Goal: Task Accomplishment & Management: Complete application form

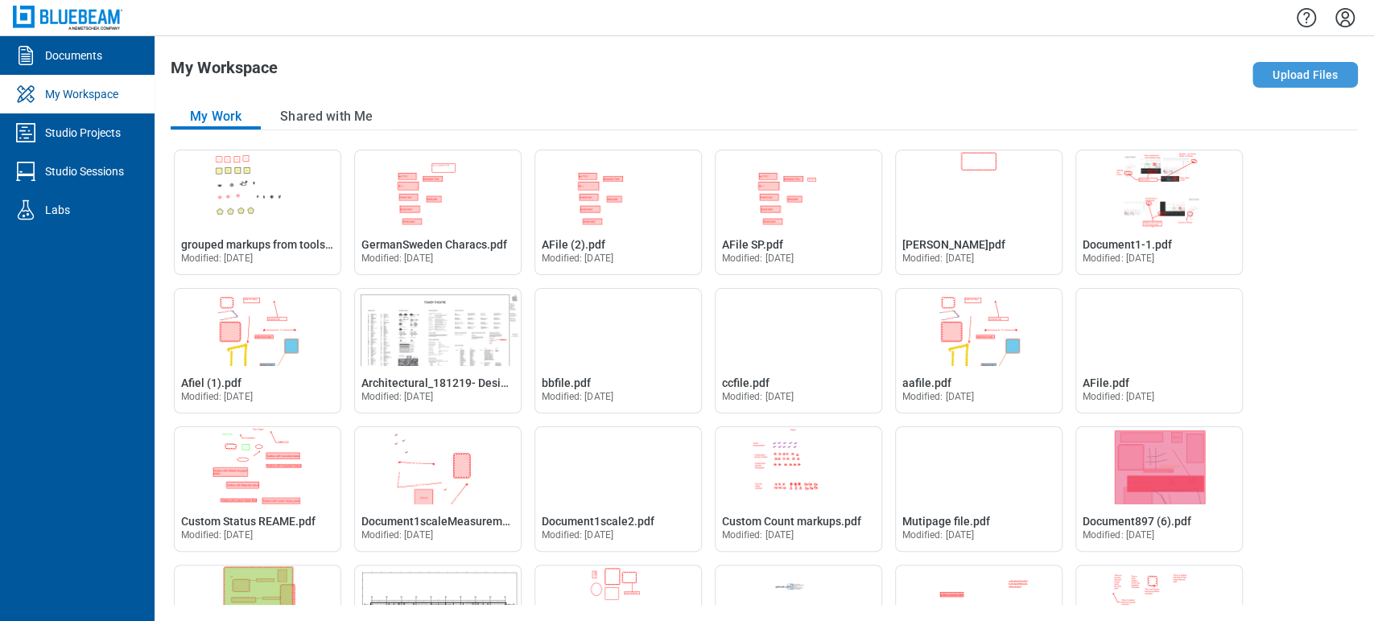
click at [1265, 72] on button "Upload Files" at bounding box center [1304, 75] width 105 height 26
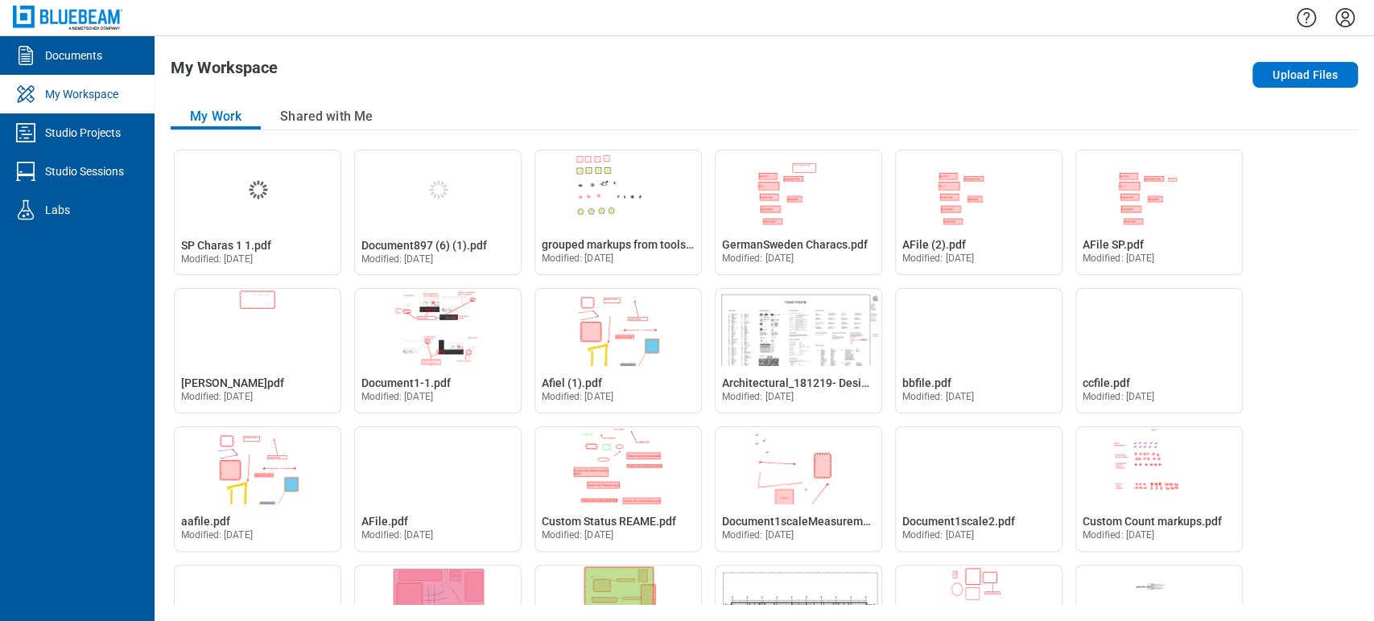
click at [493, 43] on div "My Workspace Upload Files My Work Shared with Me Open SP Charas 1 1.pdf in Edit…" at bounding box center [764, 328] width 1219 height 585
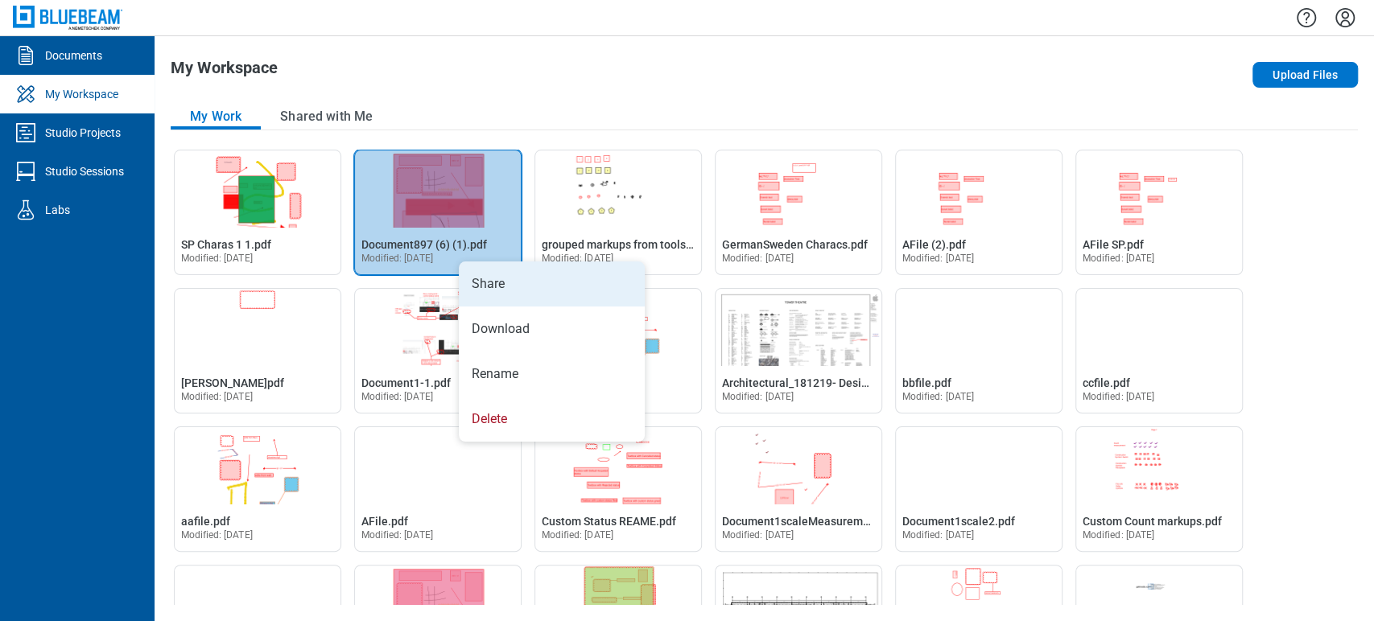
click at [500, 305] on li "Share" at bounding box center [552, 284] width 186 height 45
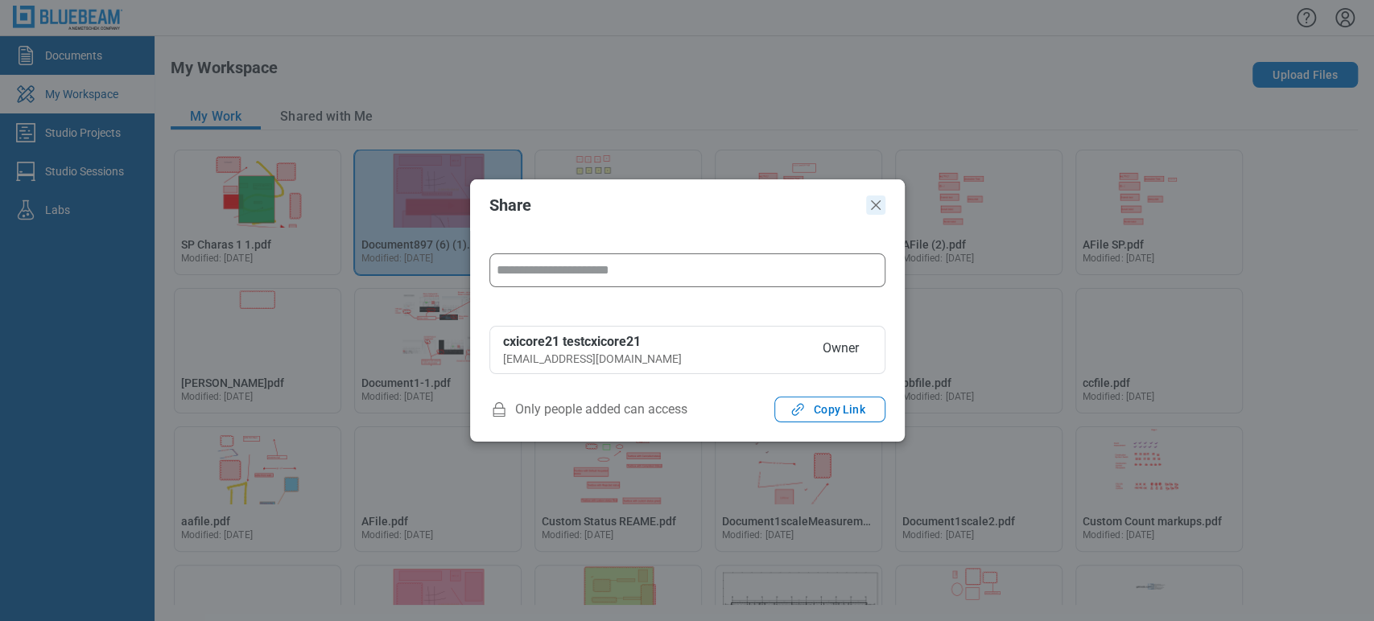
click at [883, 196] on icon "Close" at bounding box center [875, 205] width 19 height 19
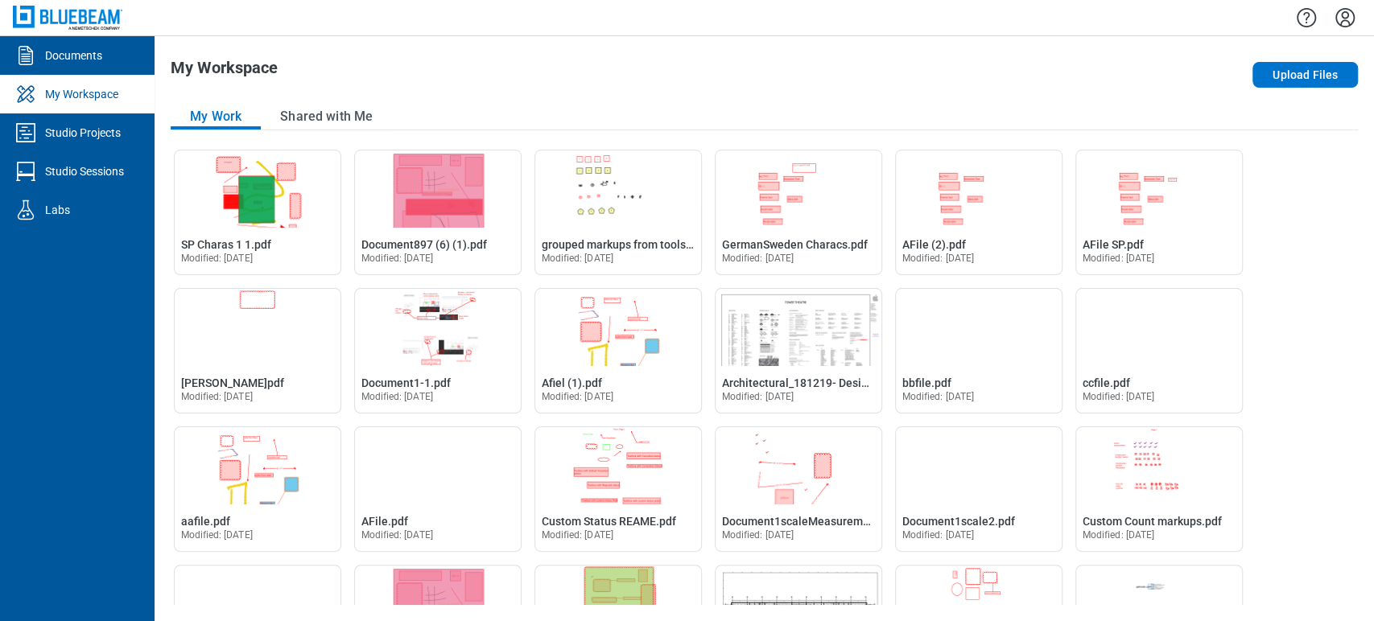
click at [593, 87] on div "My Workspace" at bounding box center [527, 75] width 712 height 32
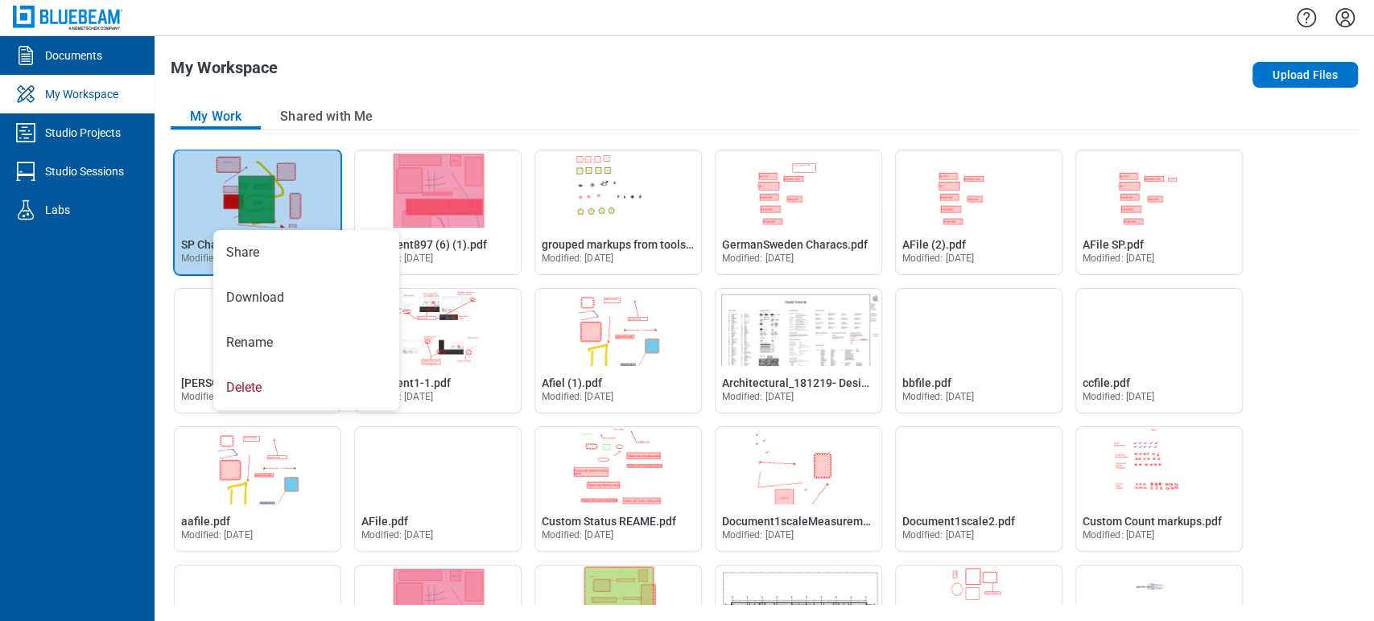
click at [411, 120] on div "My Work Shared with Me" at bounding box center [764, 117] width 1187 height 27
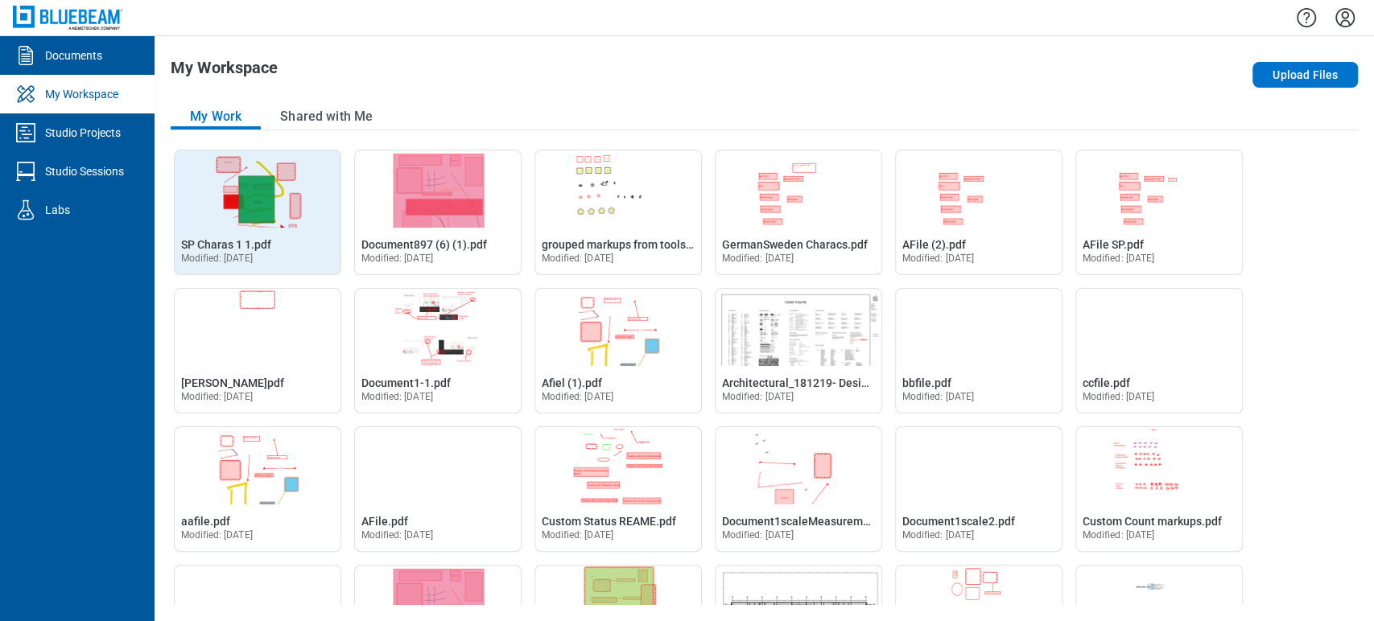
click at [251, 223] on img "Open SP Charas 1 1.pdf in Editor" at bounding box center [258, 189] width 166 height 77
click at [253, 247] on span "SP Charas 1 1.pdf" at bounding box center [226, 244] width 90 height 13
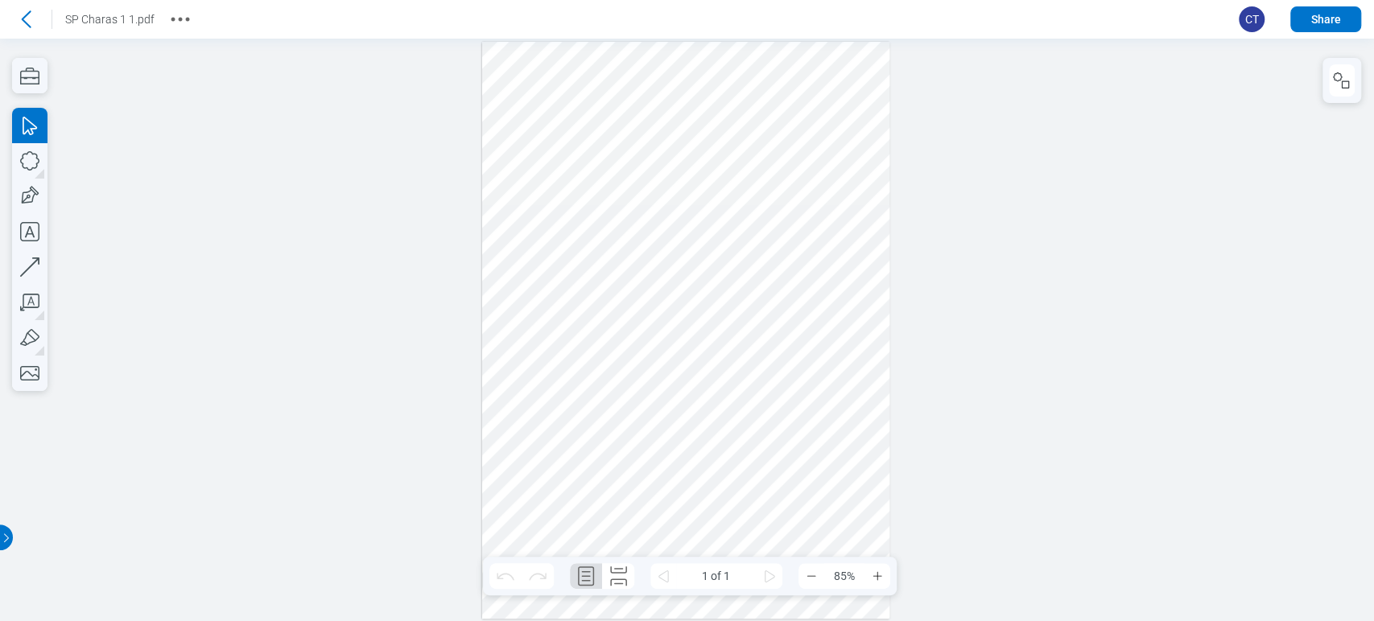
click at [1245, 18] on span "CT" at bounding box center [1252, 19] width 26 height 26
drag, startPoint x: 657, startPoint y: 212, endPoint x: 667, endPoint y: 192, distance: 22.0
click at [667, 192] on div at bounding box center [686, 330] width 408 height 577
click at [502, 186] on div at bounding box center [686, 330] width 408 height 577
drag, startPoint x: 738, startPoint y: 309, endPoint x: 718, endPoint y: 365, distance: 59.1
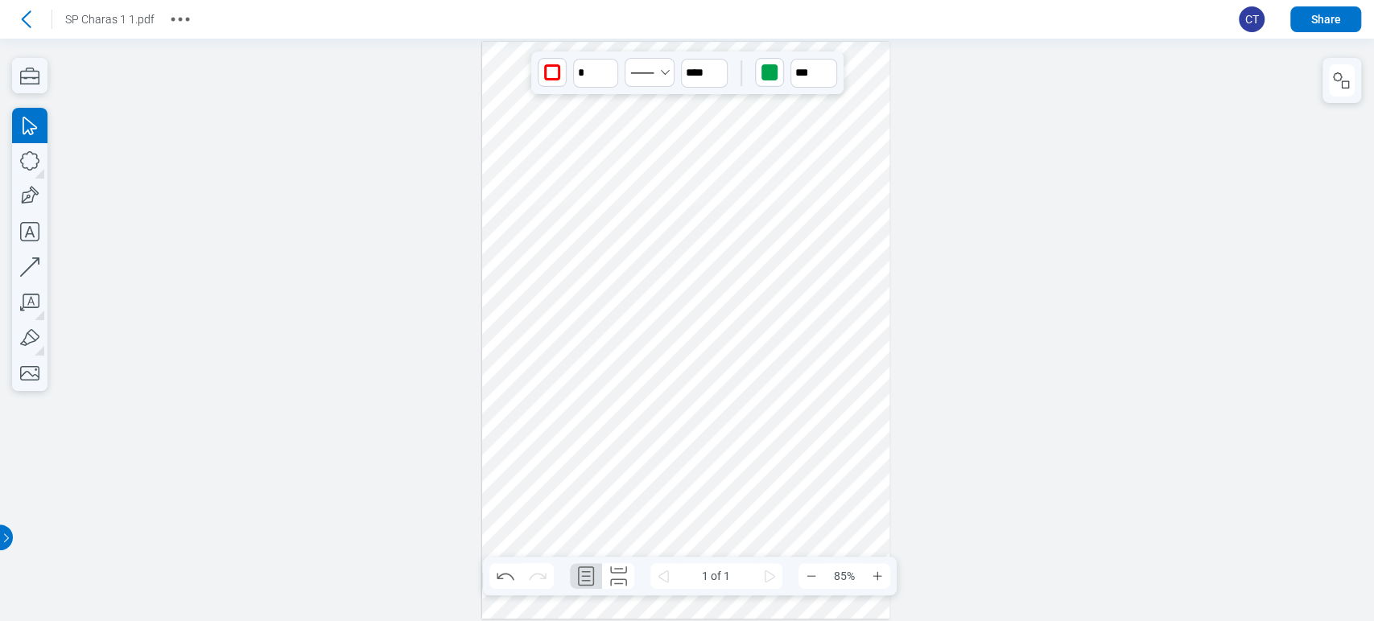
click at [699, 374] on div at bounding box center [686, 330] width 408 height 577
drag, startPoint x: 670, startPoint y: 365, endPoint x: 761, endPoint y: 306, distance: 109.0
click at [761, 306] on div at bounding box center [686, 330] width 408 height 577
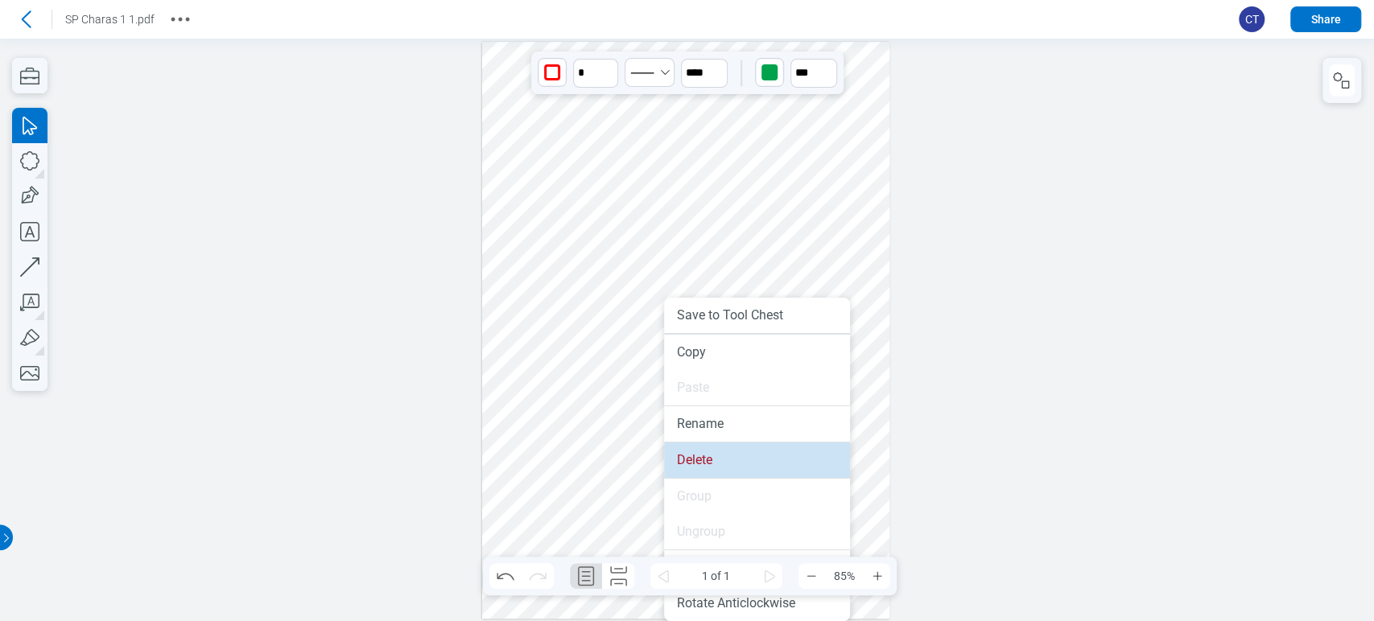
drag, startPoint x: 732, startPoint y: 455, endPoint x: 728, endPoint y: 417, distance: 38.0
click at [732, 455] on li "Delete" at bounding box center [757, 460] width 186 height 35
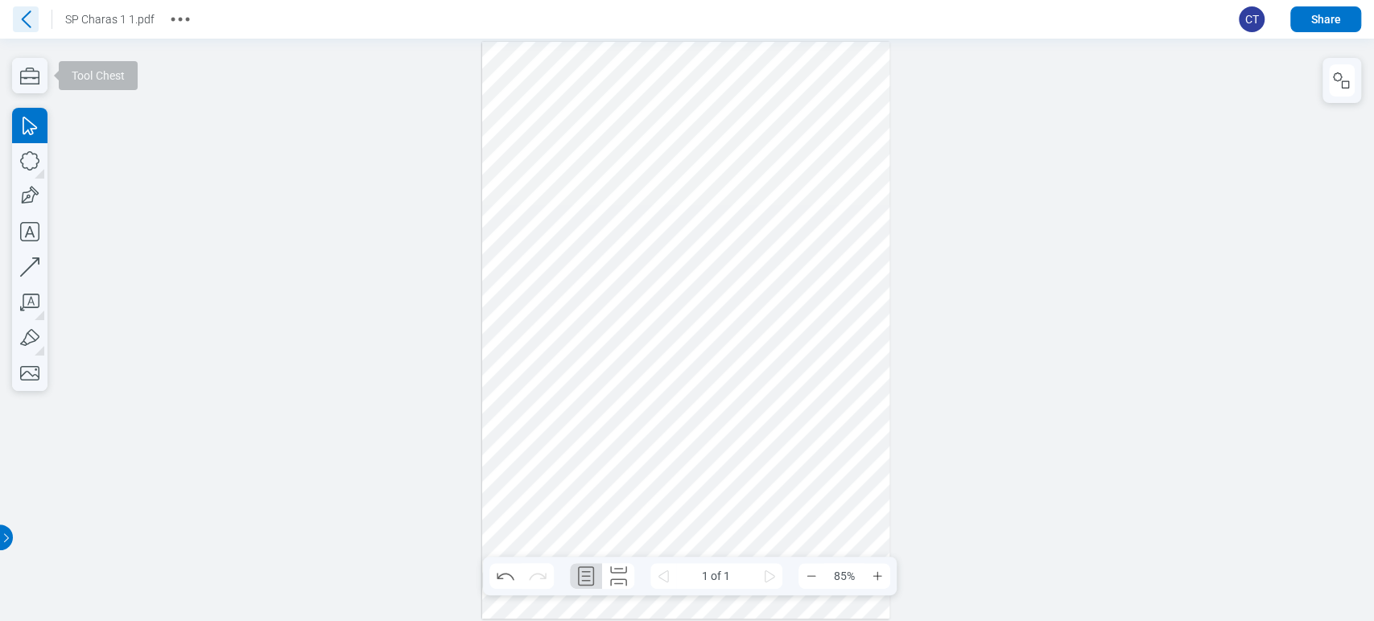
click at [27, 16] on icon at bounding box center [26, 19] width 26 height 26
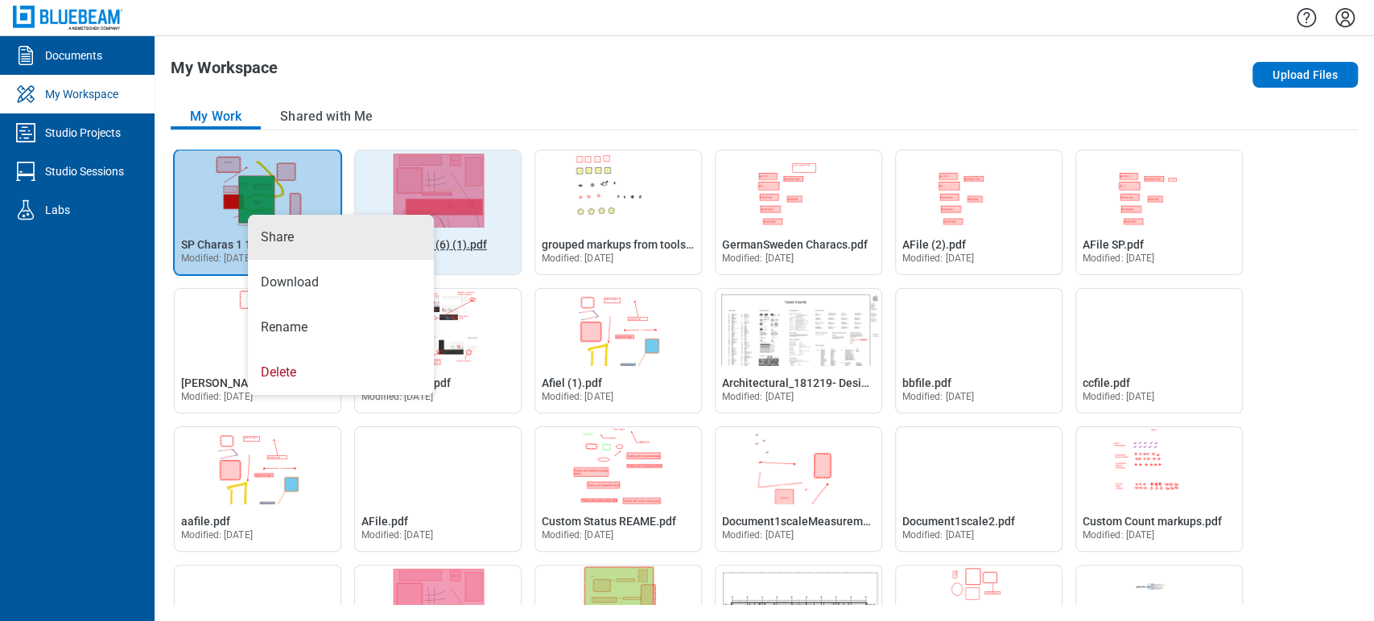
click at [464, 246] on span "Document897 (6) (1).pdf" at bounding box center [424, 244] width 126 height 13
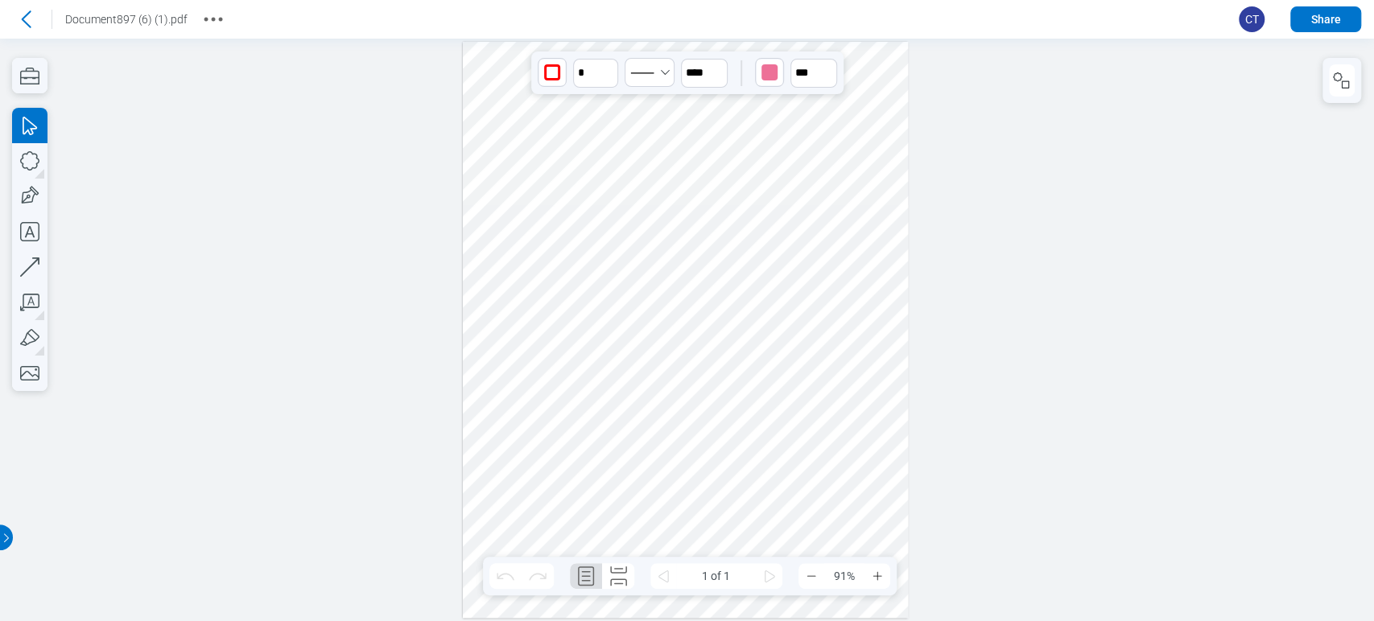
click at [627, 112] on div at bounding box center [686, 330] width 446 height 577
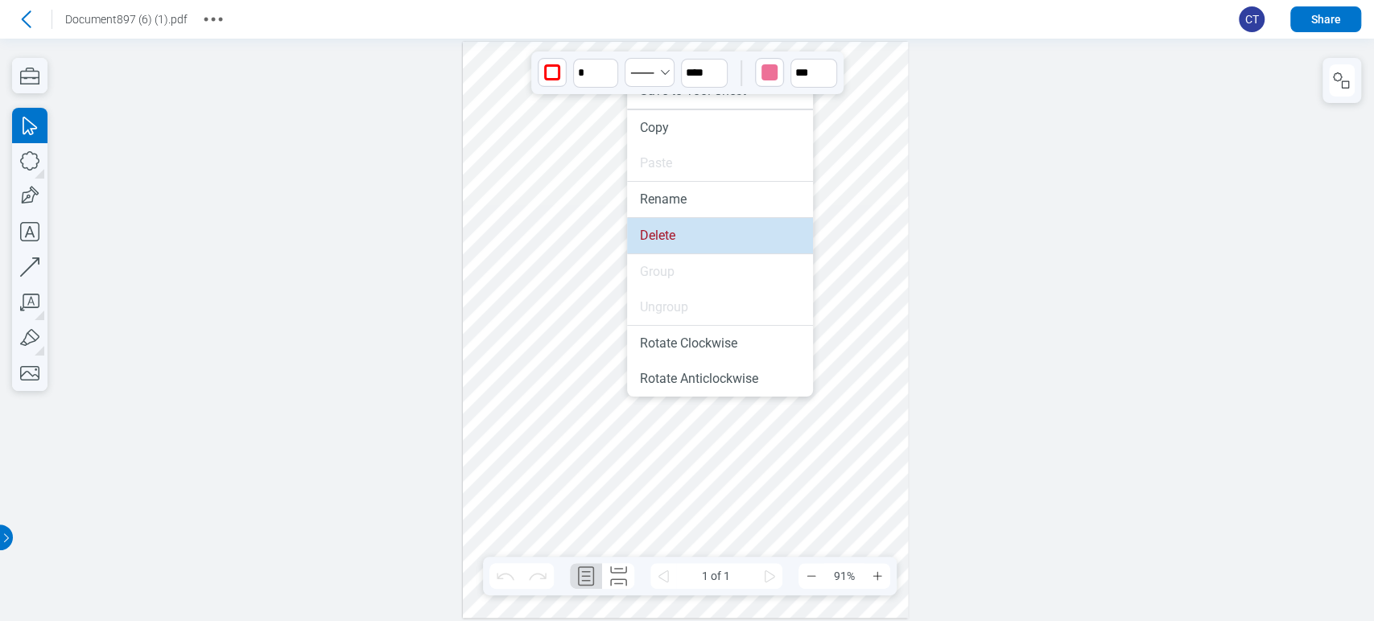
click at [637, 249] on li "Delete" at bounding box center [720, 235] width 186 height 35
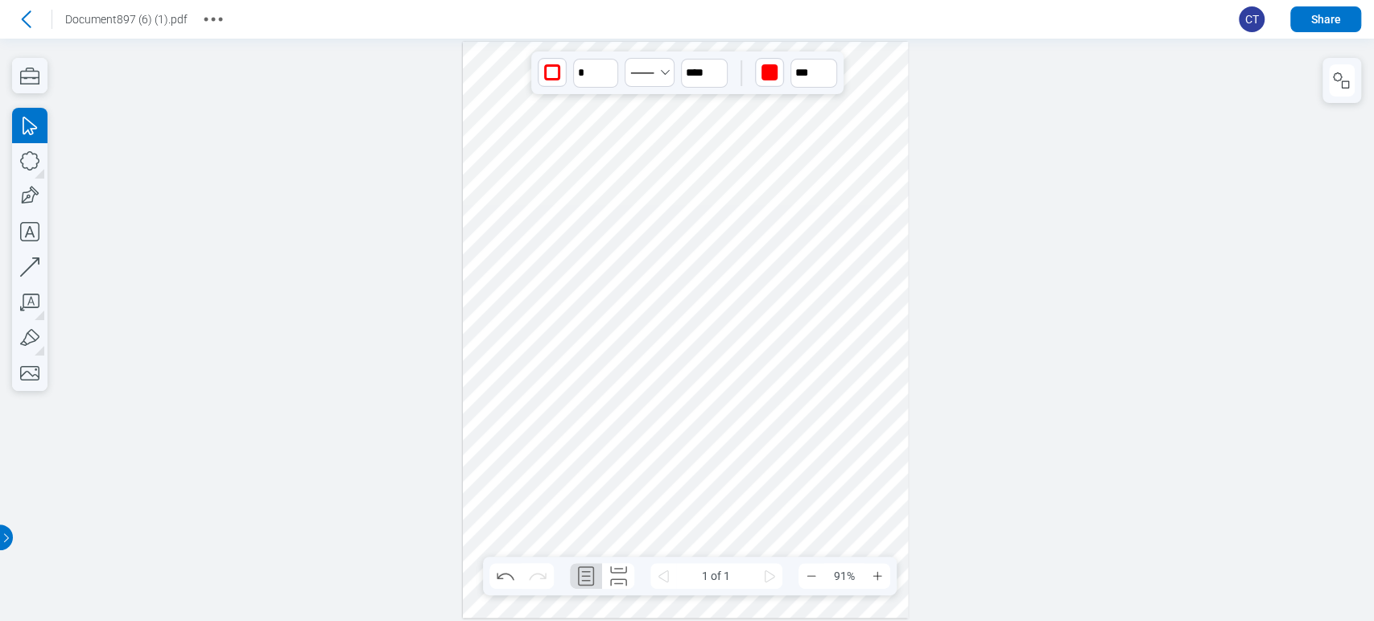
click at [634, 297] on div at bounding box center [686, 330] width 446 height 577
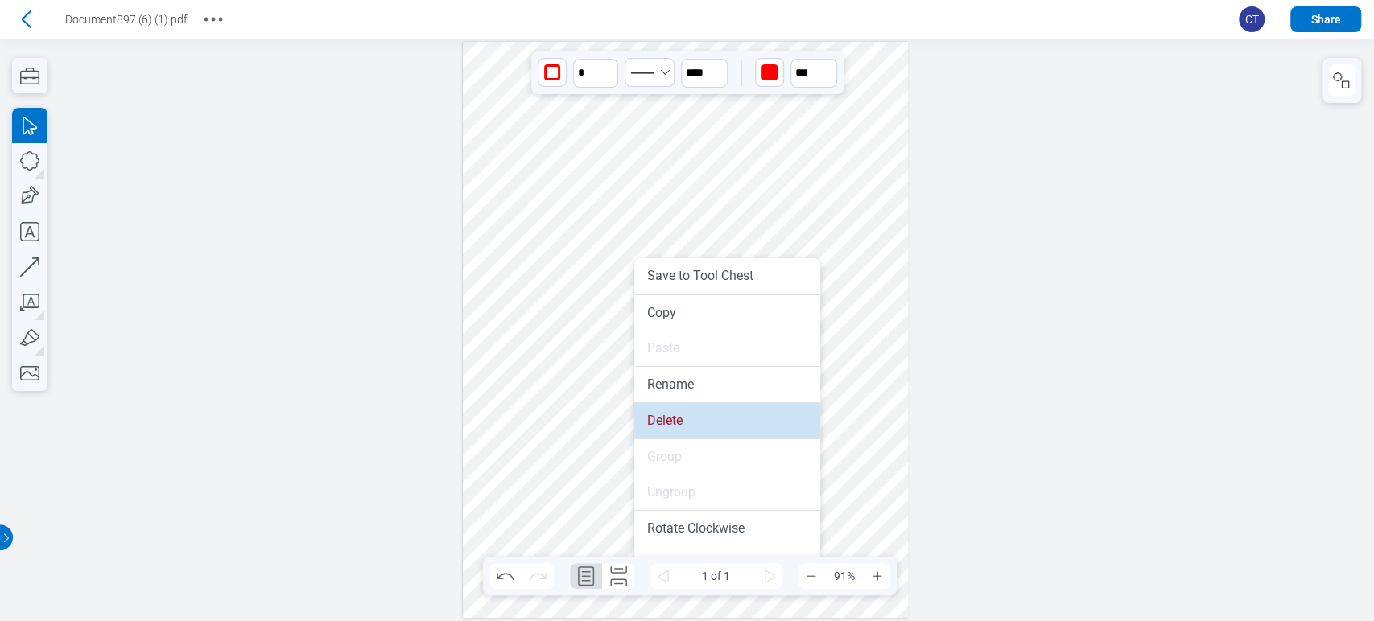
click at [662, 410] on li "Delete" at bounding box center [727, 420] width 186 height 35
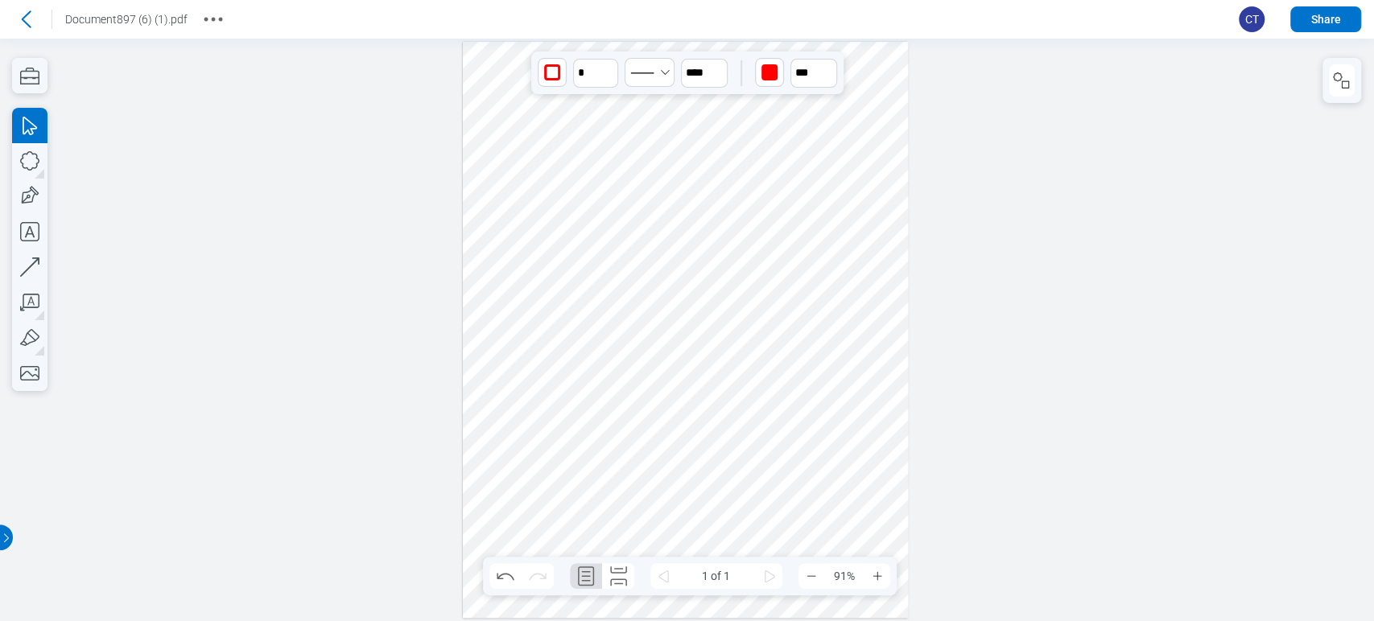
click at [642, 355] on div at bounding box center [686, 330] width 446 height 577
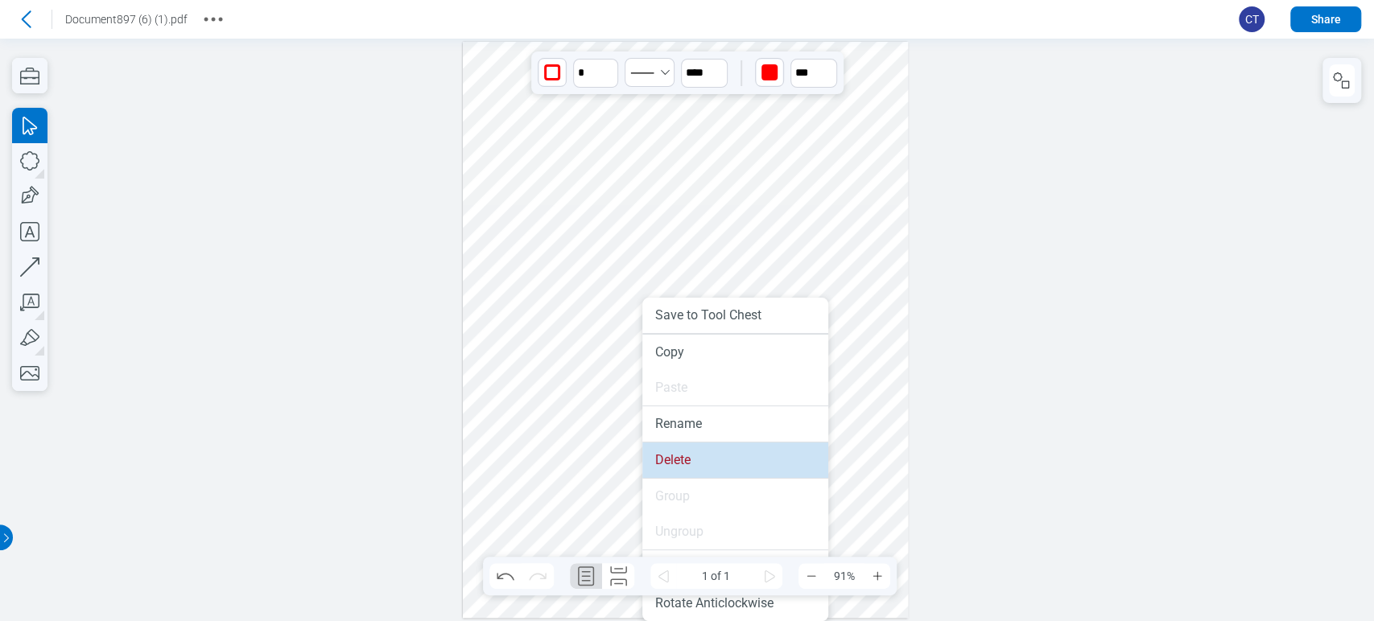
click at [683, 469] on li "Delete" at bounding box center [735, 460] width 186 height 35
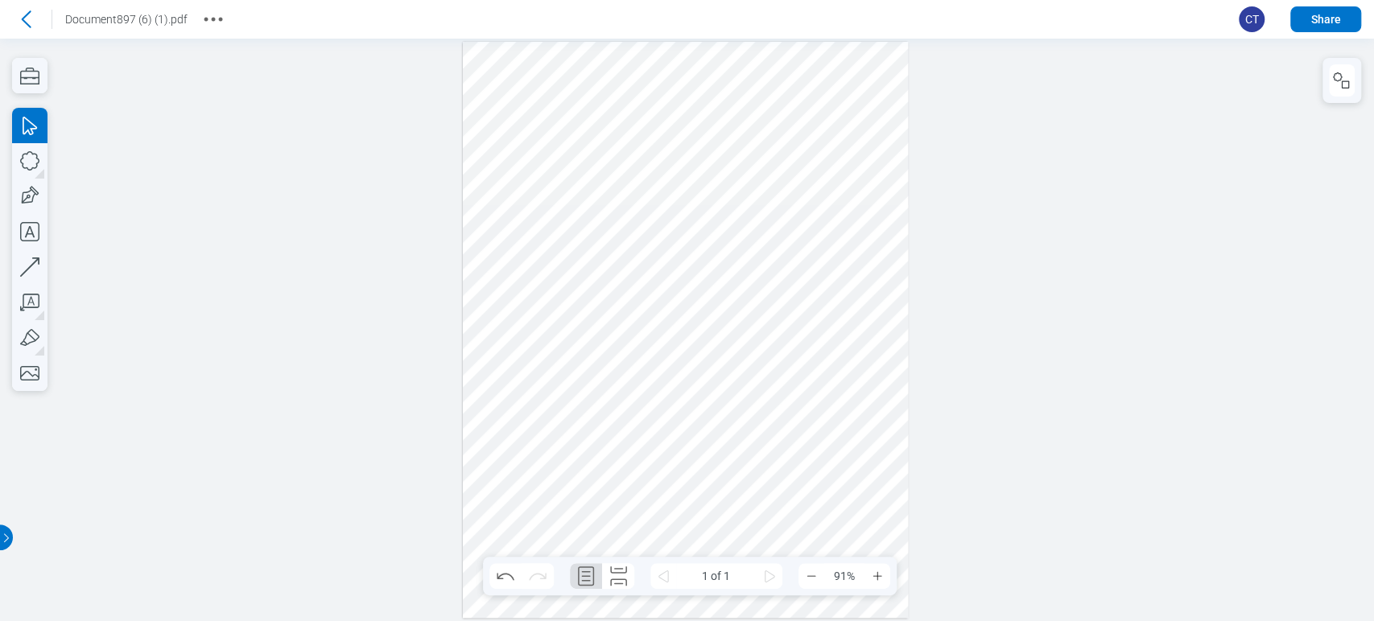
click at [736, 299] on div at bounding box center [686, 330] width 446 height 577
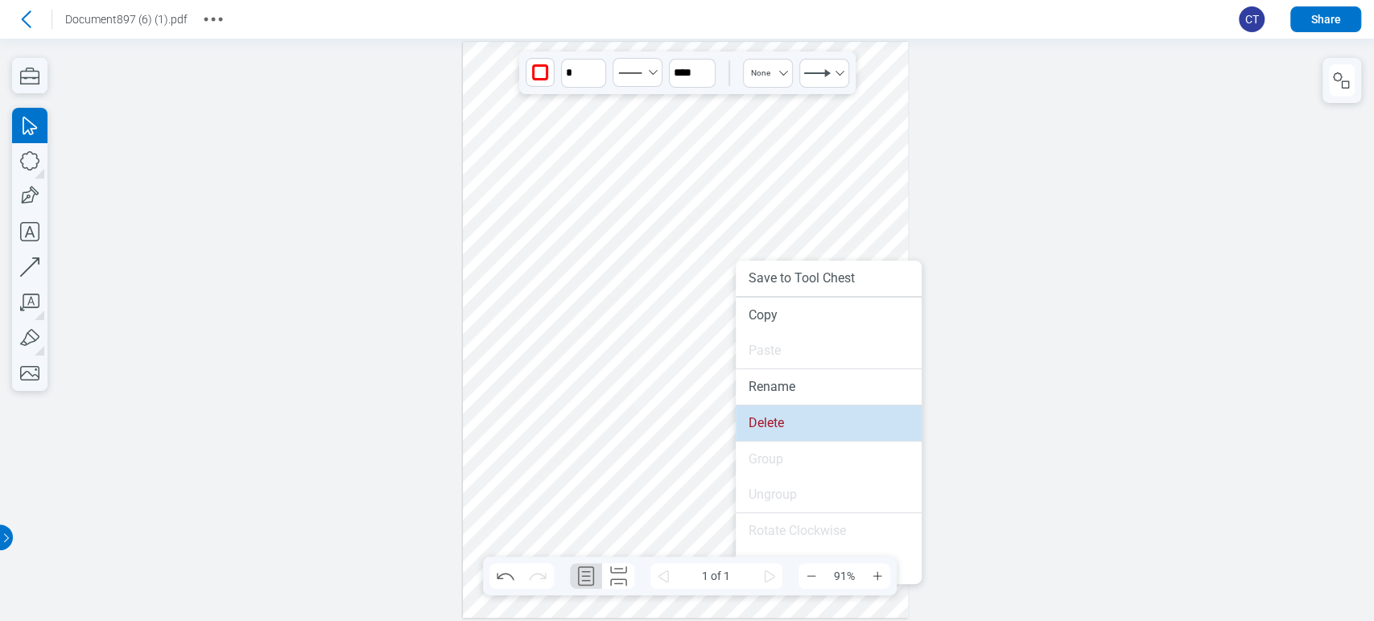
click at [741, 425] on li "Delete" at bounding box center [829, 423] width 186 height 35
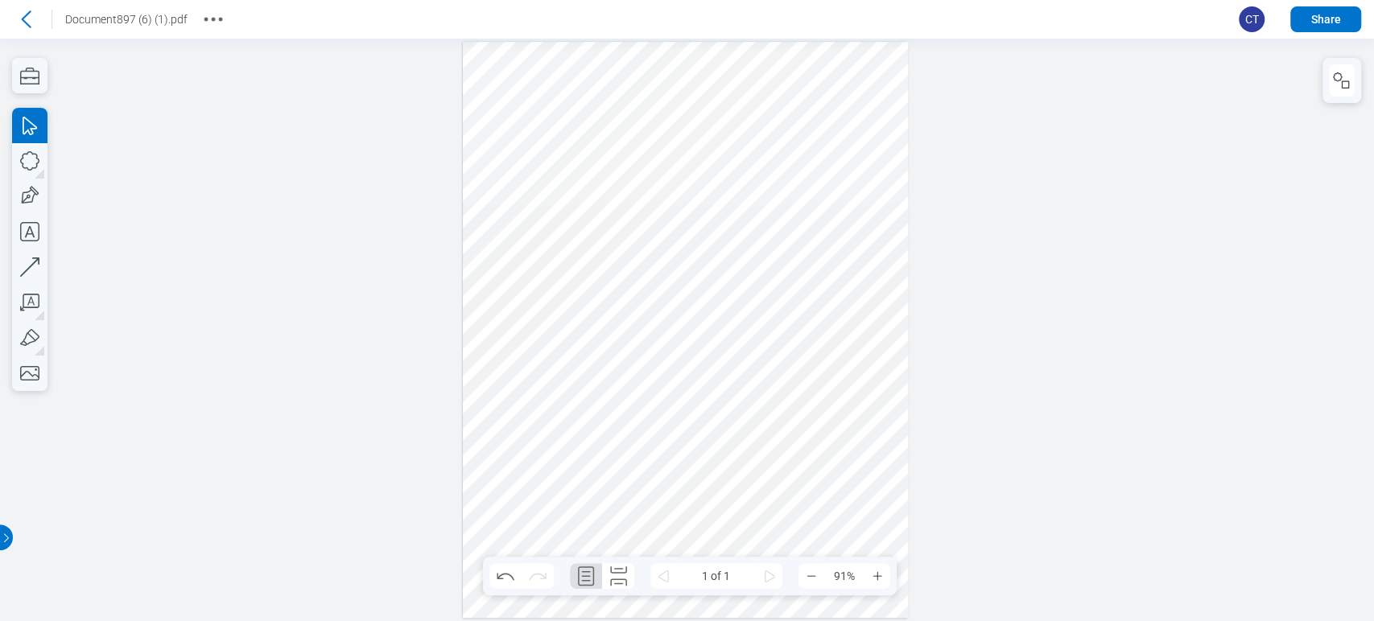
click at [662, 172] on div at bounding box center [686, 330] width 446 height 577
click at [639, 204] on div at bounding box center [686, 330] width 446 height 577
click at [614, 333] on div at bounding box center [686, 330] width 446 height 577
click at [31, 69] on icon "button" at bounding box center [29, 75] width 35 height 35
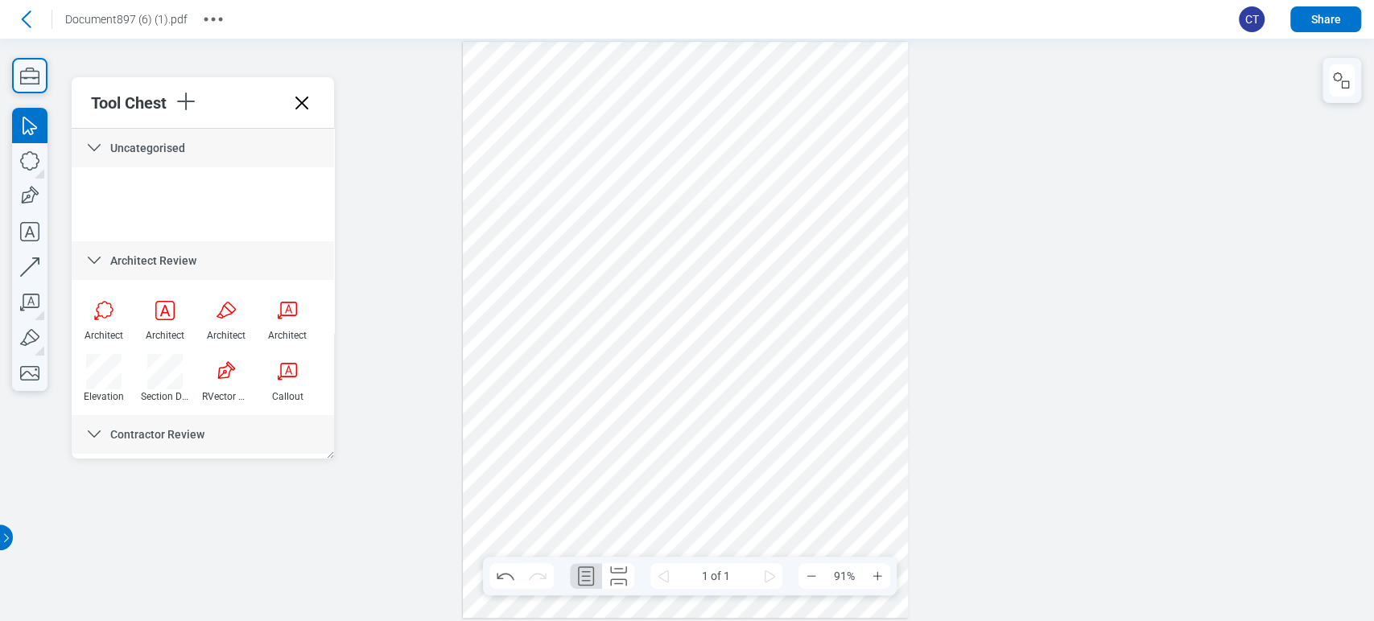
click at [580, 197] on div at bounding box center [686, 330] width 446 height 577
click at [734, 75] on div "button" at bounding box center [741, 72] width 16 height 16
click at [801, 151] on div at bounding box center [798, 153] width 13 height 13
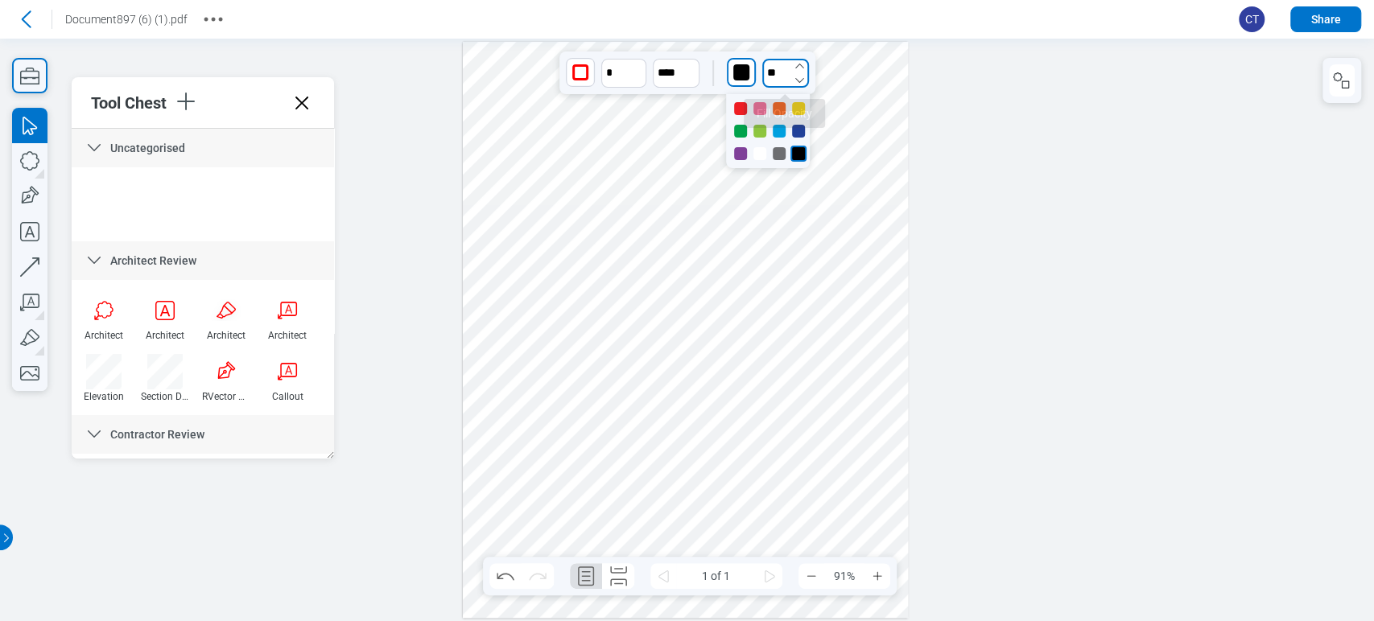
click at [777, 72] on input "**" at bounding box center [785, 73] width 47 height 29
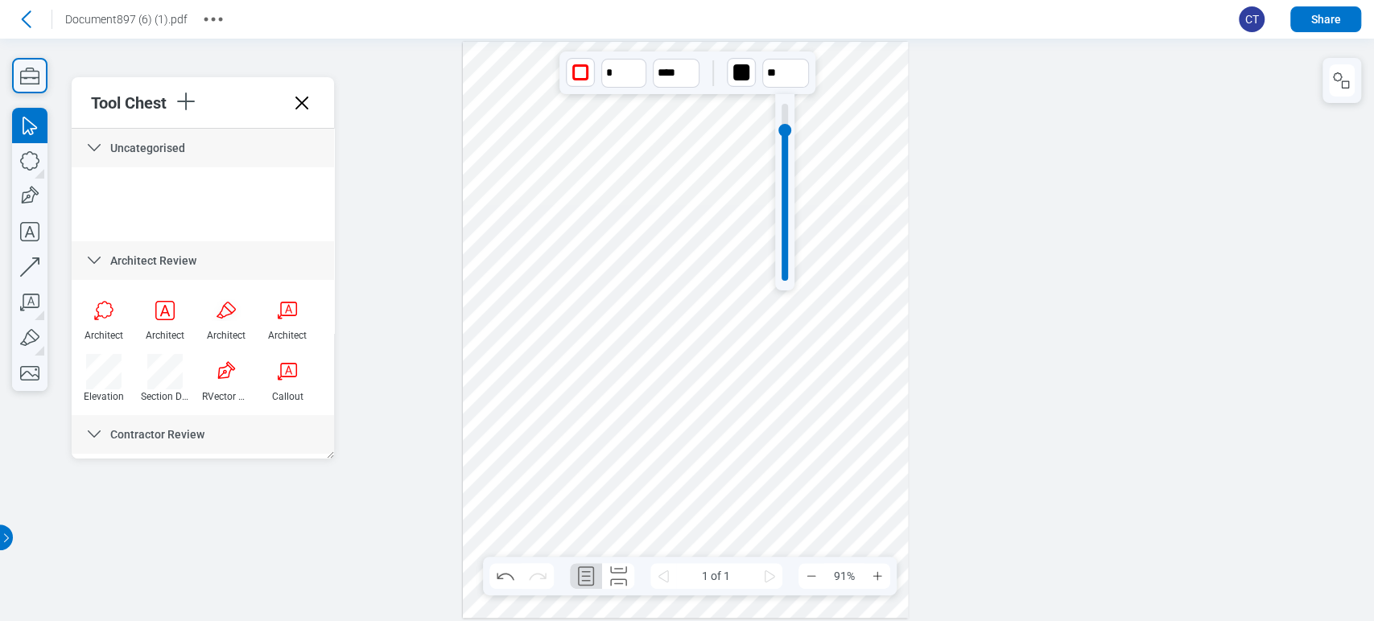
click at [786, 130] on div at bounding box center [785, 192] width 6 height 177
type input "***"
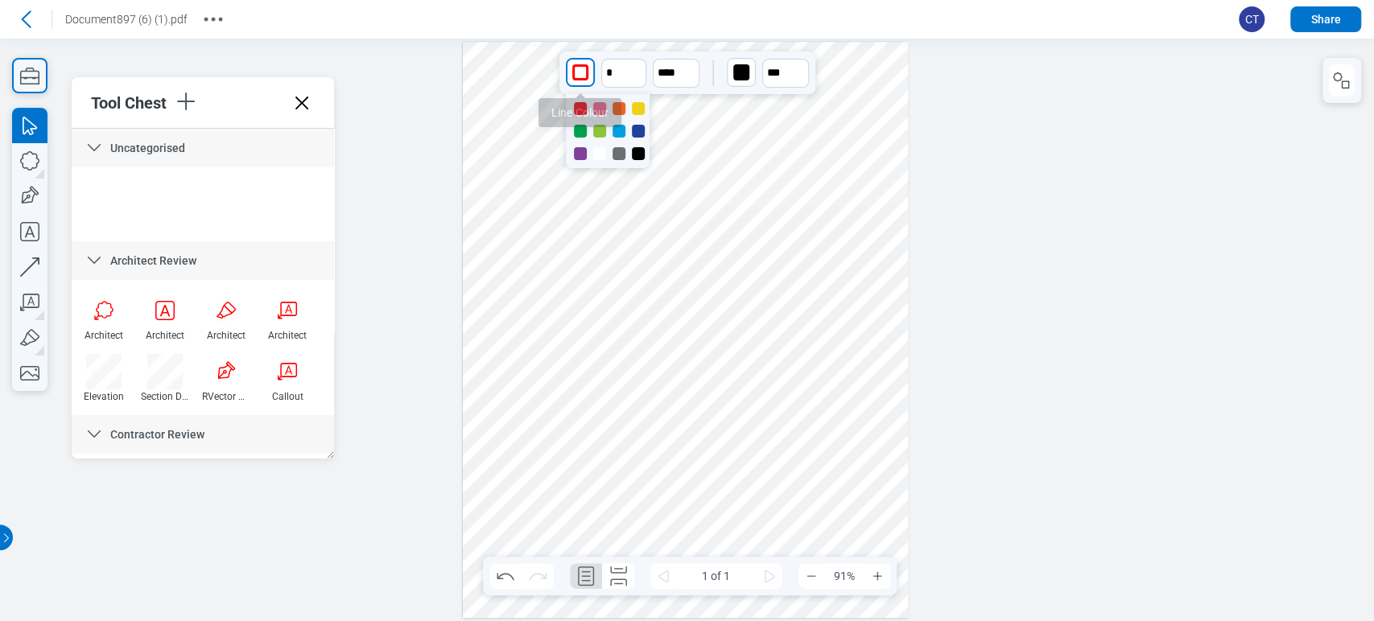
click at [586, 73] on div "button" at bounding box center [580, 72] width 16 height 16
click at [641, 68] on icon "undefined_increment" at bounding box center [638, 66] width 9 height 5
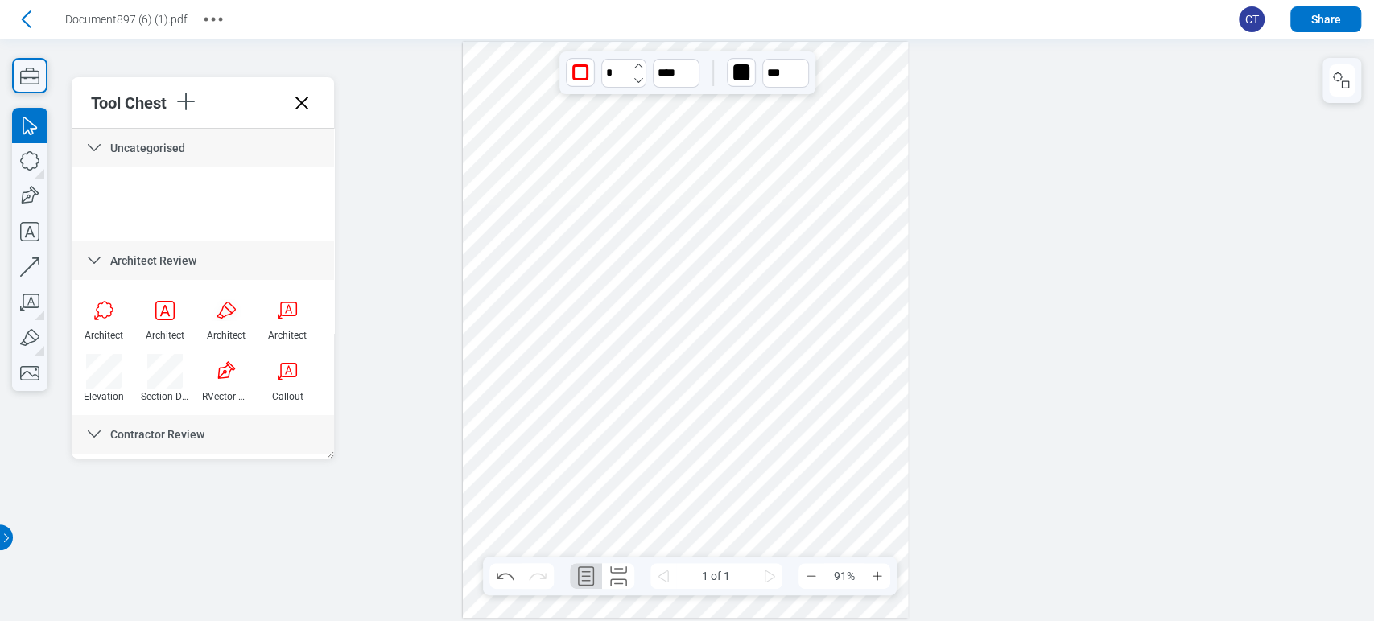
click at [641, 68] on icon "undefined_increment" at bounding box center [638, 66] width 9 height 5
type input "*"
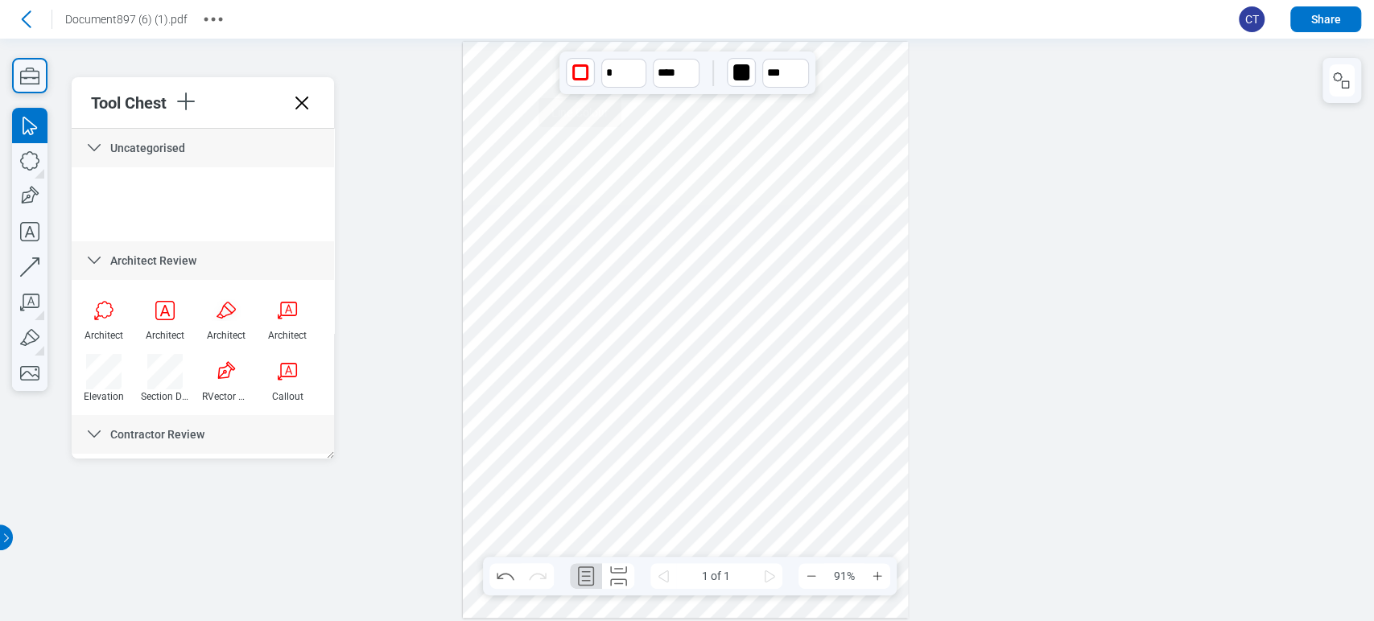
click at [579, 75] on div "button" at bounding box center [580, 72] width 16 height 16
click at [637, 109] on div at bounding box center [638, 108] width 13 height 13
click at [564, 283] on div at bounding box center [686, 330] width 446 height 577
click at [560, 187] on div at bounding box center [686, 330] width 446 height 577
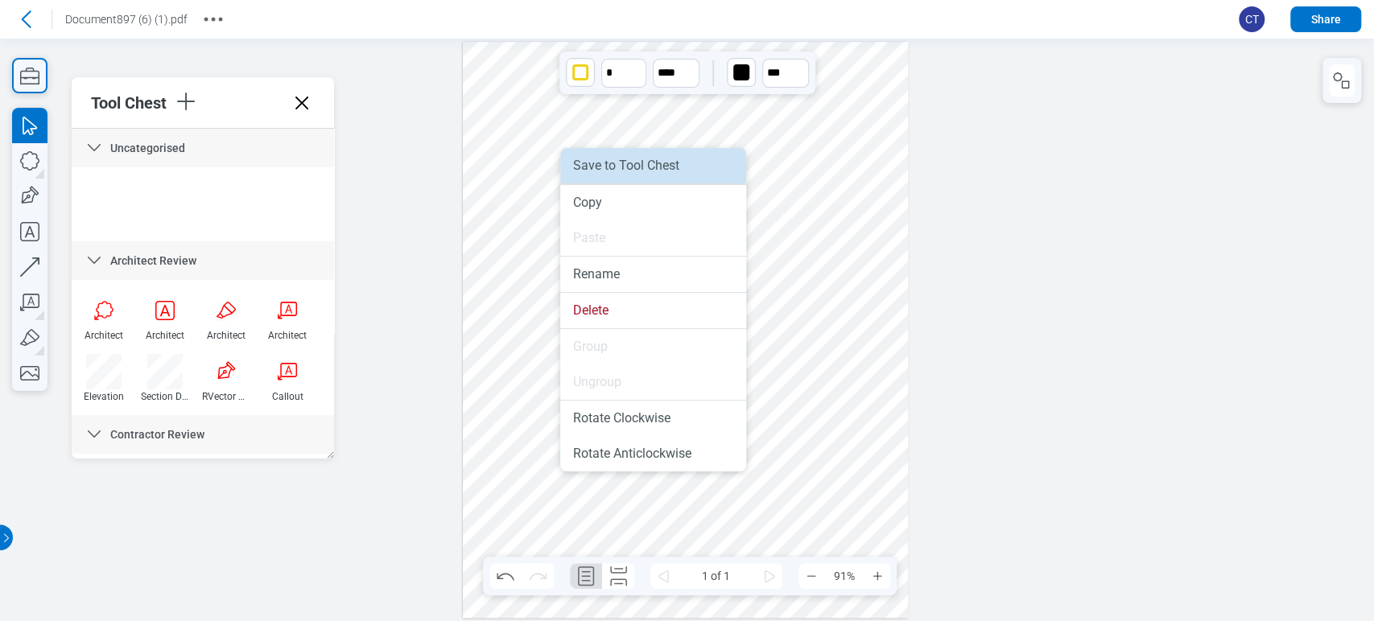
click at [578, 174] on li "Save to Tool Chest" at bounding box center [653, 165] width 186 height 35
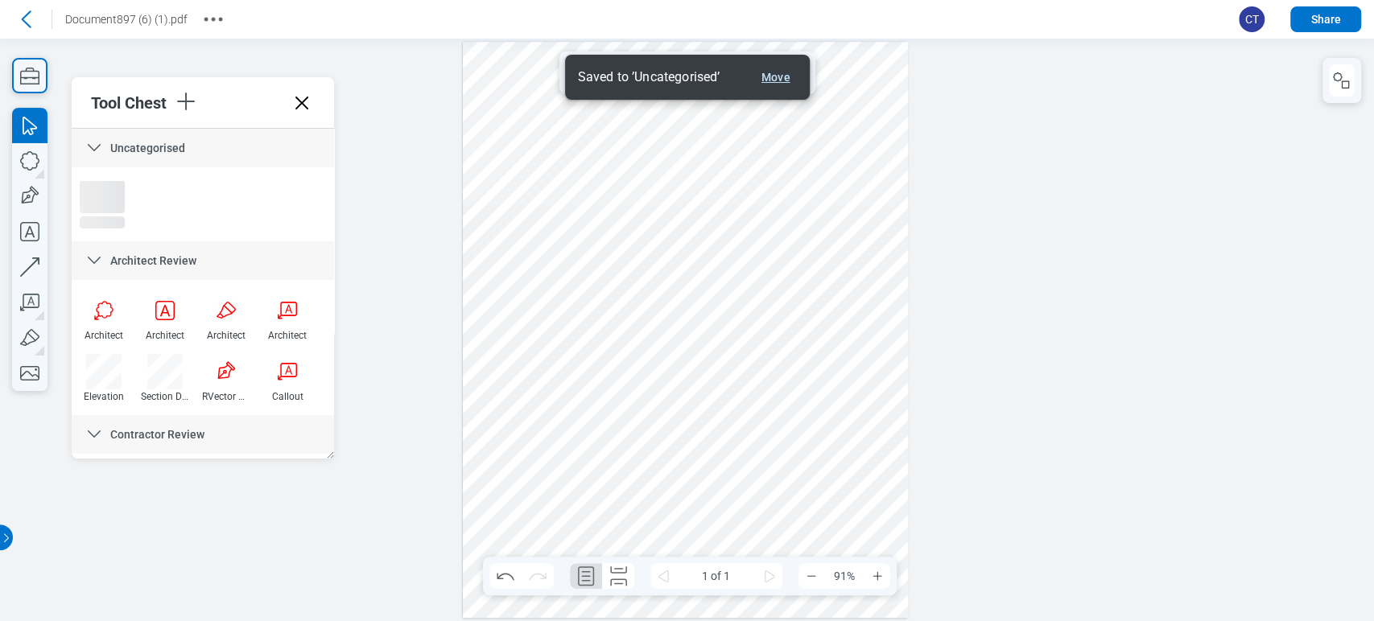
click at [783, 79] on button "Move" at bounding box center [776, 77] width 42 height 19
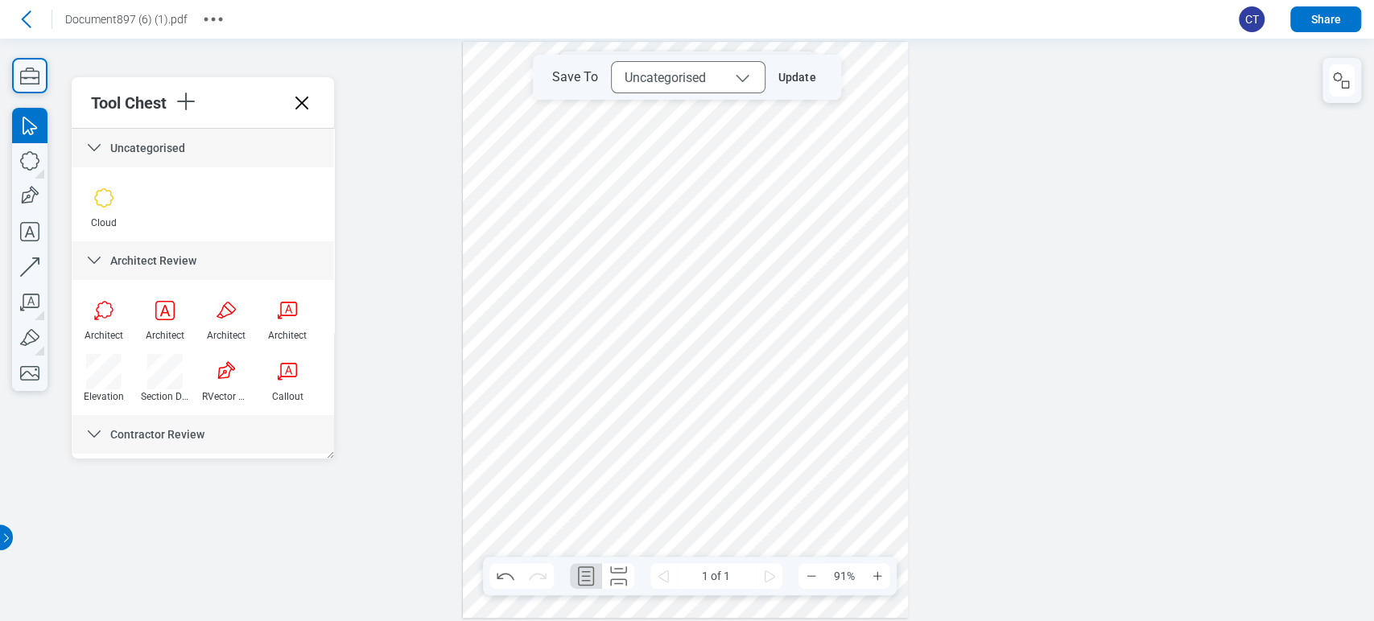
click at [783, 79] on button "Update" at bounding box center [793, 77] width 57 height 26
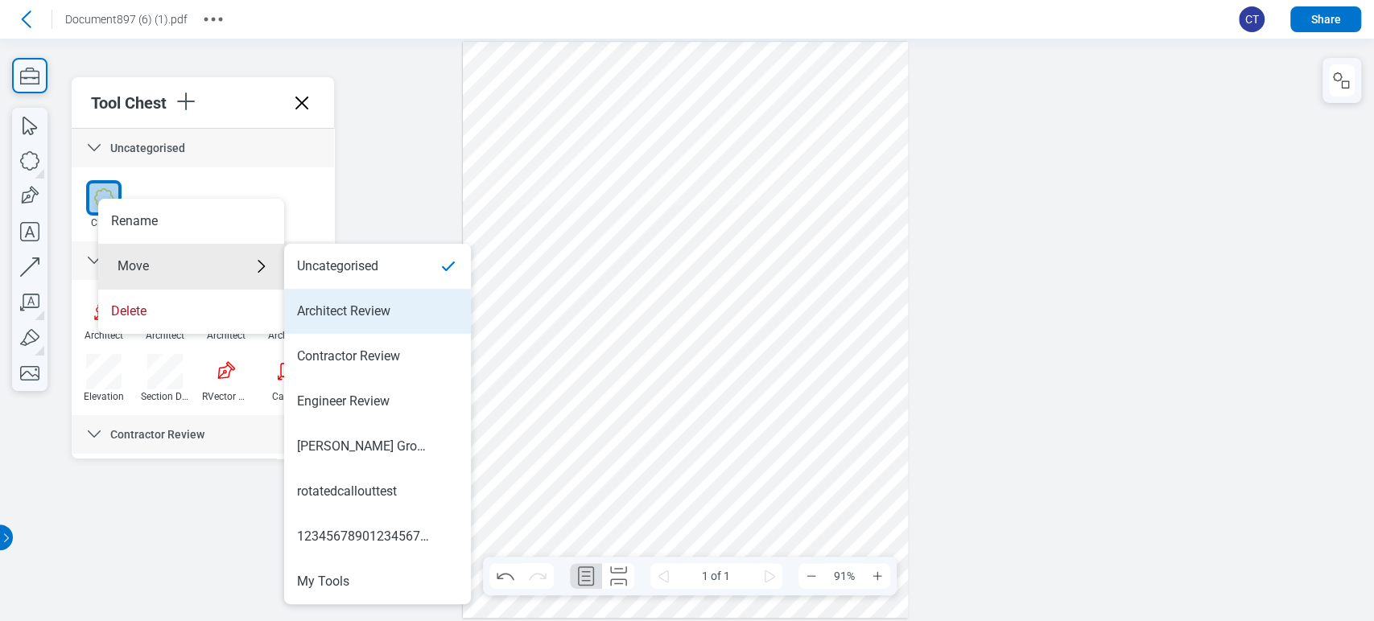
click at [340, 315] on div "Architect Review" at bounding box center [343, 312] width 93 height 18
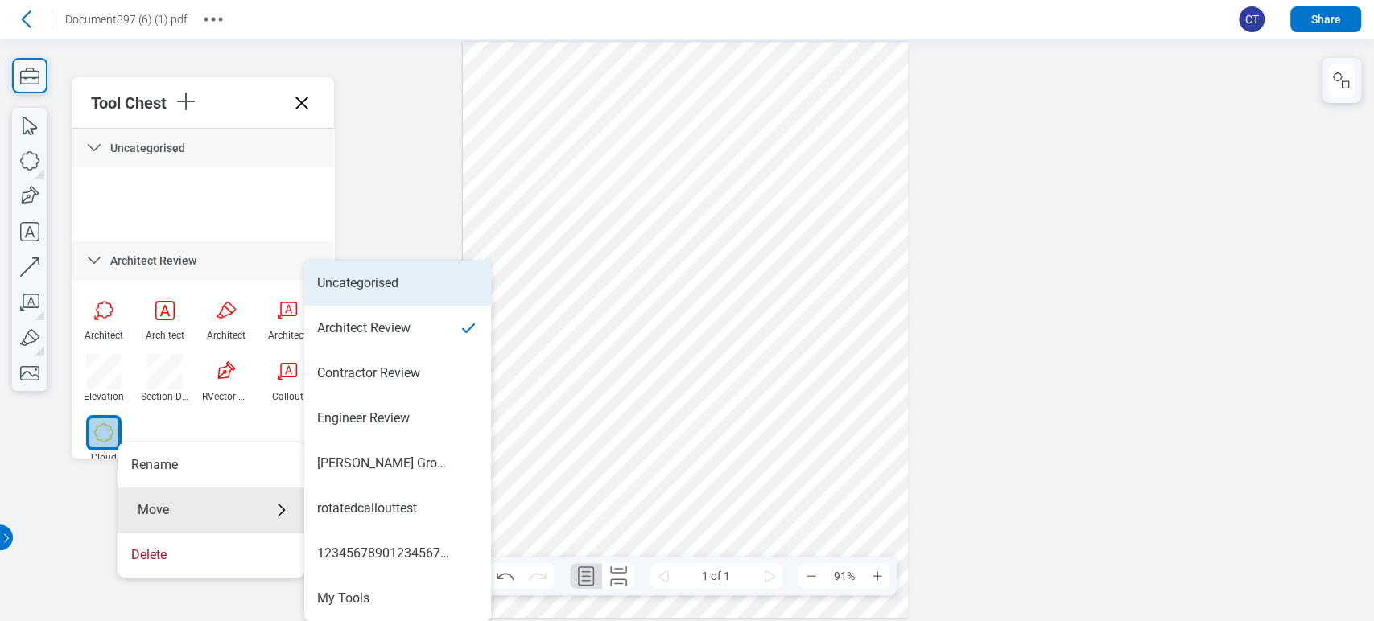
click at [371, 274] on div "Uncategorised" at bounding box center [357, 283] width 81 height 18
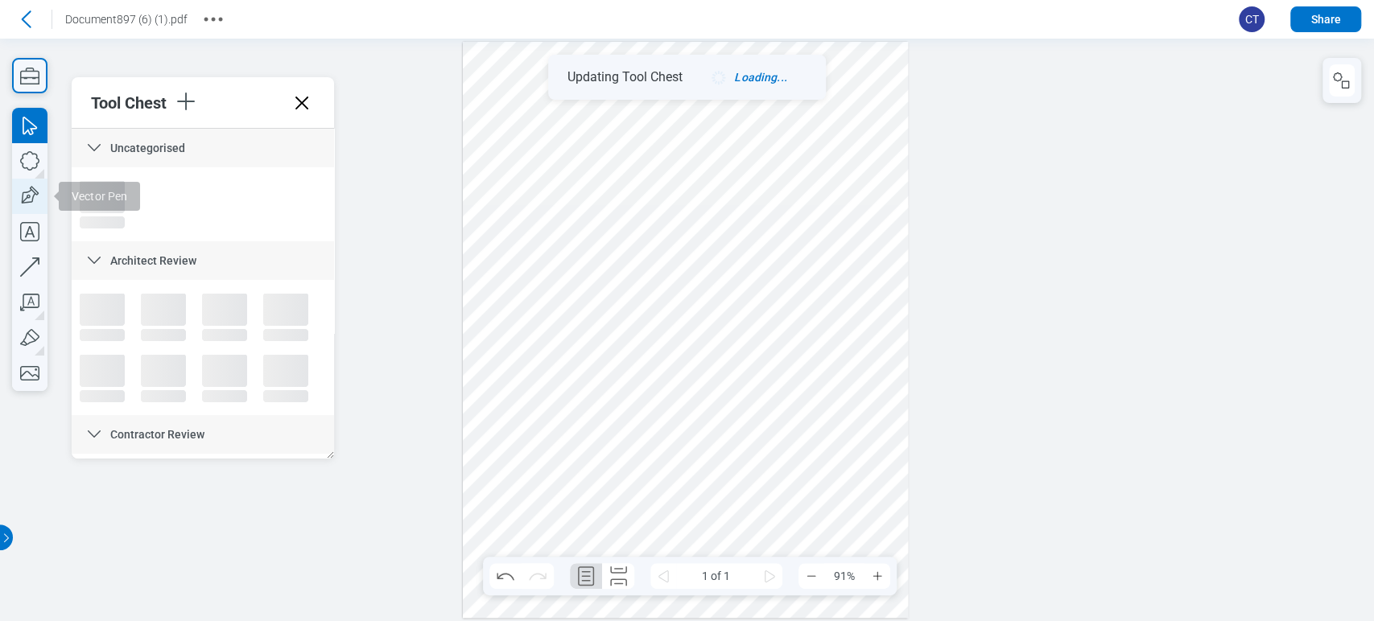
click at [12, 192] on icon "button" at bounding box center [29, 196] width 35 height 35
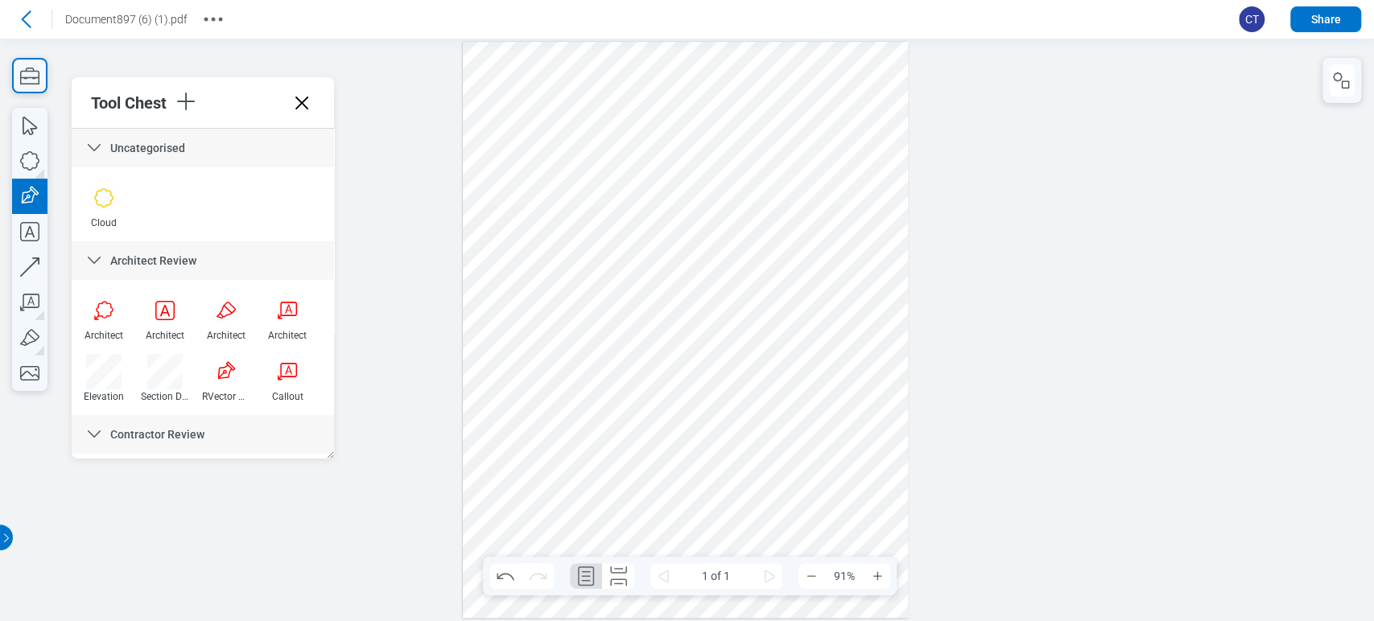
drag, startPoint x: 489, startPoint y: 283, endPoint x: 586, endPoint y: 405, distance: 155.7
click at [586, 405] on div at bounding box center [686, 330] width 446 height 577
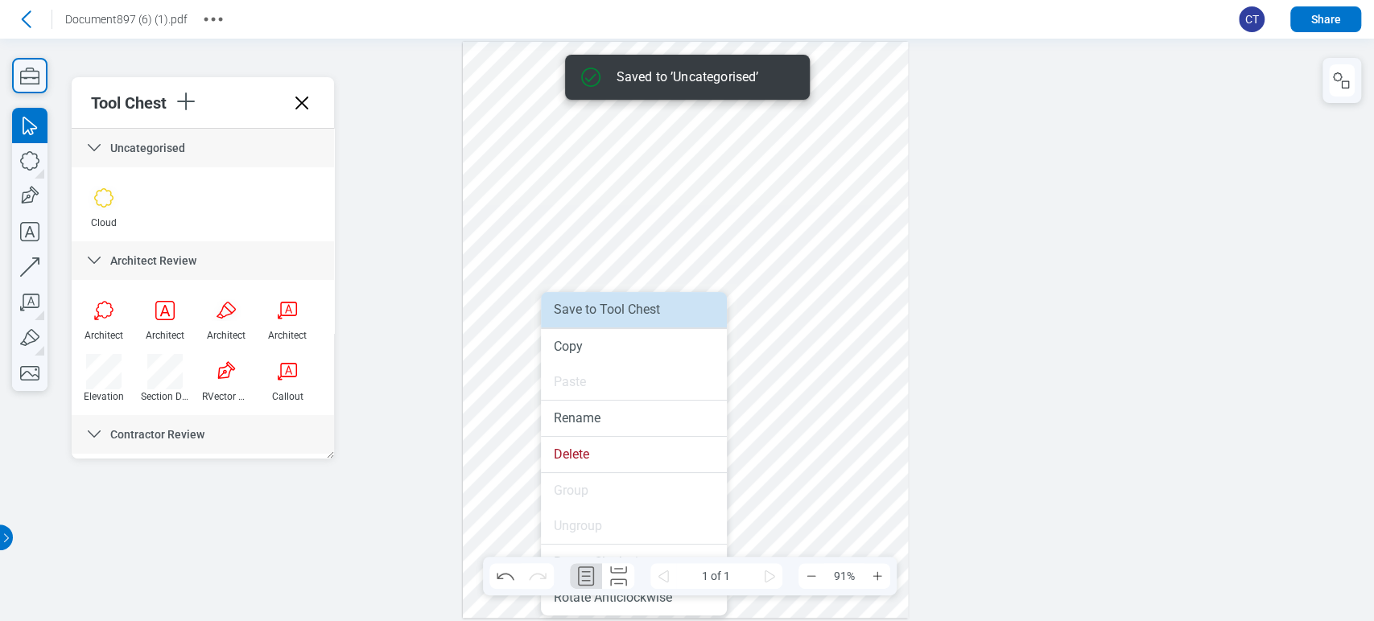
click at [563, 297] on li "Save to Tool Chest" at bounding box center [634, 309] width 186 height 35
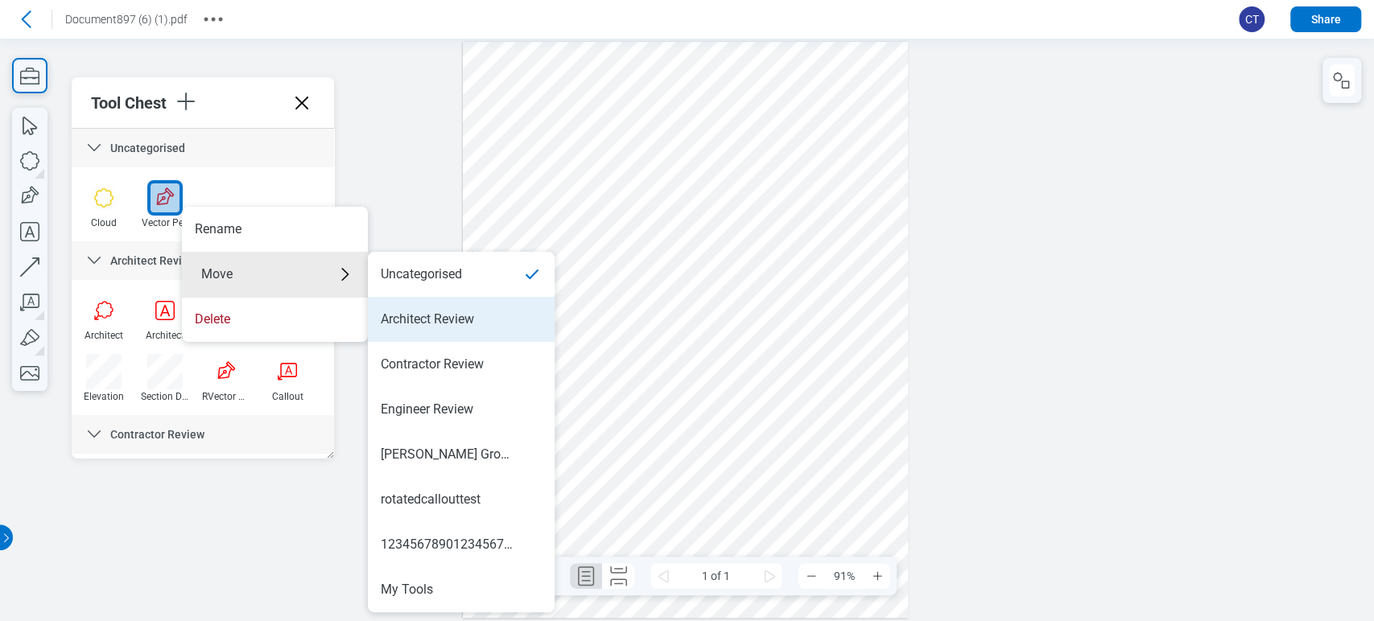
click at [417, 301] on li "Architect Review" at bounding box center [461, 319] width 187 height 45
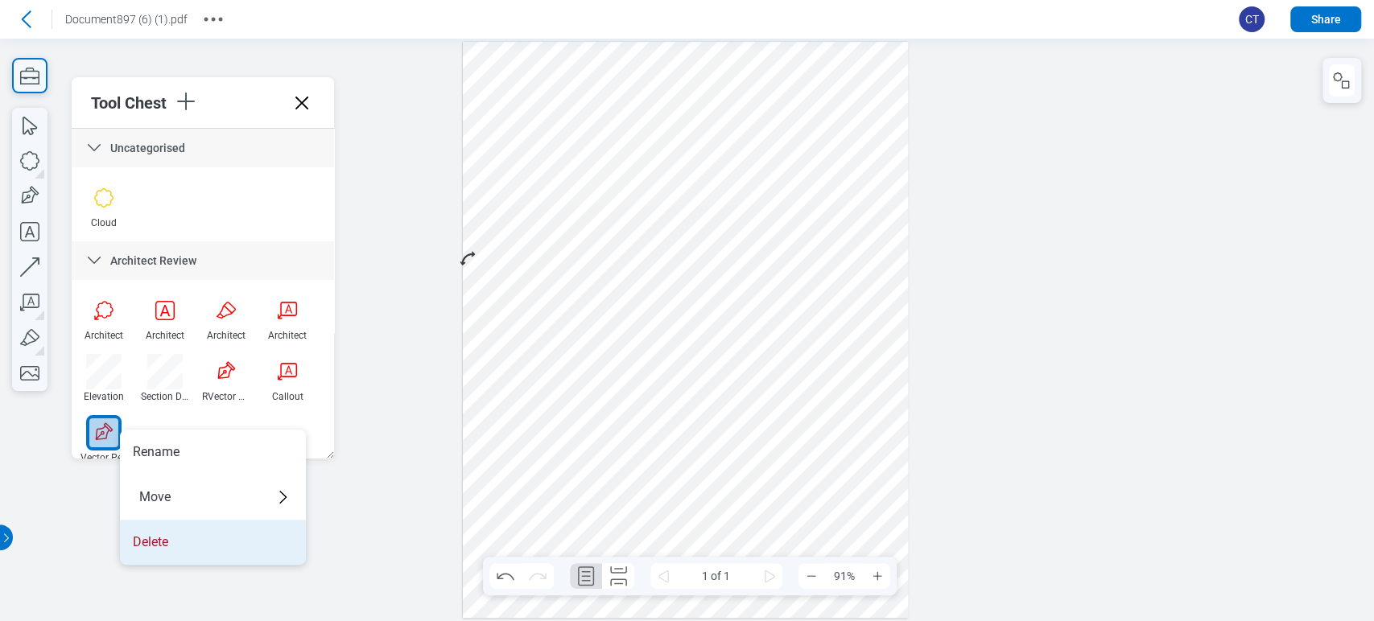
click at [155, 529] on li "Delete" at bounding box center [213, 542] width 186 height 45
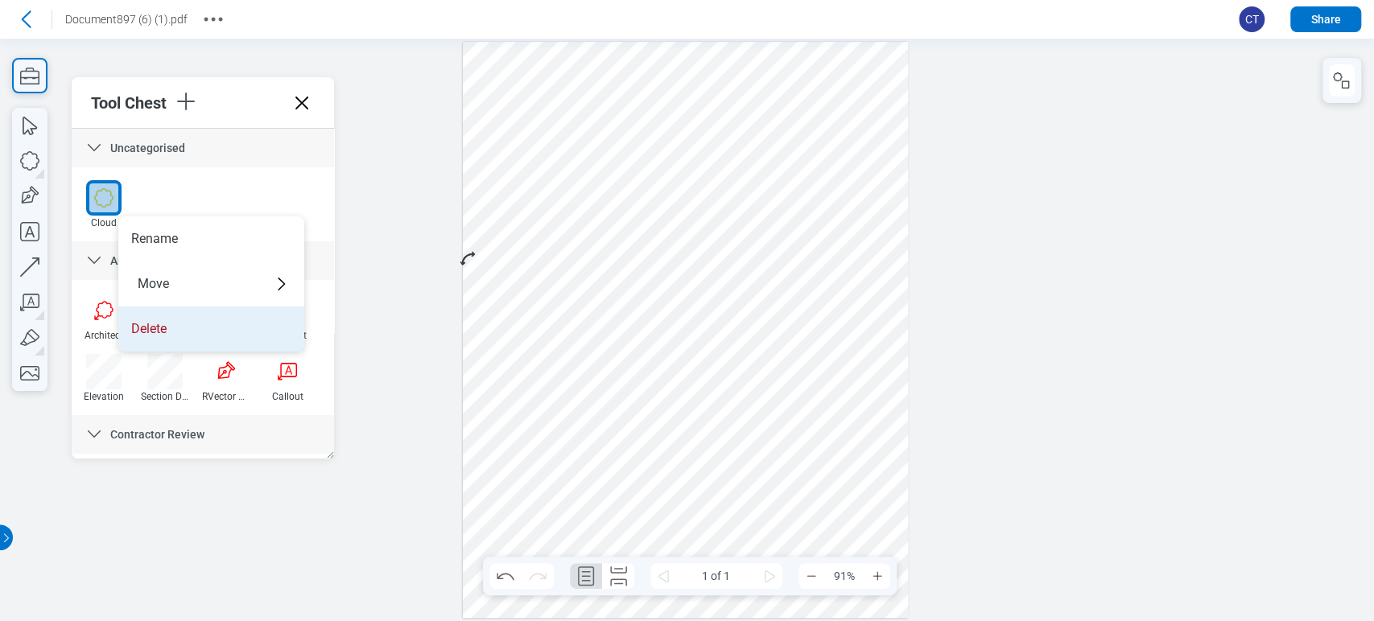
click at [205, 328] on li "Delete" at bounding box center [211, 329] width 186 height 45
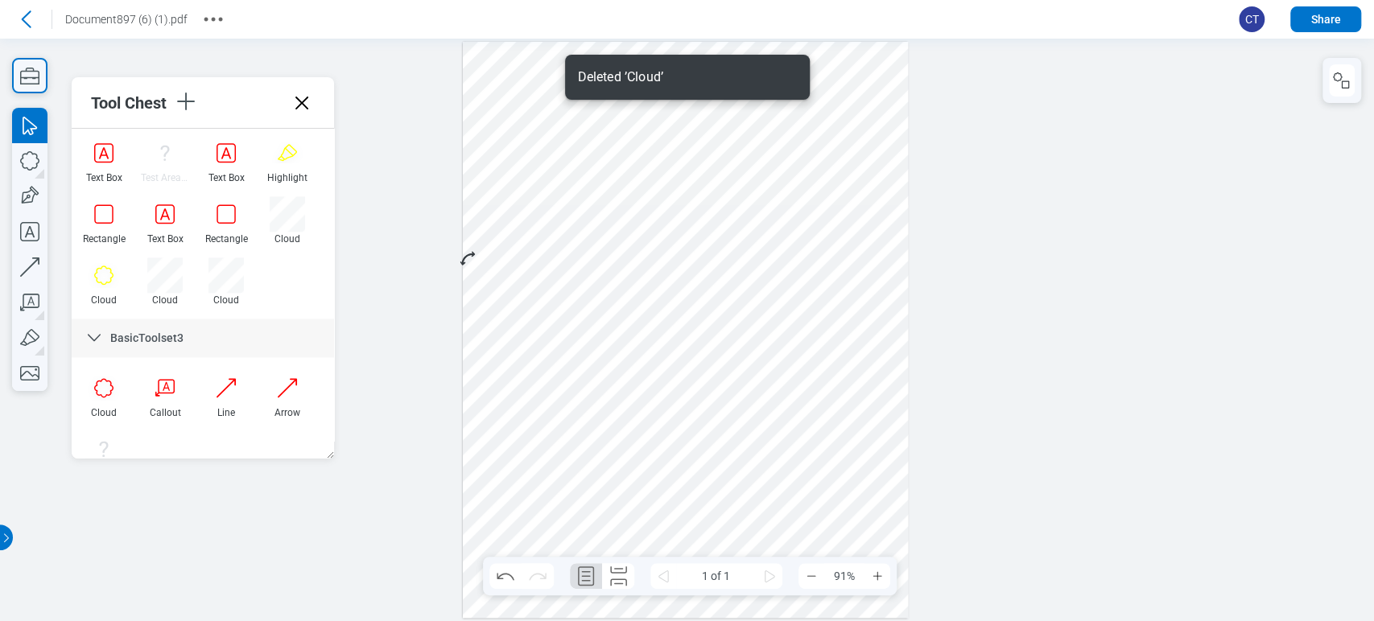
scroll to position [1470, 0]
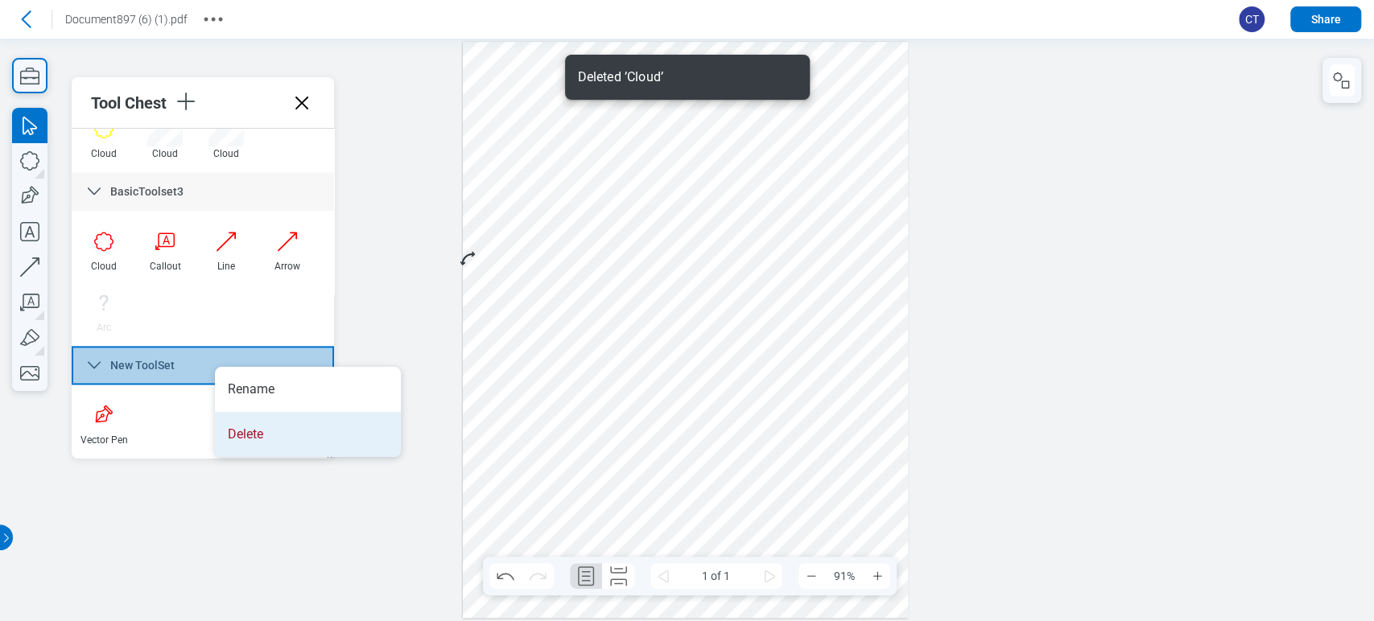
click at [240, 436] on li "Delete" at bounding box center [308, 434] width 186 height 45
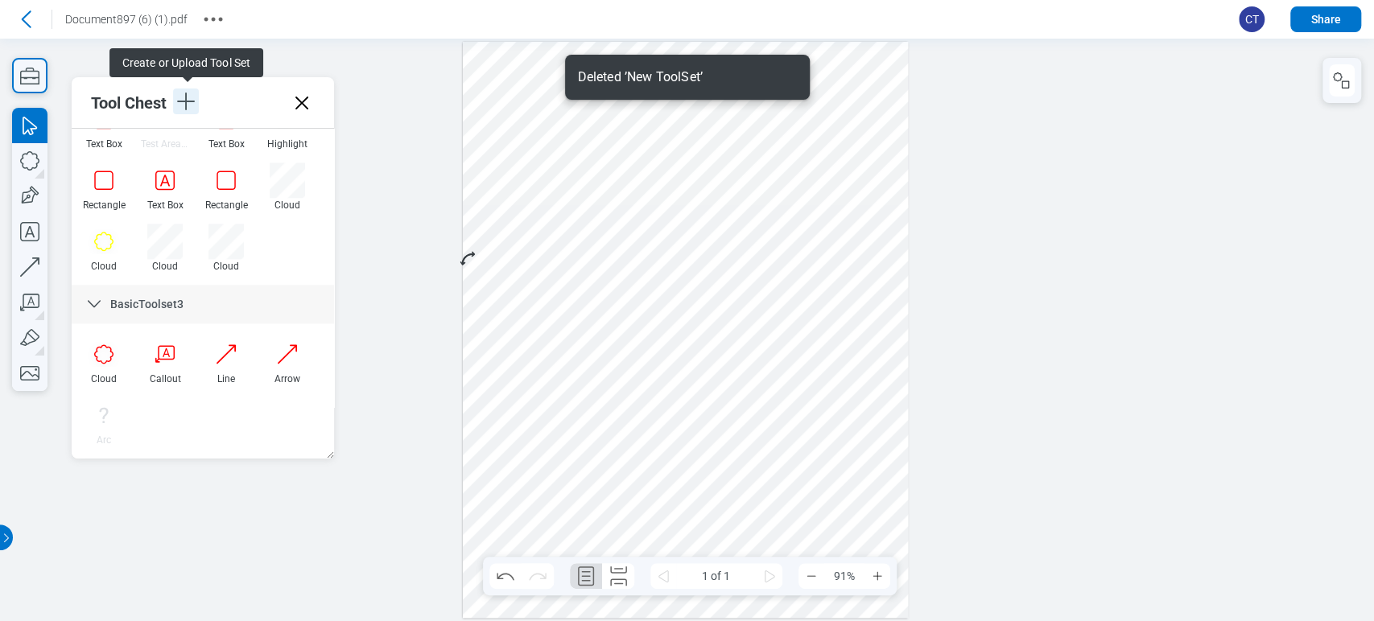
scroll to position [1357, 0]
click at [190, 112] on icon "button" at bounding box center [186, 102] width 26 height 26
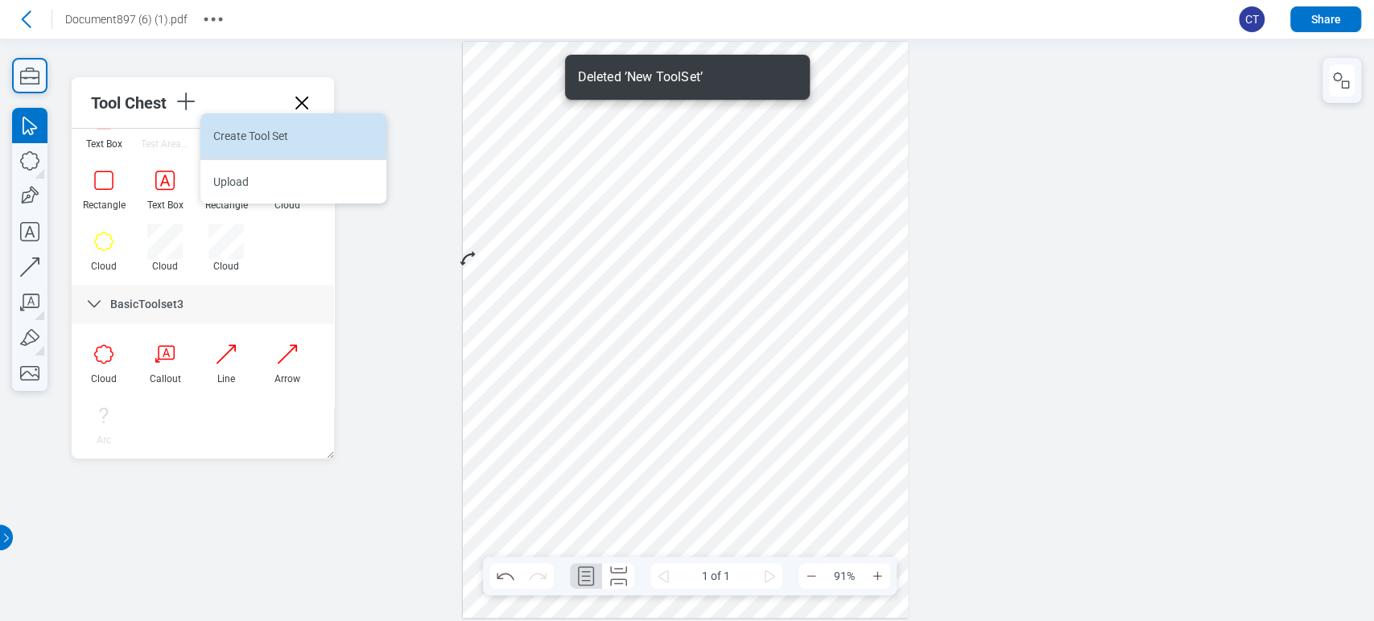
click at [233, 151] on li "Create Tool Set" at bounding box center [293, 135] width 186 height 45
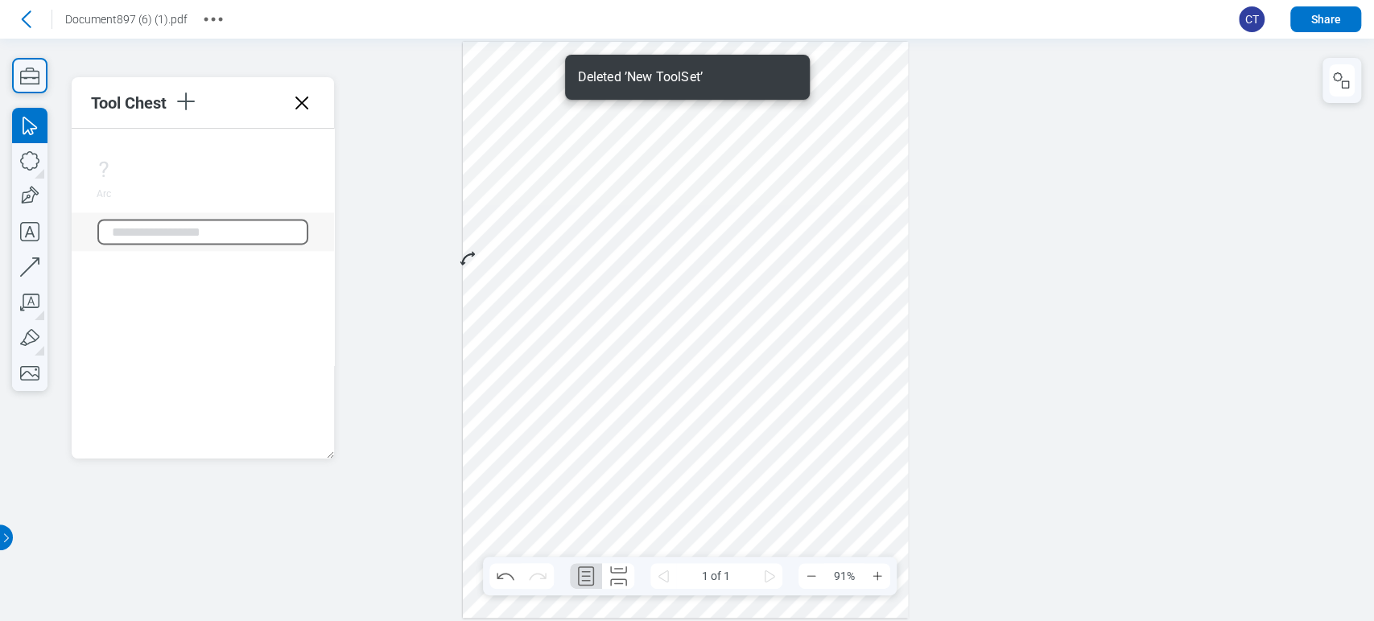
scroll to position [1687, 0]
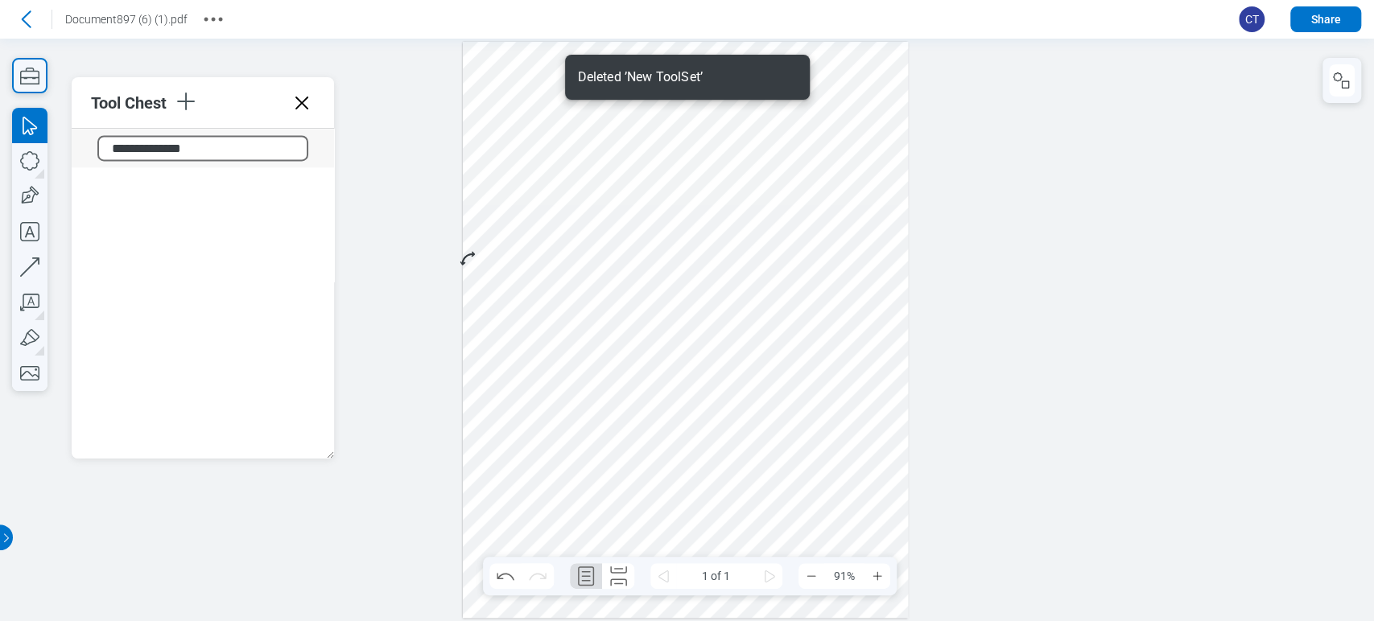
type input "**********"
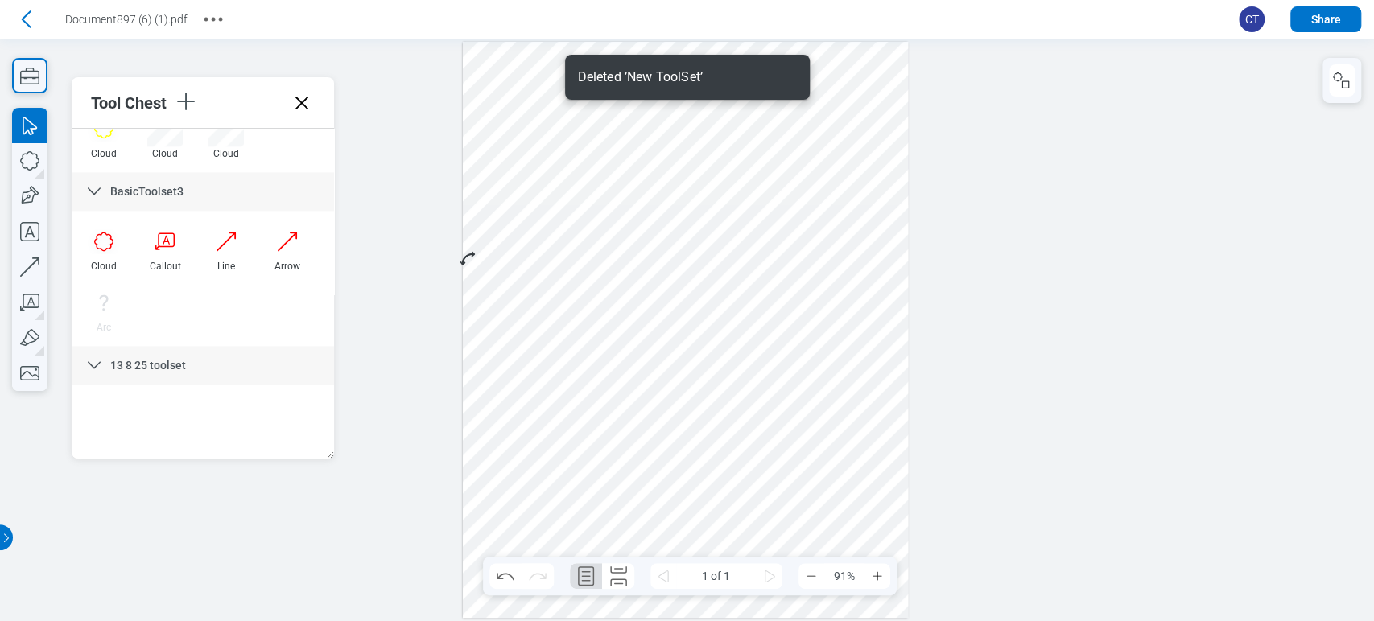
scroll to position [1470, 0]
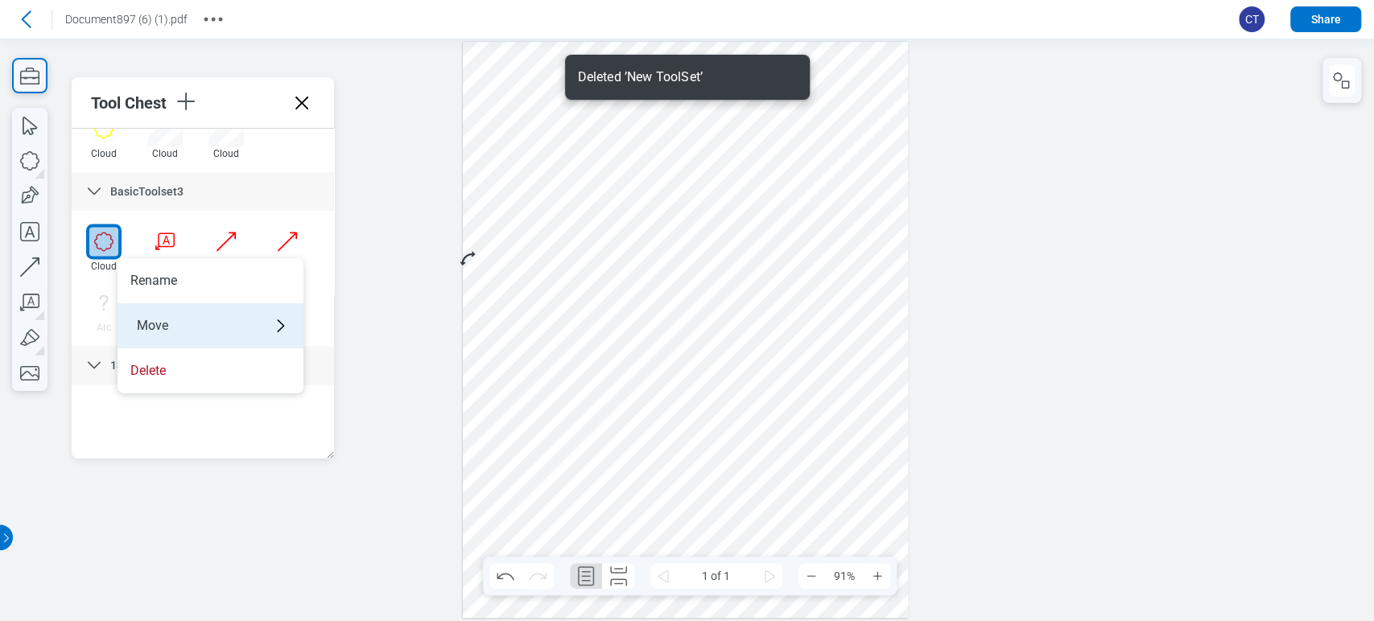
click at [167, 320] on div "Move" at bounding box center [211, 325] width 186 height 45
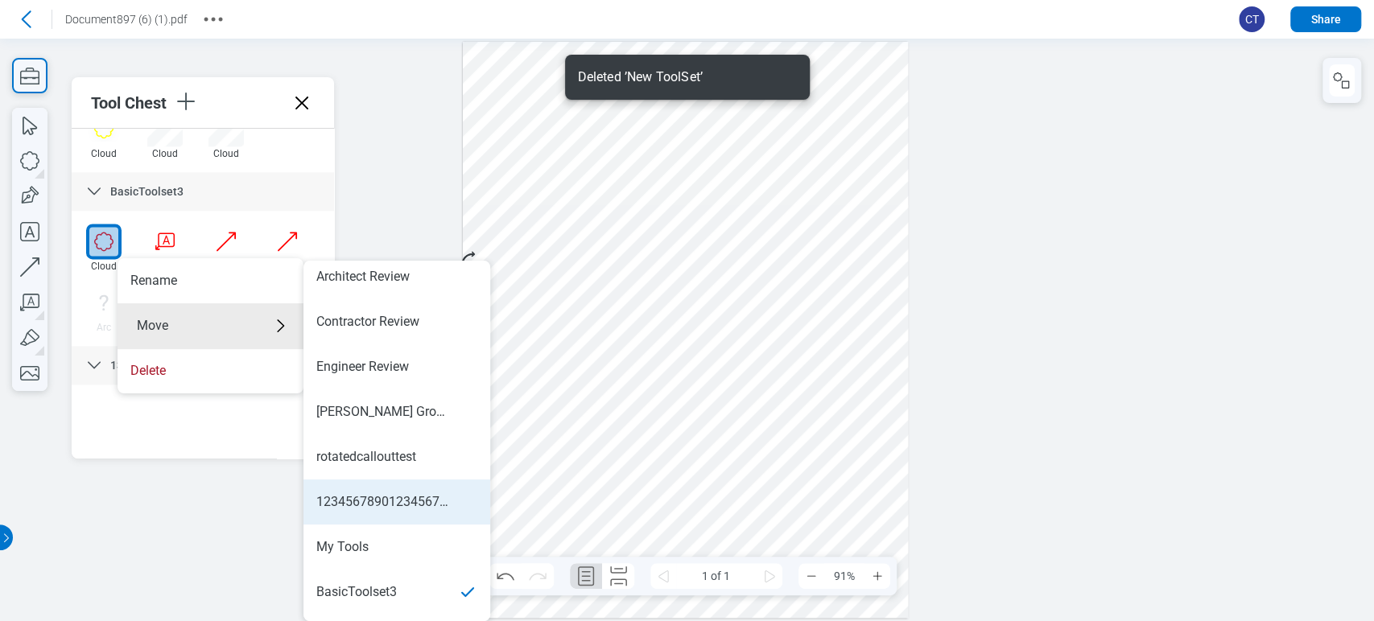
scroll to position [90, 0]
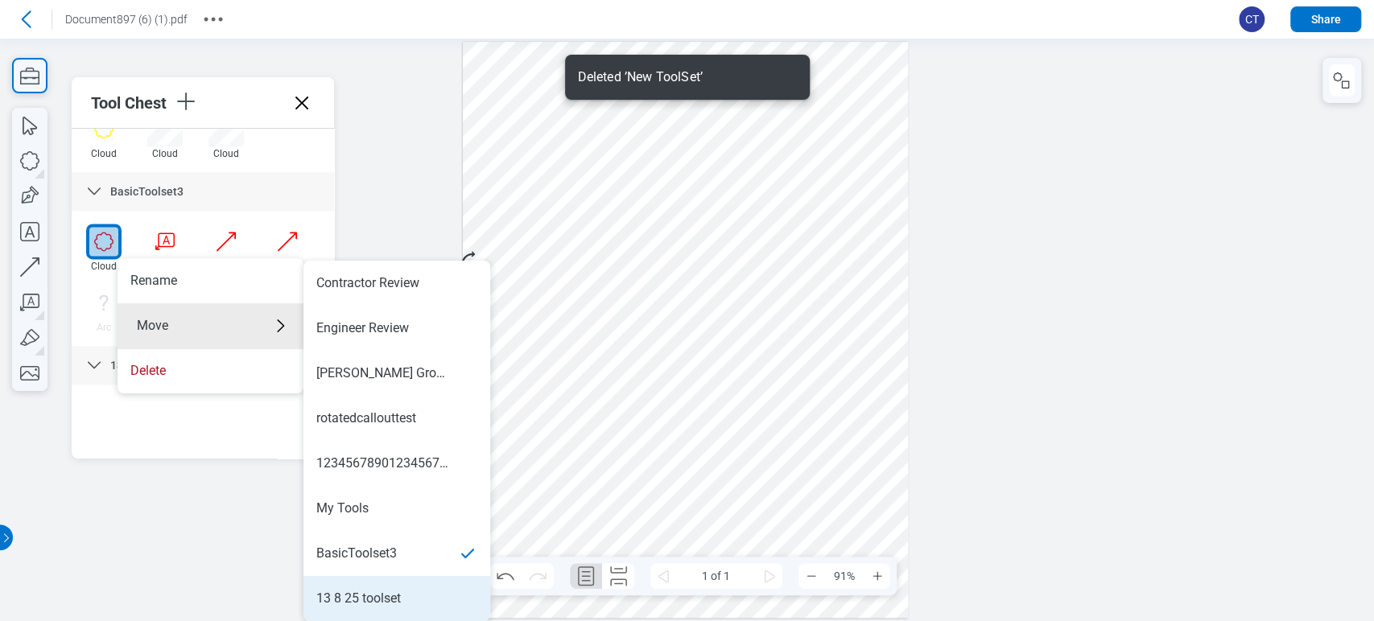
click at [412, 597] on div "13 8 25 toolset" at bounding box center [396, 599] width 161 height 18
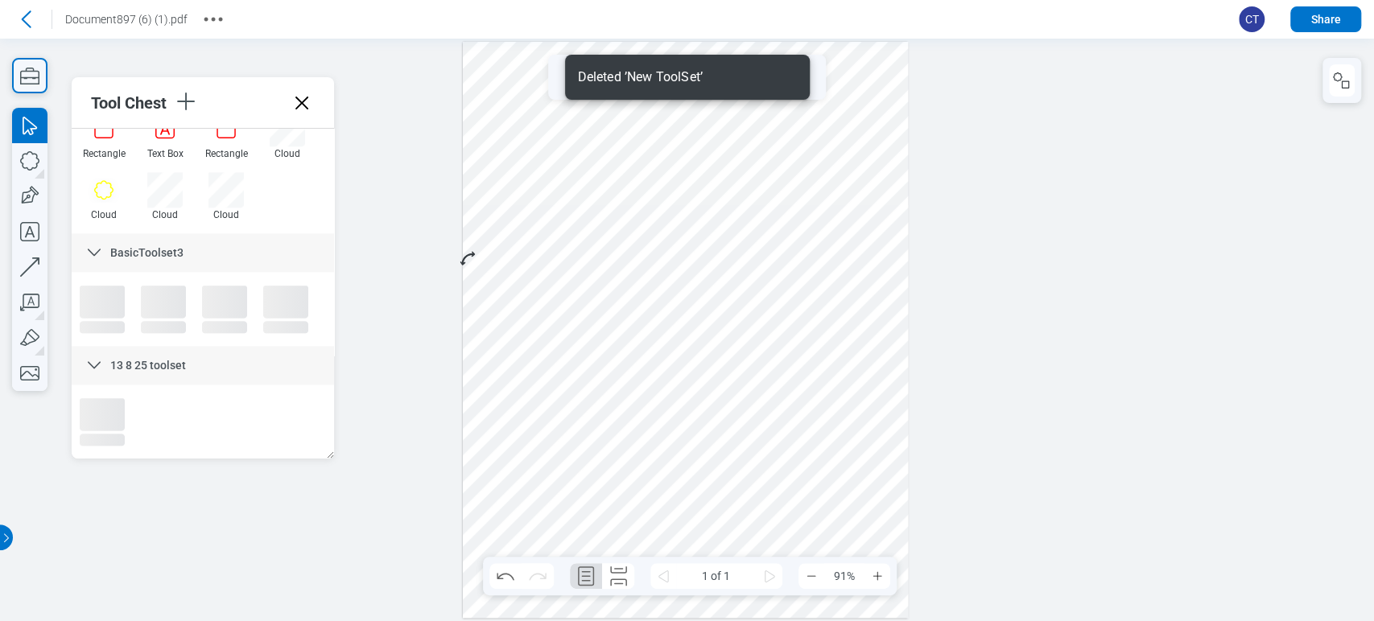
scroll to position [1409, 0]
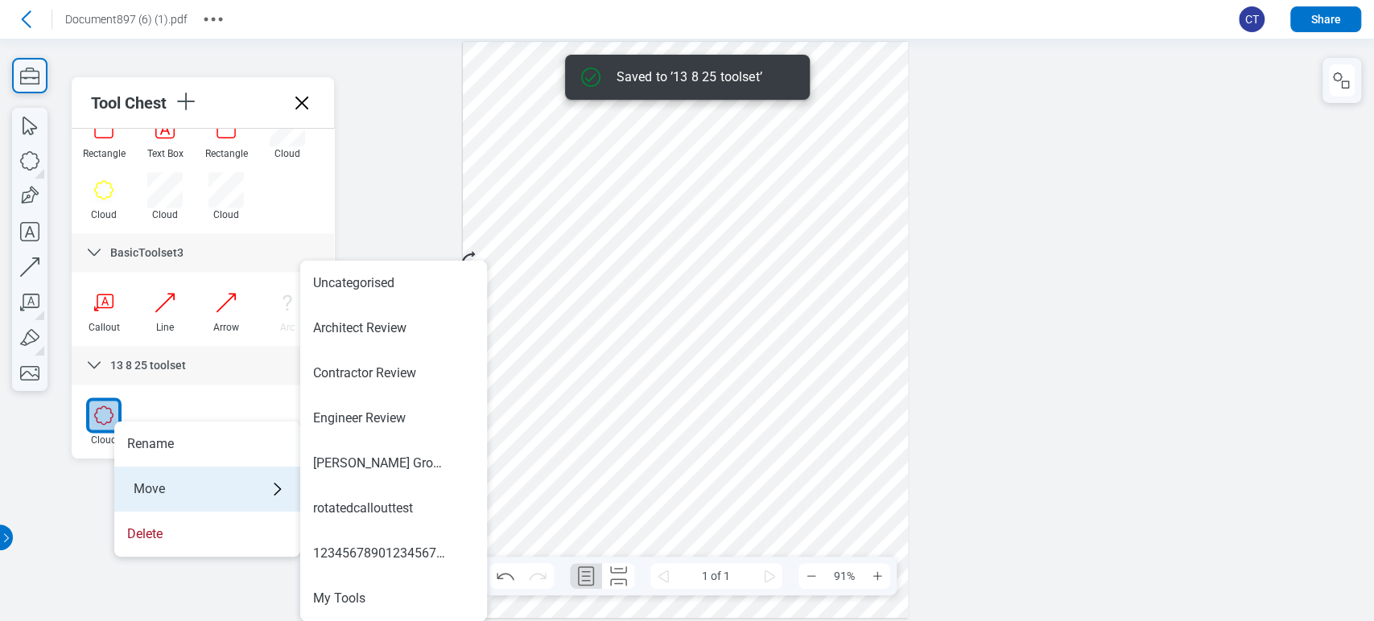
click at [193, 475] on div "Move" at bounding box center [207, 489] width 186 height 45
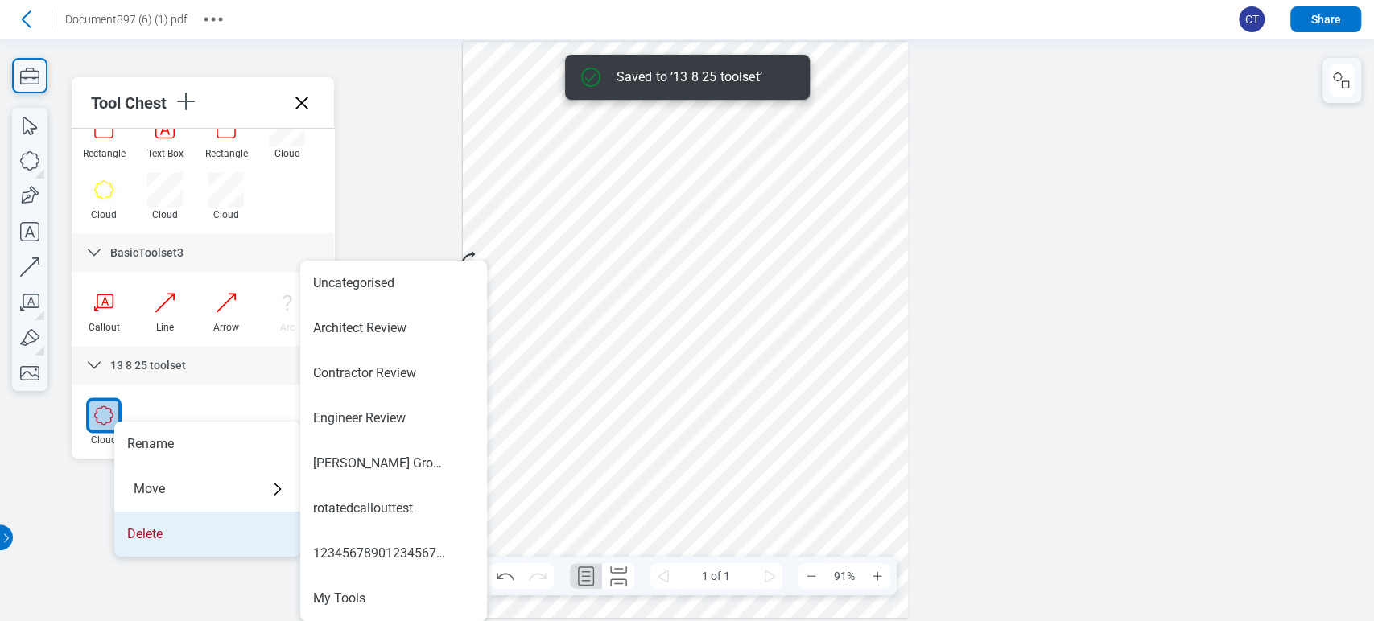
click at [207, 544] on li "Delete" at bounding box center [207, 534] width 186 height 45
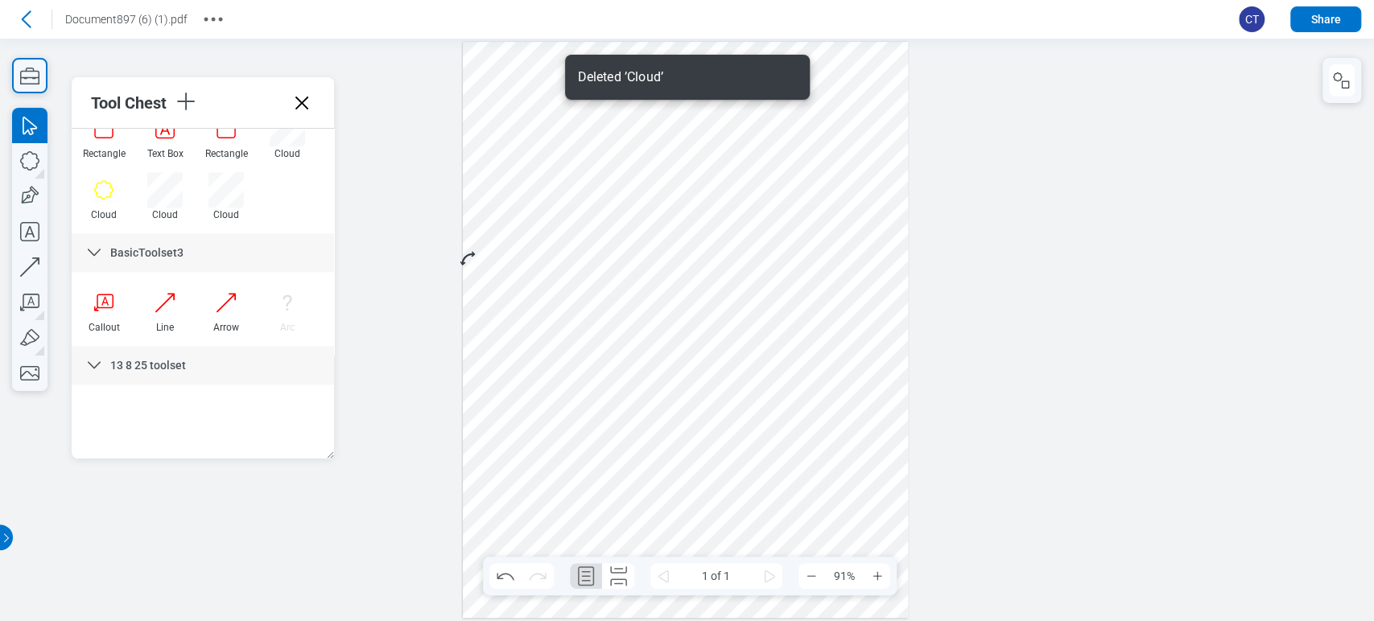
drag, startPoint x: 295, startPoint y: 95, endPoint x: 212, endPoint y: 96, distance: 82.9
click at [262, 97] on div "Tool Chest" at bounding box center [203, 103] width 262 height 52
click at [173, 111] on div "Tool Chest" at bounding box center [132, 102] width 82 height 19
click at [184, 101] on icon "button" at bounding box center [186, 102] width 26 height 26
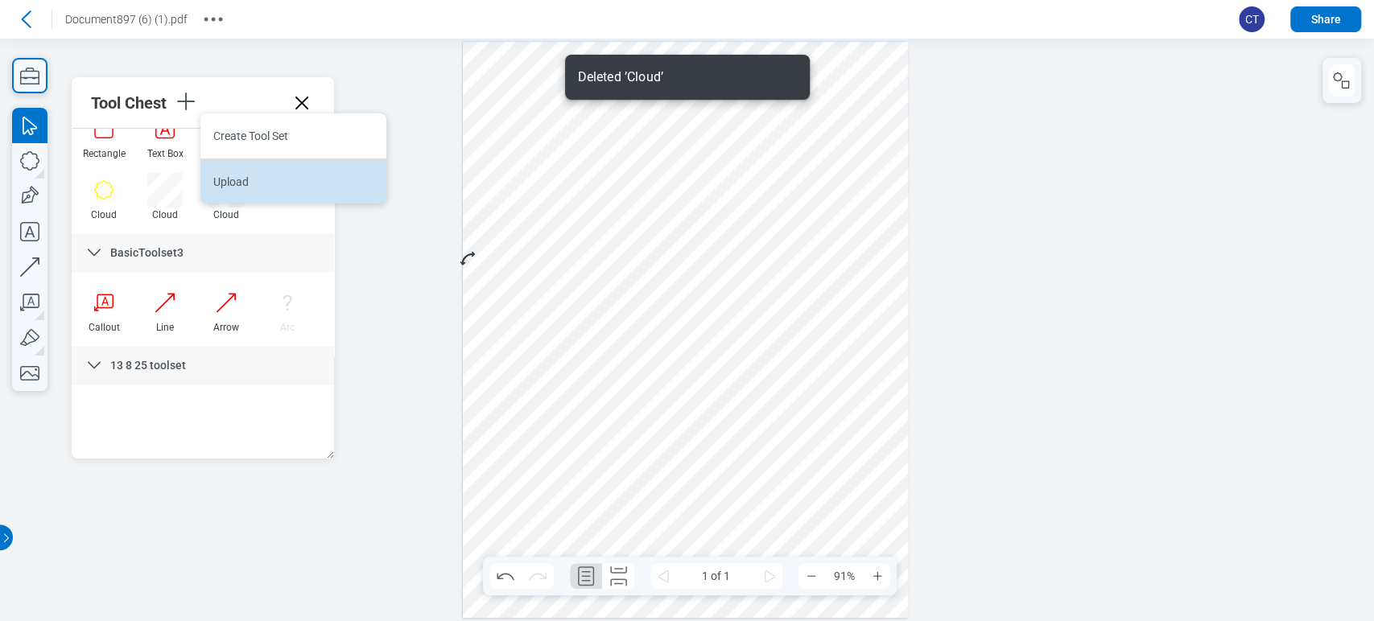
click at [239, 179] on li "Upload" at bounding box center [293, 181] width 186 height 45
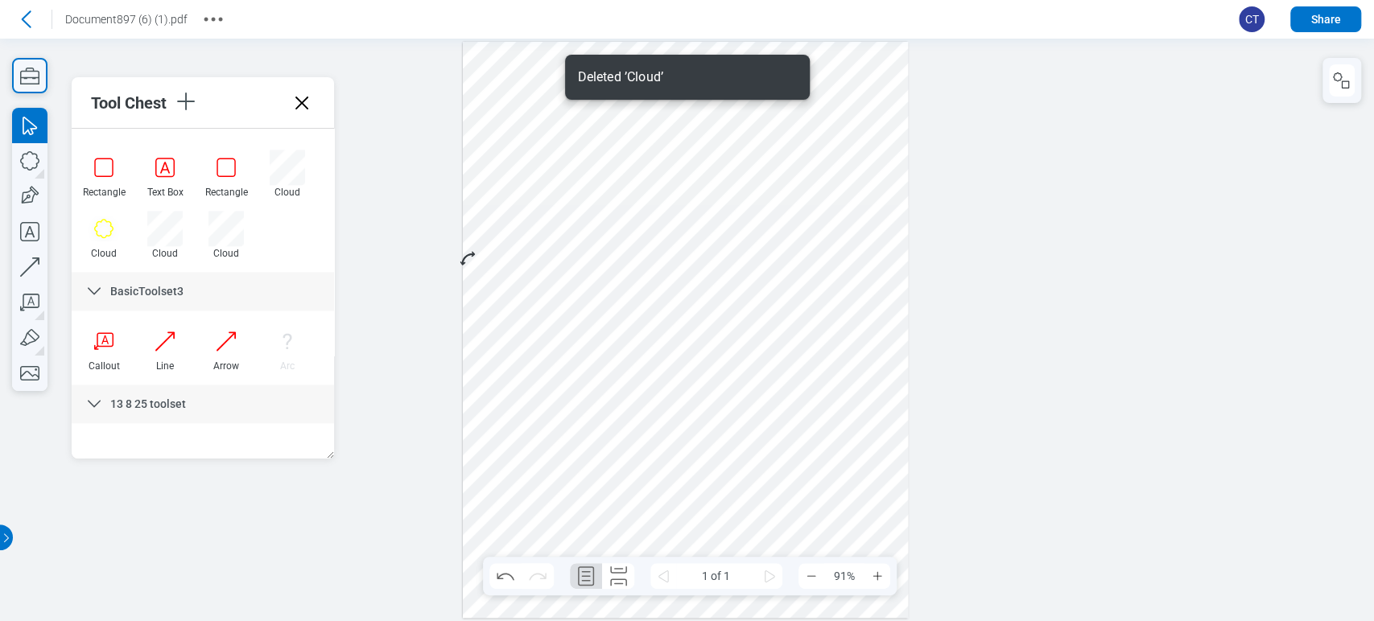
scroll to position [1447, 0]
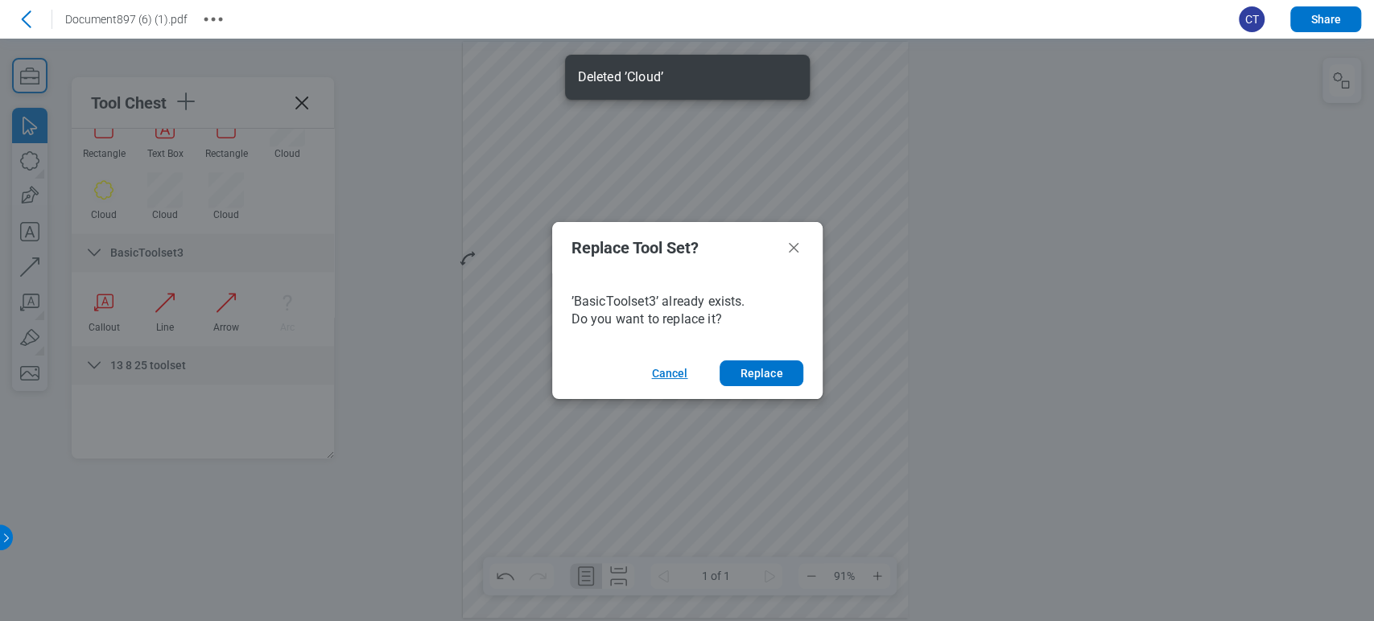
click at [687, 374] on button "Cancel" at bounding box center [669, 374] width 75 height 26
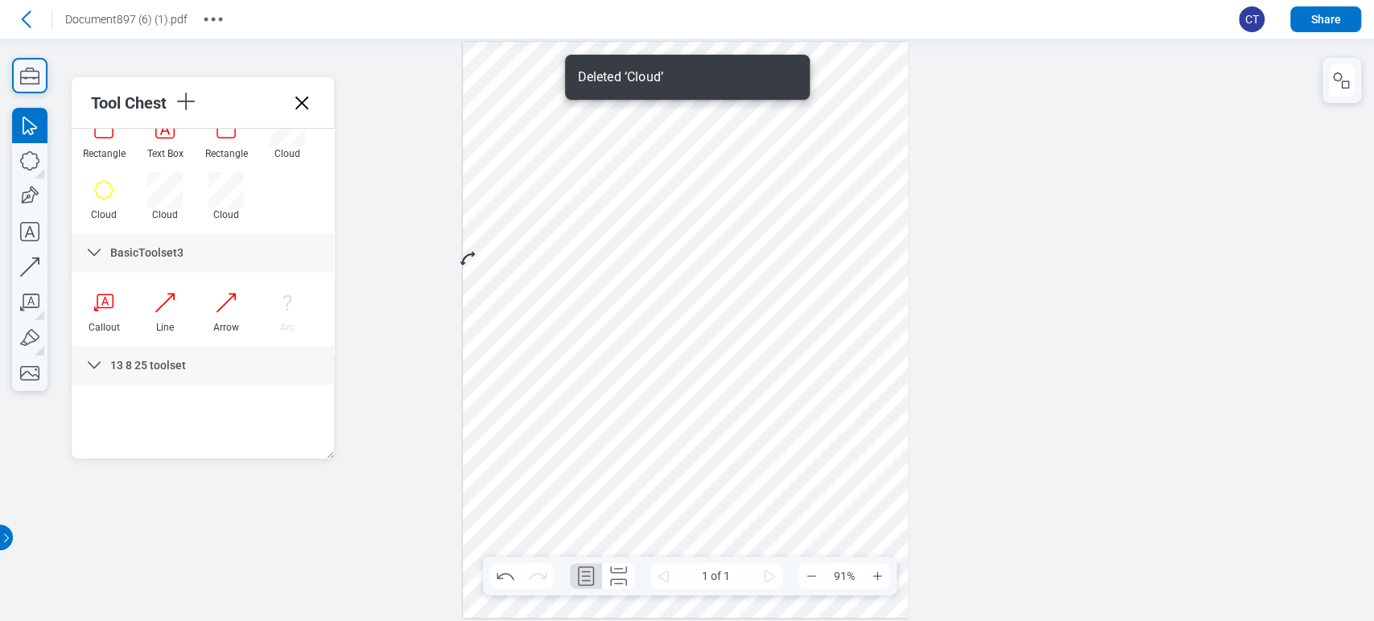
click at [776, 31] on header "Go back Document897 (6) (1).pdf CT Share" at bounding box center [687, 19] width 1374 height 39
click at [719, 97] on div "Deleted ’Cloud’" at bounding box center [687, 77] width 245 height 45
click at [509, 68] on div at bounding box center [686, 330] width 446 height 577
click at [729, 204] on div at bounding box center [686, 330] width 446 height 577
click at [32, 24] on icon at bounding box center [26, 19] width 26 height 26
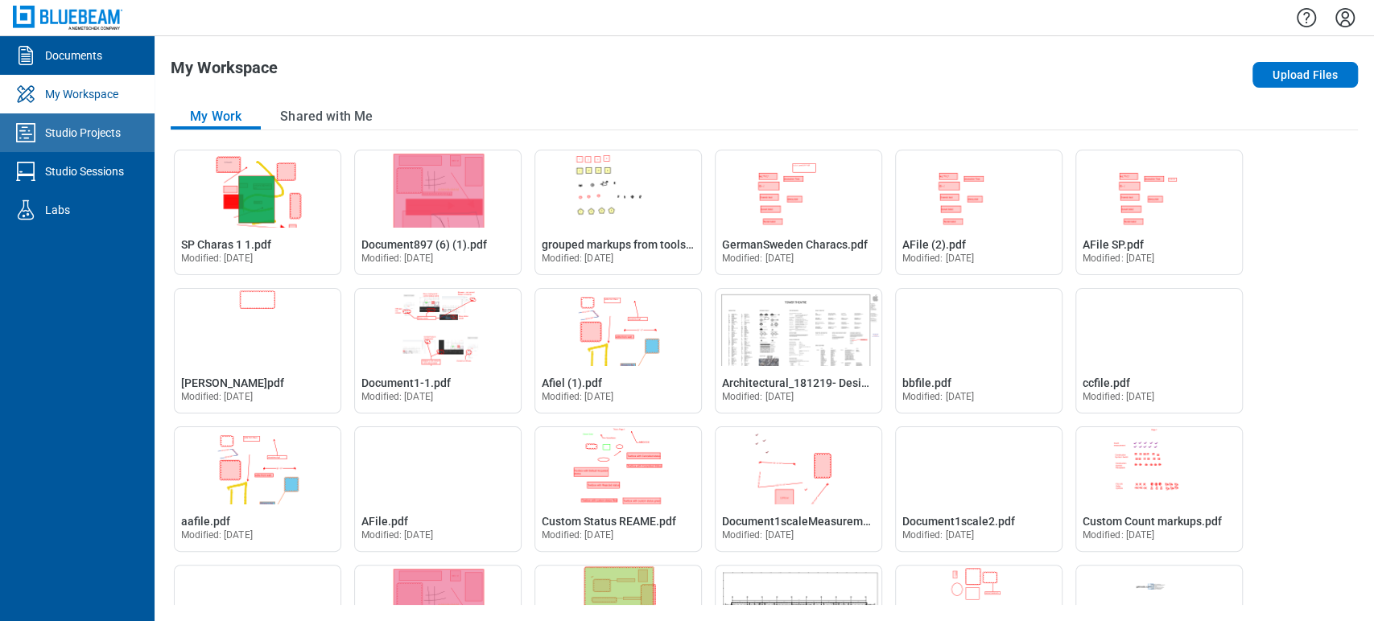
click at [72, 142] on link "Studio Projects" at bounding box center [77, 132] width 155 height 39
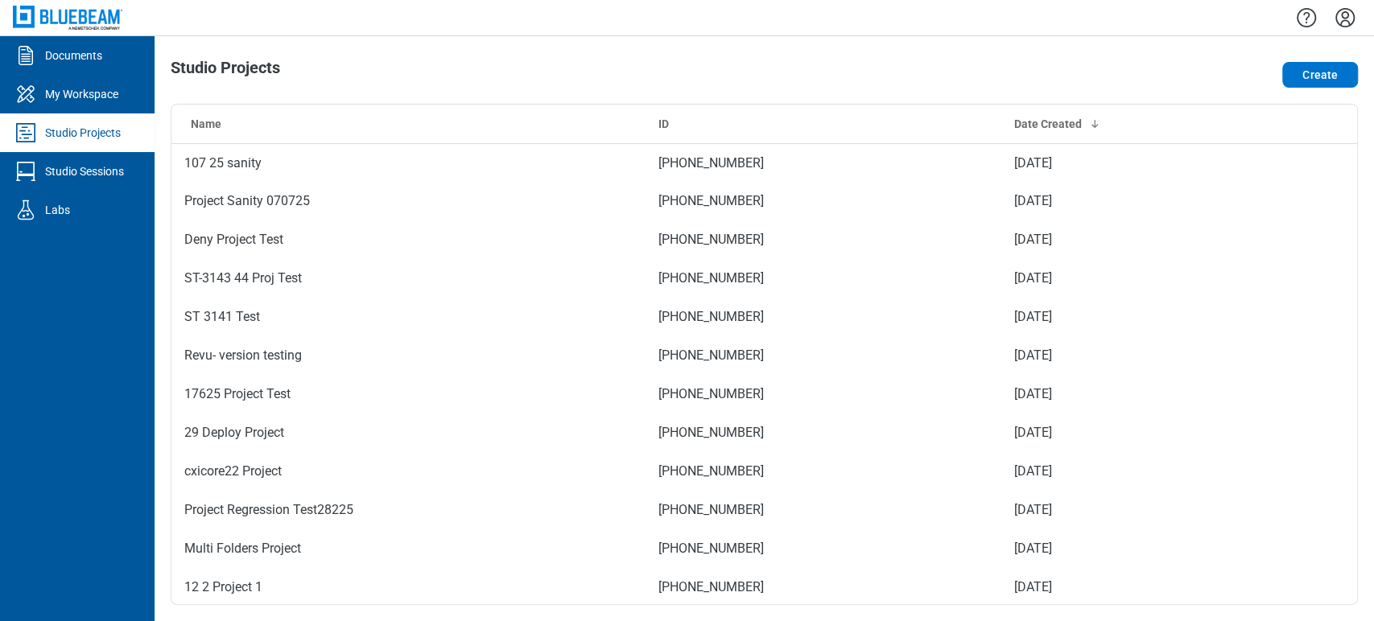
click at [1337, 14] on icon "Settings" at bounding box center [1344, 17] width 19 height 19
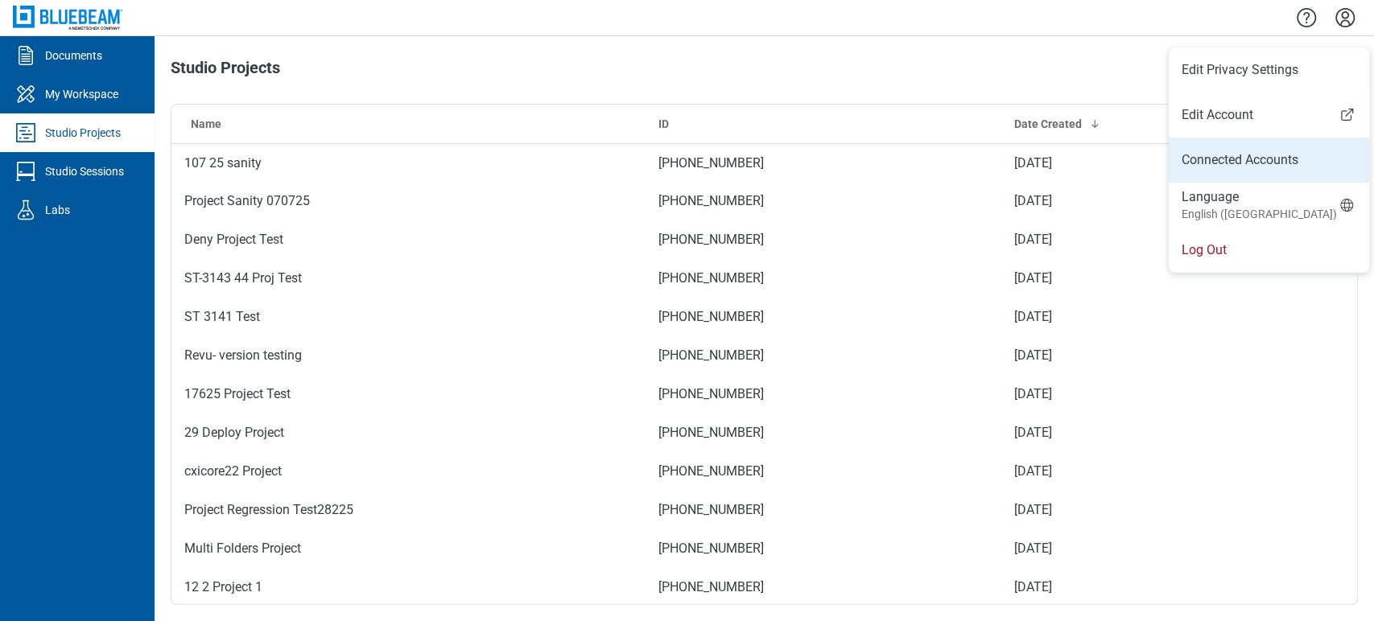
click at [1260, 161] on link "Connected Accounts" at bounding box center [1269, 160] width 175 height 19
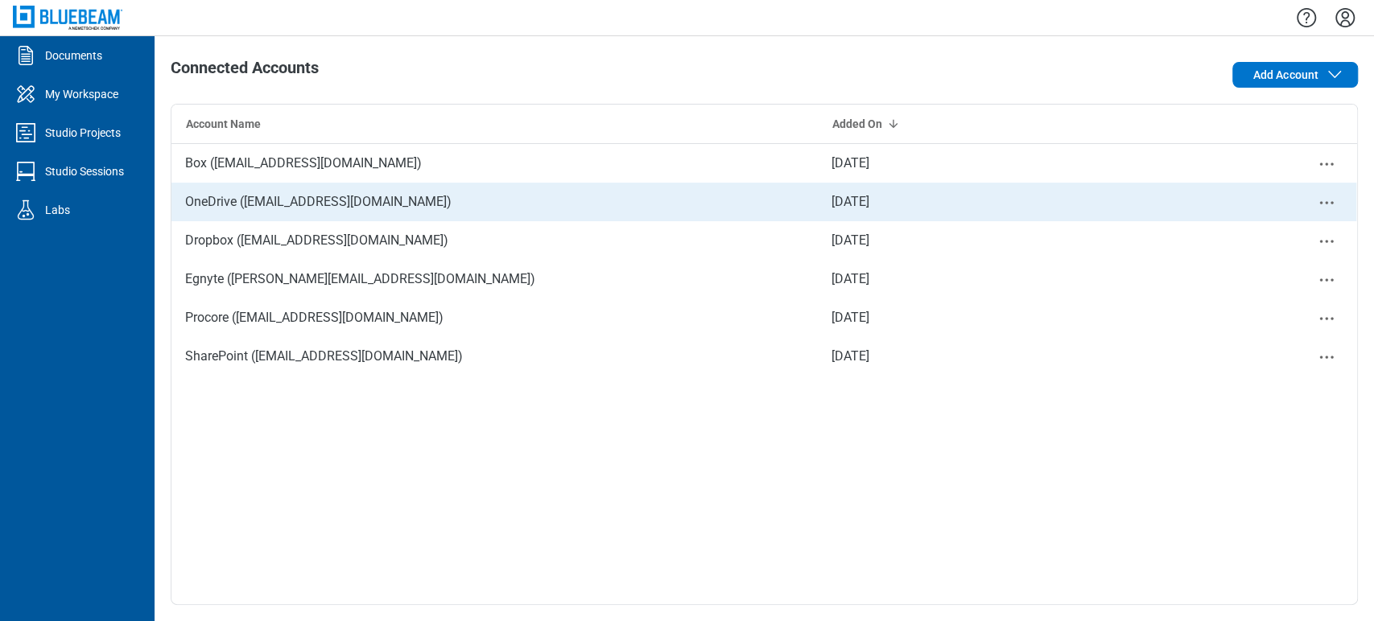
click at [1330, 202] on icon "Close" at bounding box center [1326, 202] width 19 height 19
click at [1274, 217] on div "Remove" at bounding box center [1282, 229] width 121 height 39
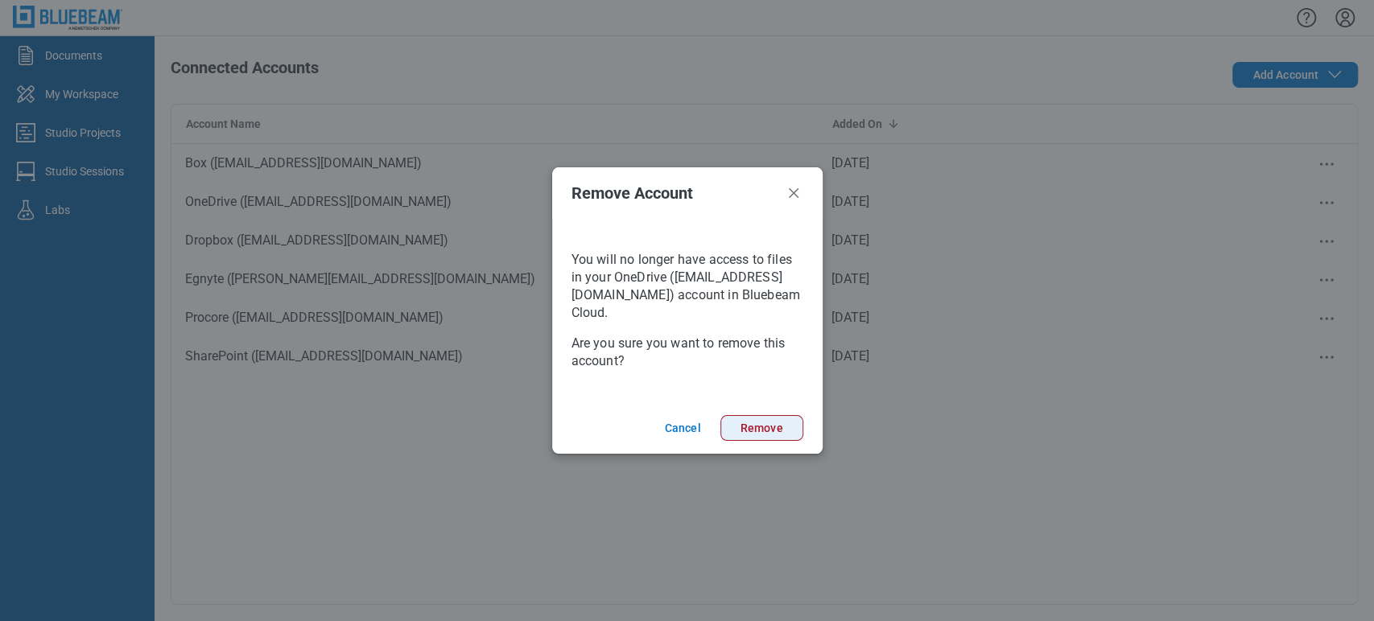
click at [730, 430] on button "Remove" at bounding box center [761, 428] width 83 height 26
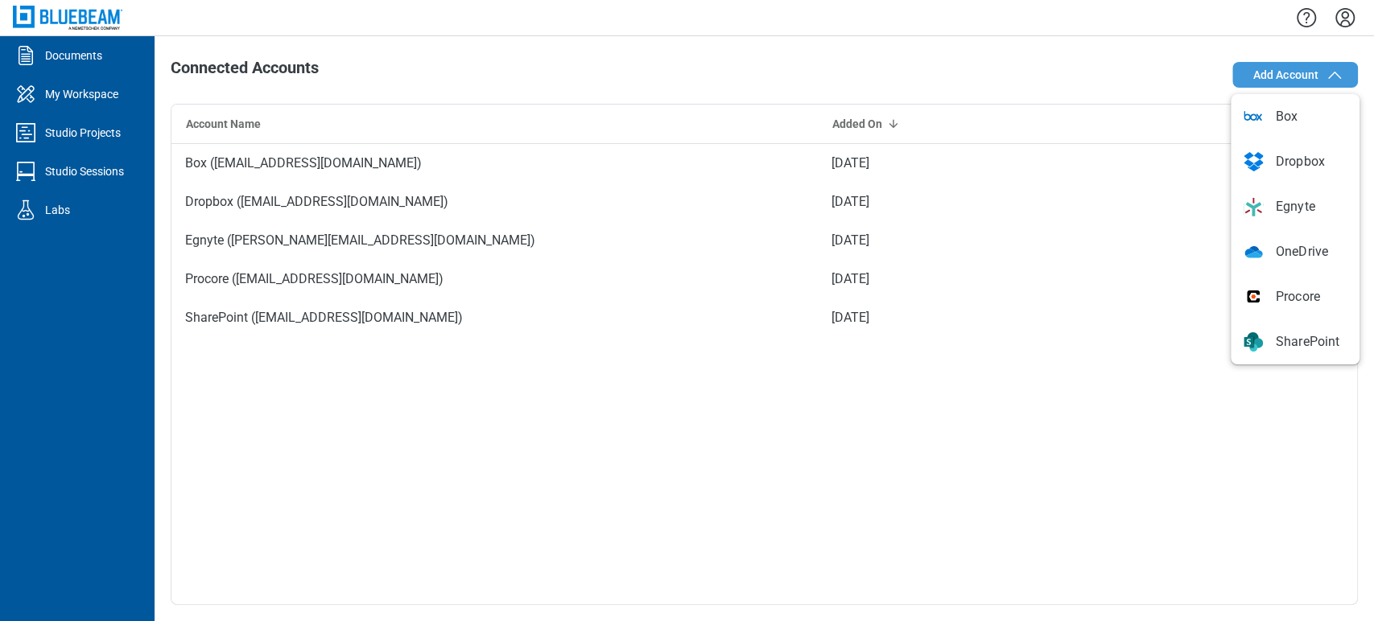
click at [1268, 76] on span "Add Account" at bounding box center [1285, 75] width 66 height 16
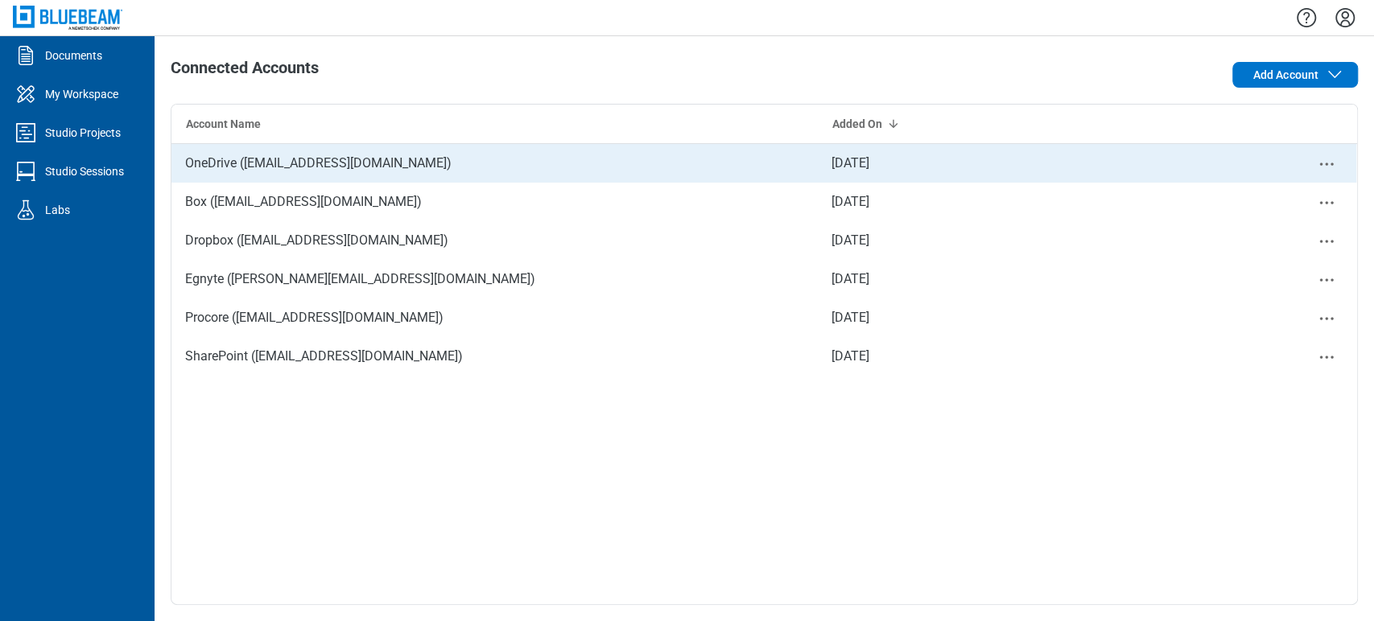
click at [1322, 155] on icon "Close" at bounding box center [1326, 164] width 19 height 19
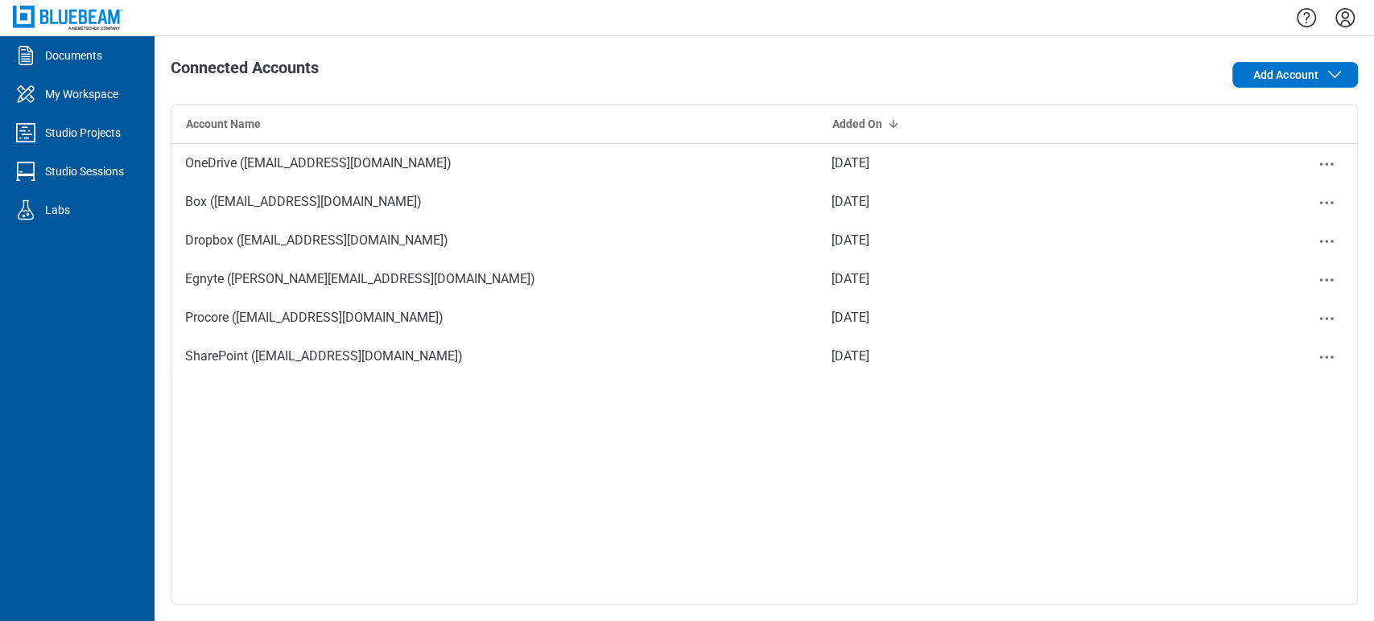
click at [404, 71] on div "Connected Accounts" at bounding box center [527, 75] width 712 height 32
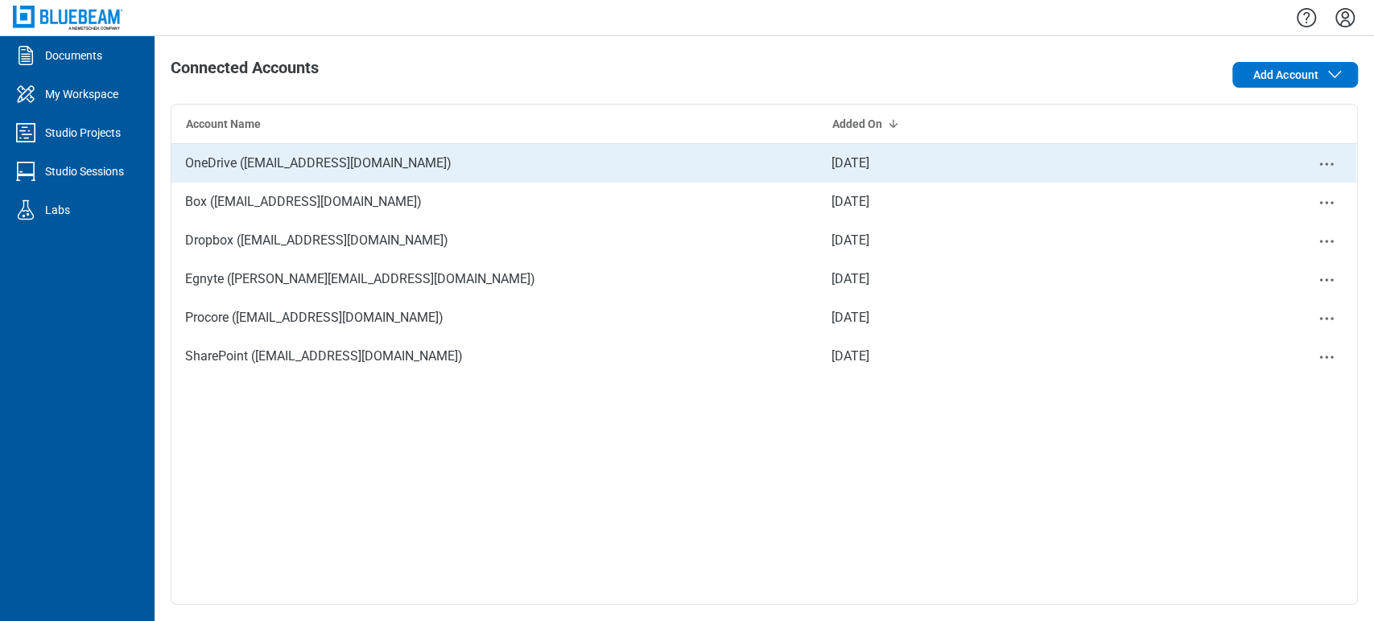
click at [358, 158] on div "OneDrive ([EMAIL_ADDRESS][DOMAIN_NAME])" at bounding box center [494, 163] width 646 height 39
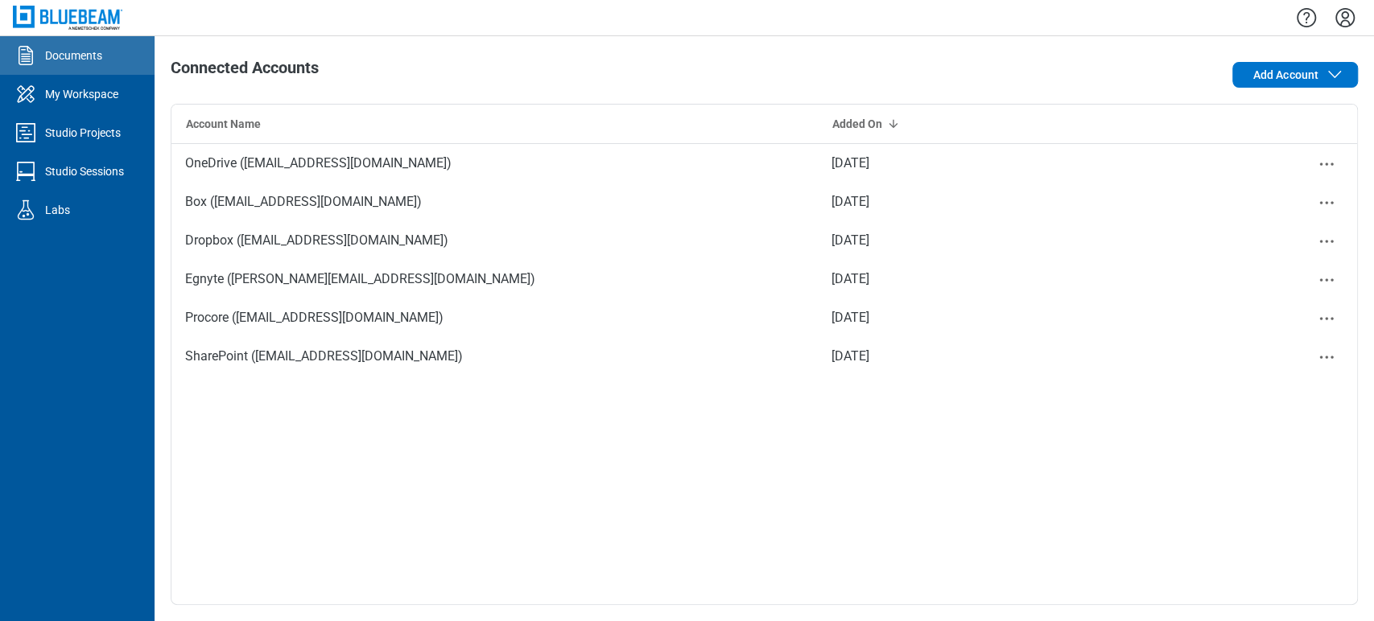
click at [68, 47] on div "Documents" at bounding box center [73, 55] width 57 height 16
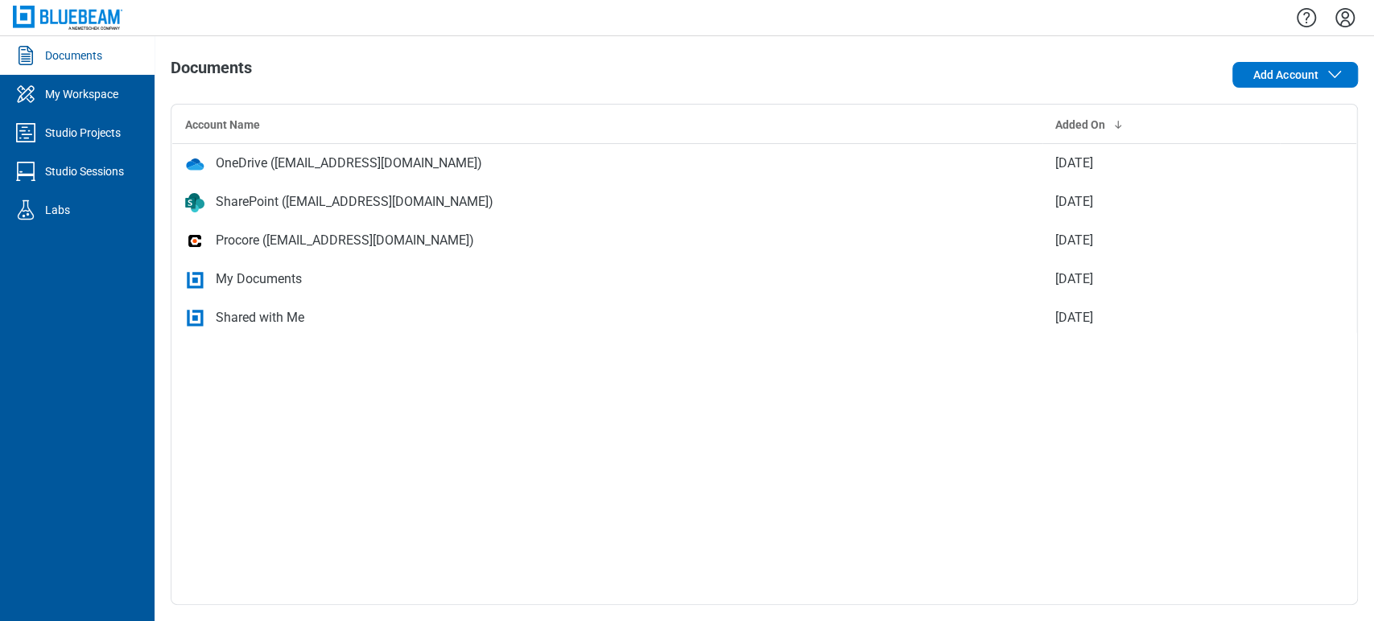
click at [1338, 14] on icon "Settings" at bounding box center [1345, 18] width 26 height 26
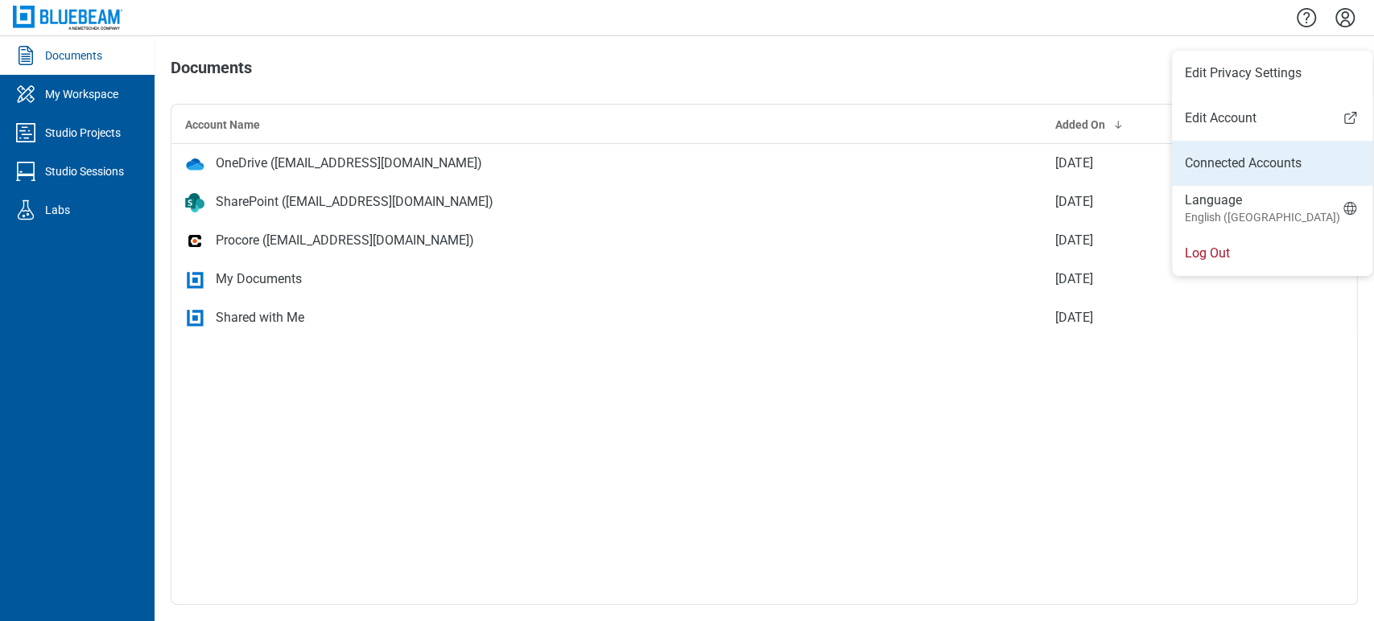
click at [1285, 162] on link "Connected Accounts" at bounding box center [1272, 163] width 175 height 19
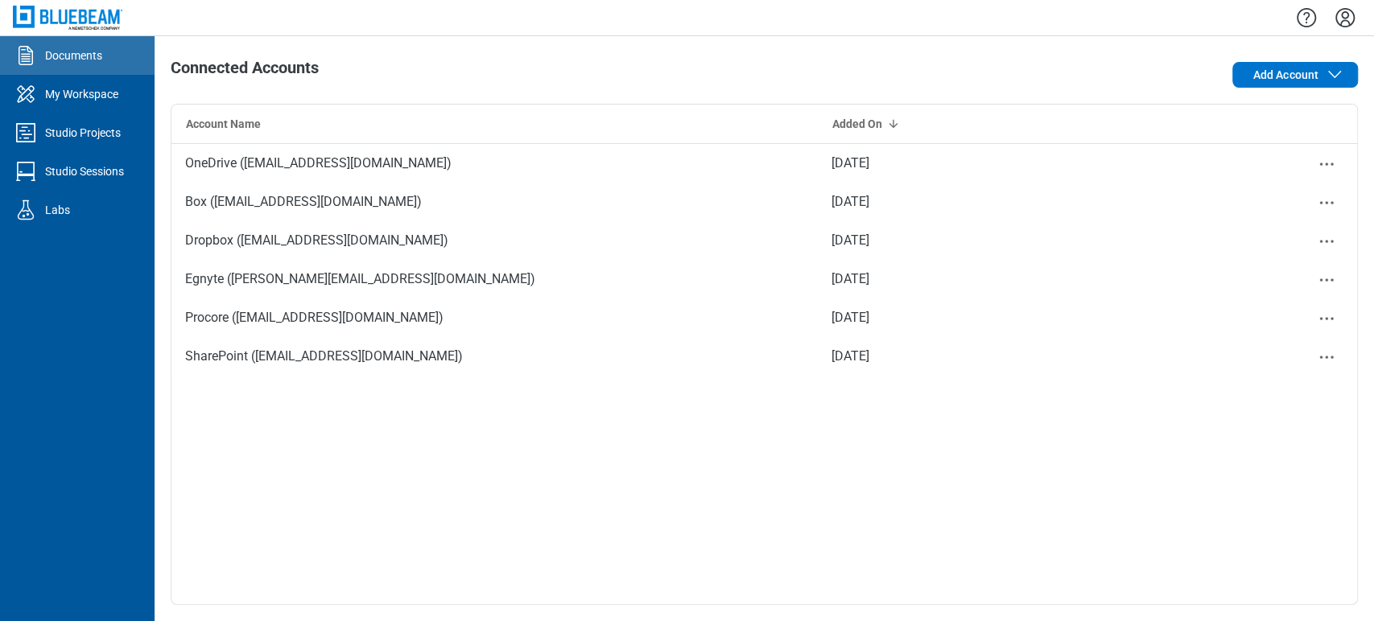
click at [49, 56] on div "Documents" at bounding box center [73, 55] width 57 height 16
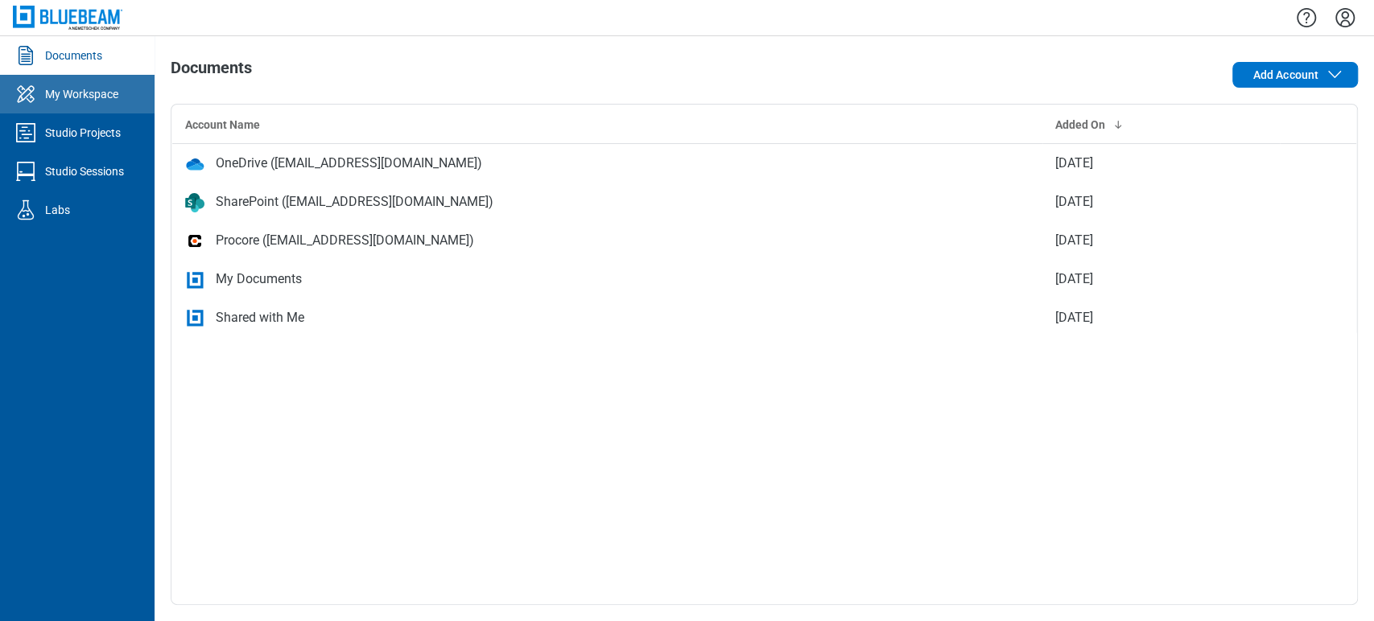
click at [96, 90] on div "My Workspace" at bounding box center [81, 94] width 73 height 16
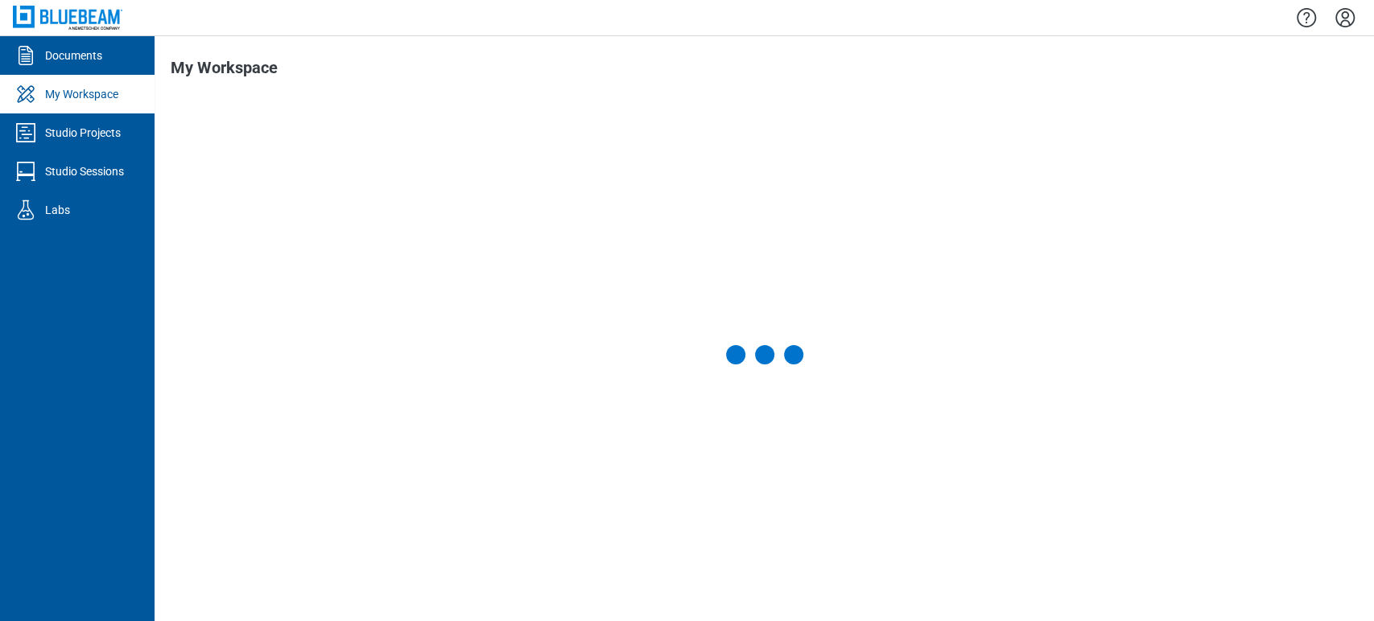
click at [86, 53] on div "Documents My Workspace Studio Projects Studio Sessions Labs My Workspace" at bounding box center [687, 310] width 1374 height 621
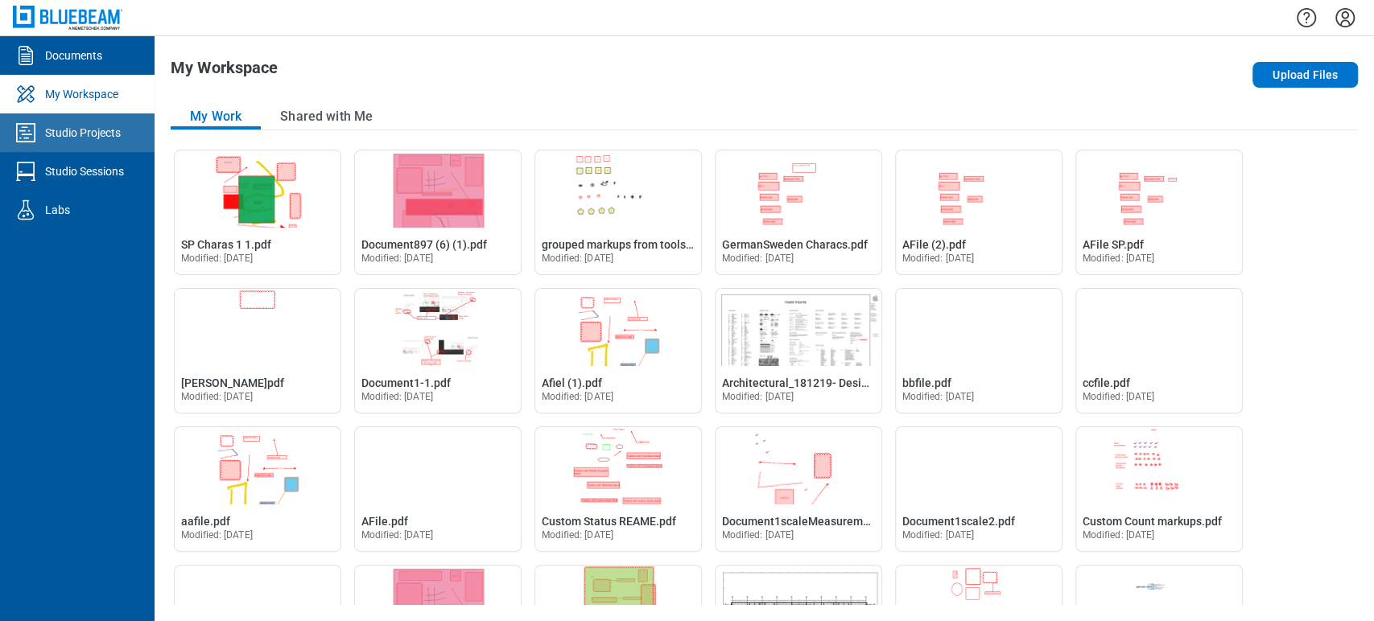
click at [68, 144] on link "Studio Projects" at bounding box center [77, 132] width 155 height 39
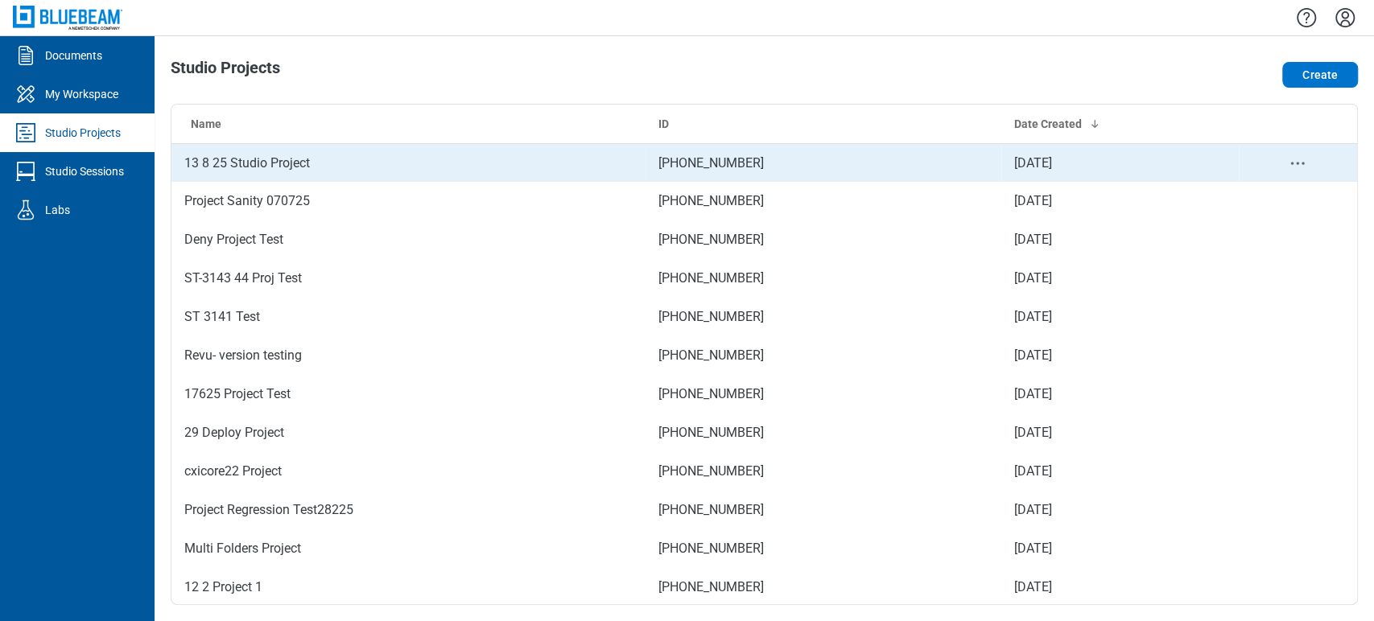
click at [289, 152] on td "13 8 25 Studio Project" at bounding box center [408, 162] width 474 height 39
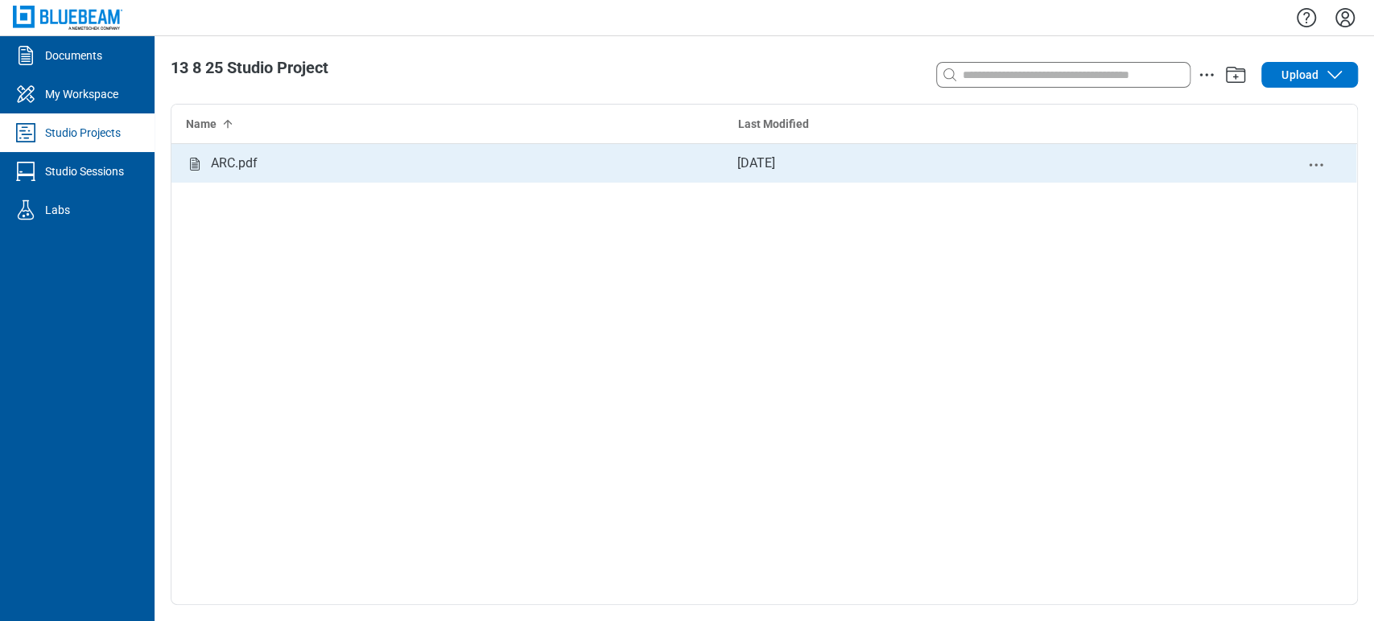
click at [289, 152] on div "ARC.pdf" at bounding box center [447, 163] width 552 height 39
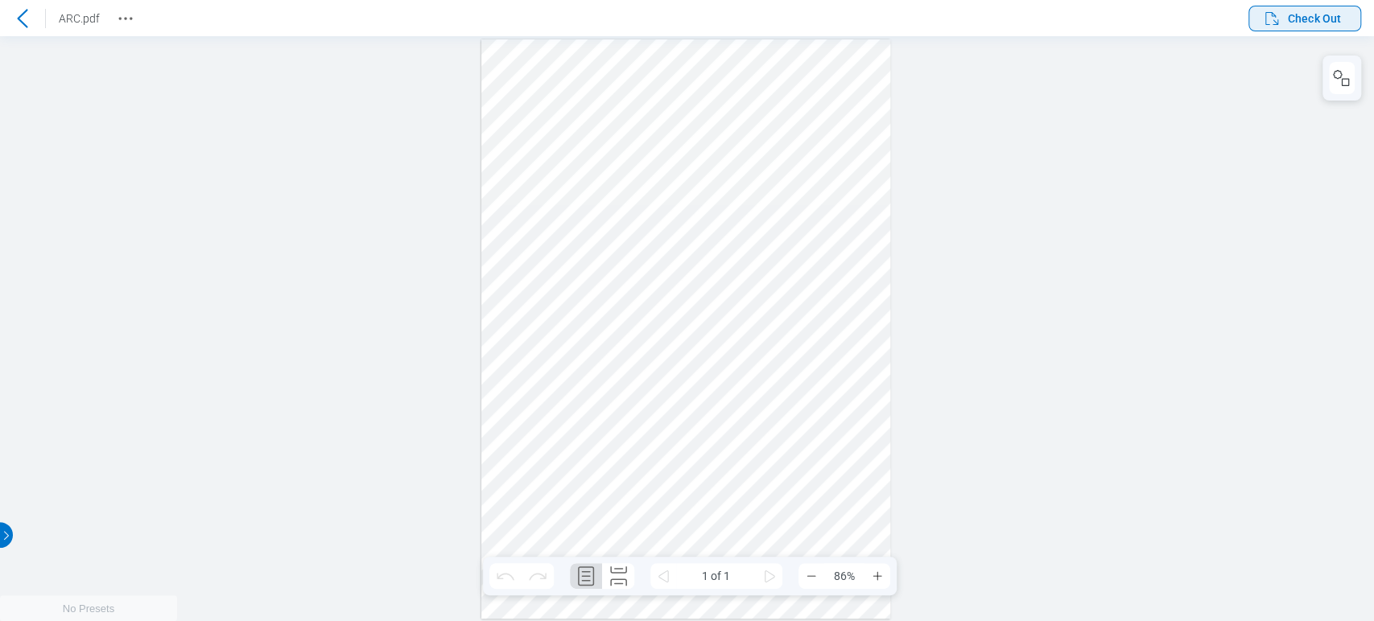
click at [1277, 18] on icon "button" at bounding box center [1271, 18] width 19 height 19
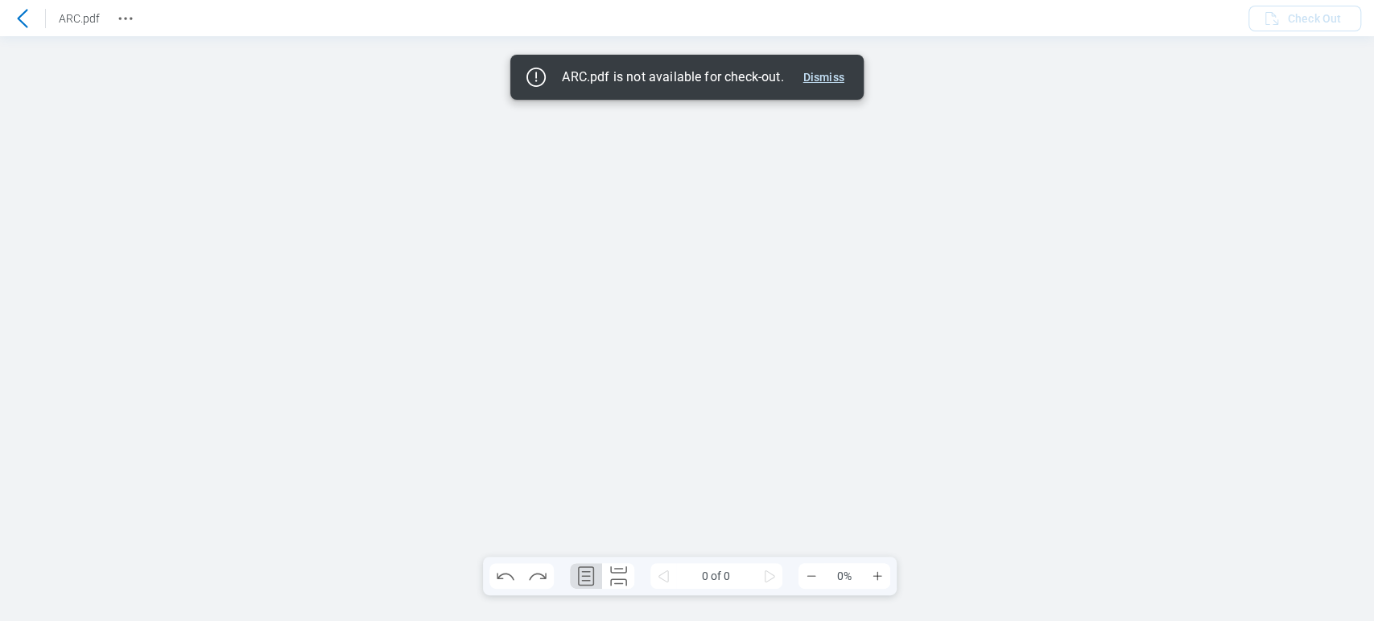
click at [836, 82] on button "Dismiss" at bounding box center [824, 77] width 54 height 19
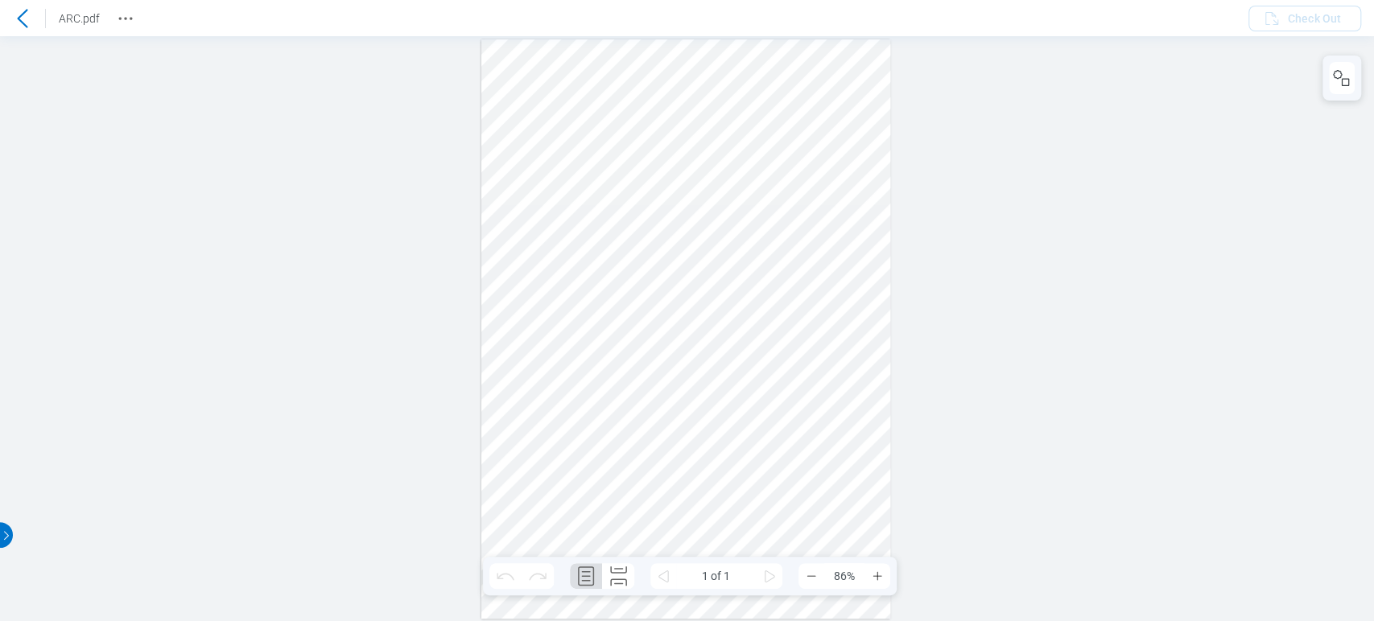
click at [12, 22] on div at bounding box center [23, 19] width 26 height 26
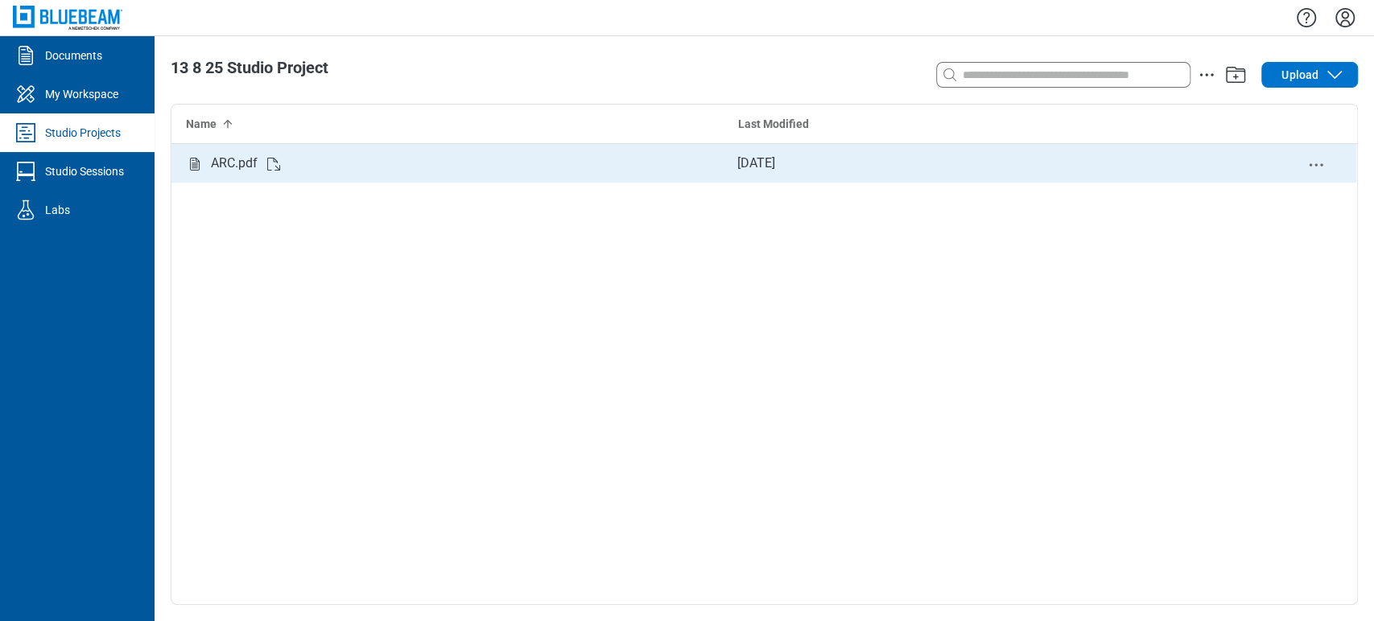
click at [287, 172] on div "ARC.pdf" at bounding box center [447, 163] width 552 height 39
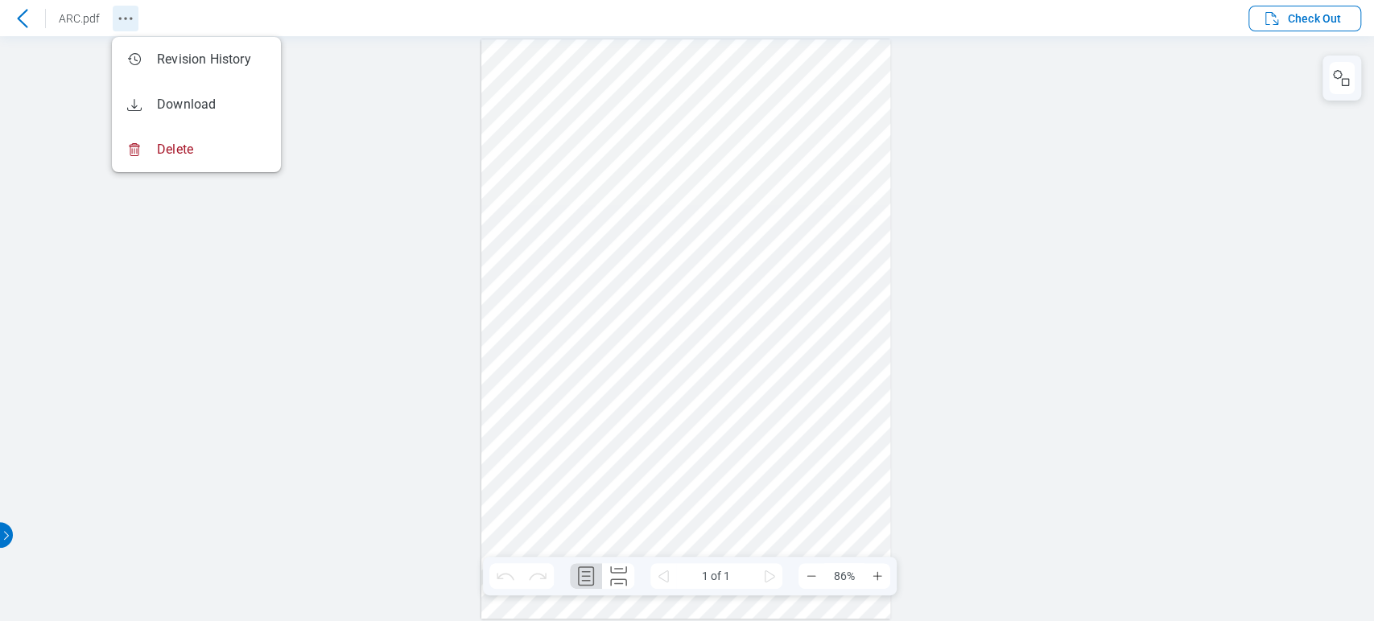
click at [130, 24] on icon "Revision History" at bounding box center [125, 18] width 19 height 19
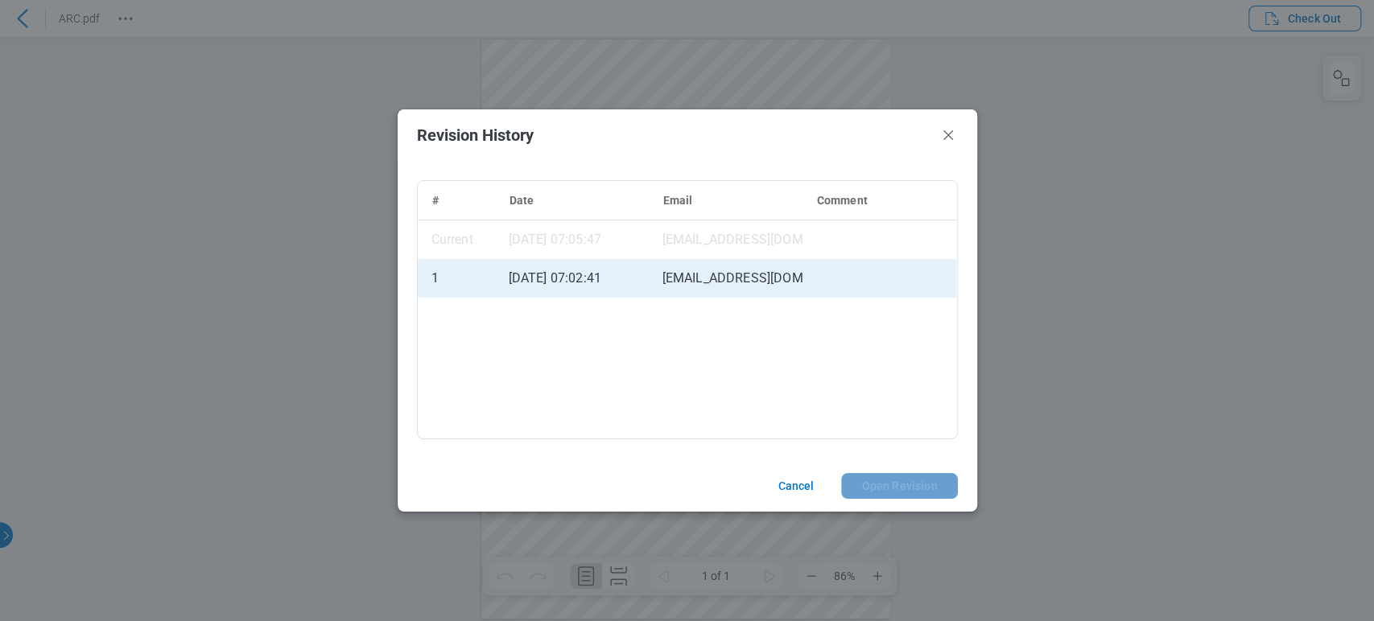
click at [534, 278] on div "[DATE] 07:02:41" at bounding box center [572, 278] width 154 height 39
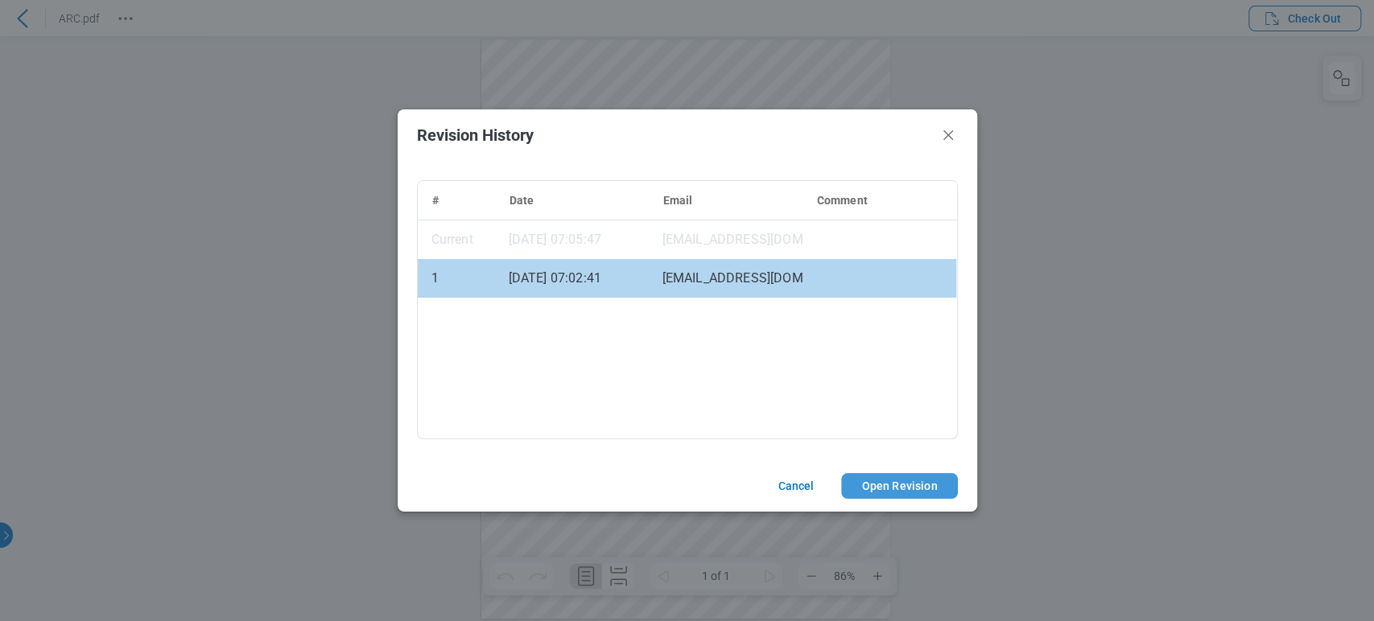
click at [869, 481] on button "Open Revision" at bounding box center [899, 486] width 116 height 26
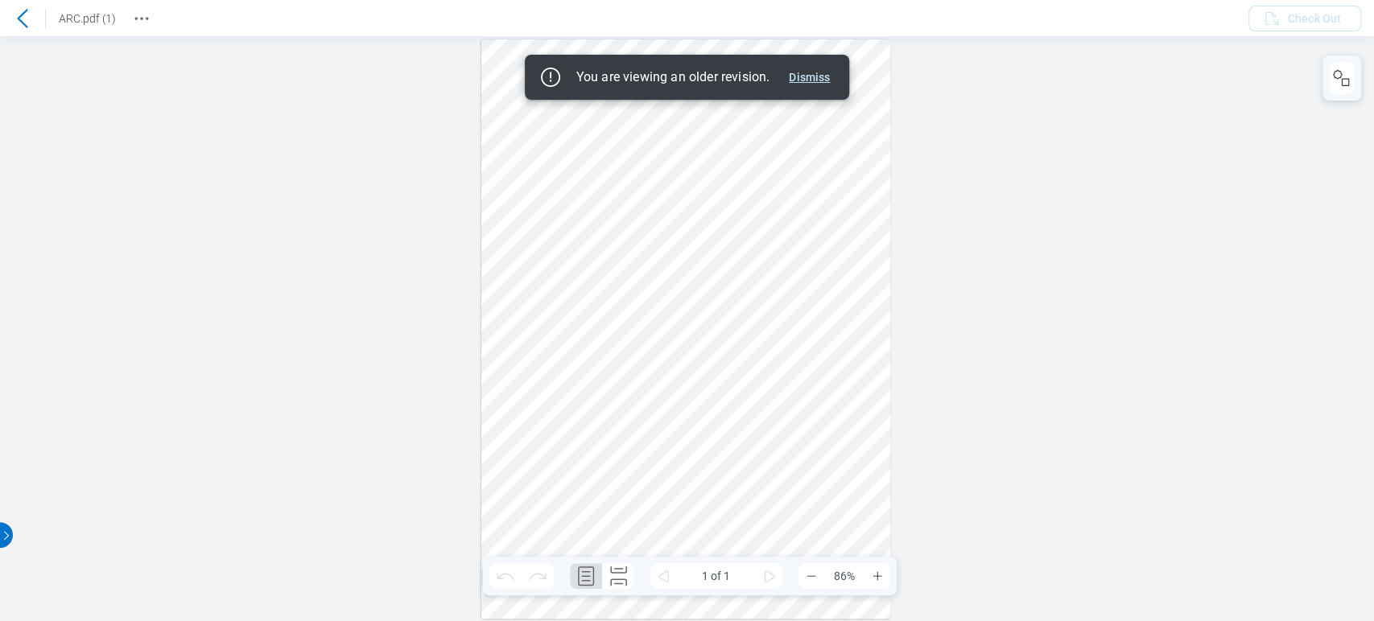
click at [814, 76] on button "Dismiss" at bounding box center [809, 77] width 54 height 19
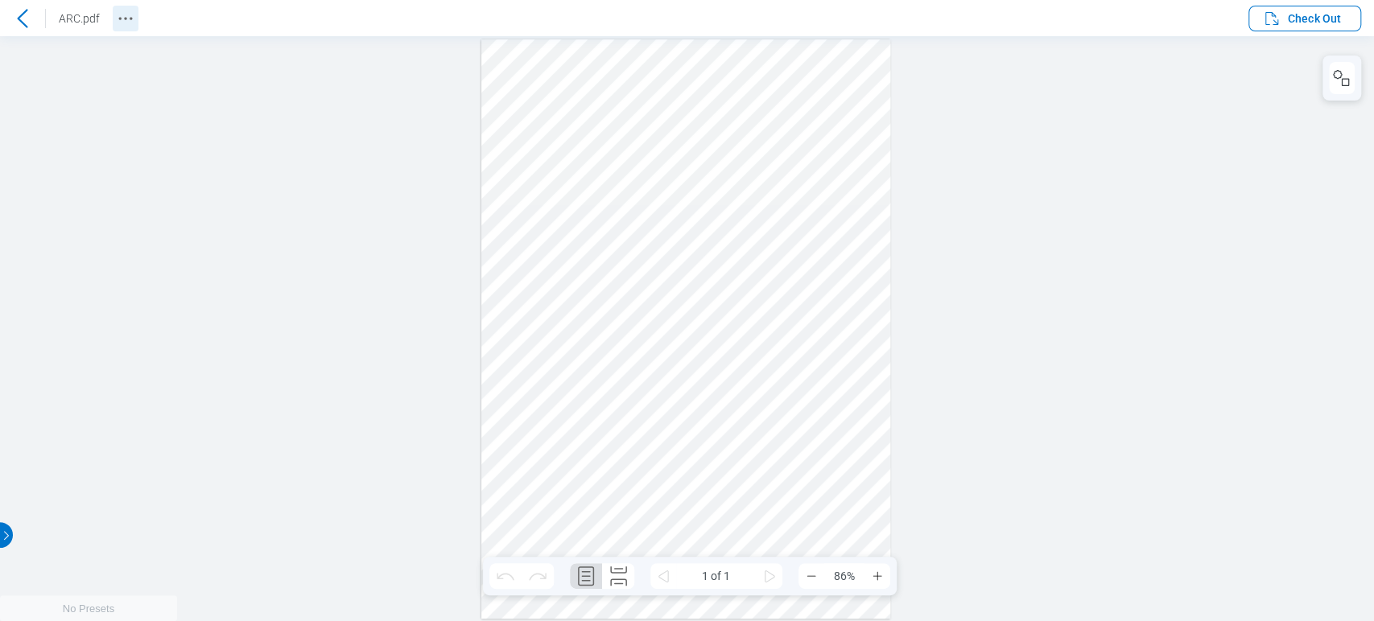
click at [135, 28] on button "Revision History" at bounding box center [126, 19] width 26 height 26
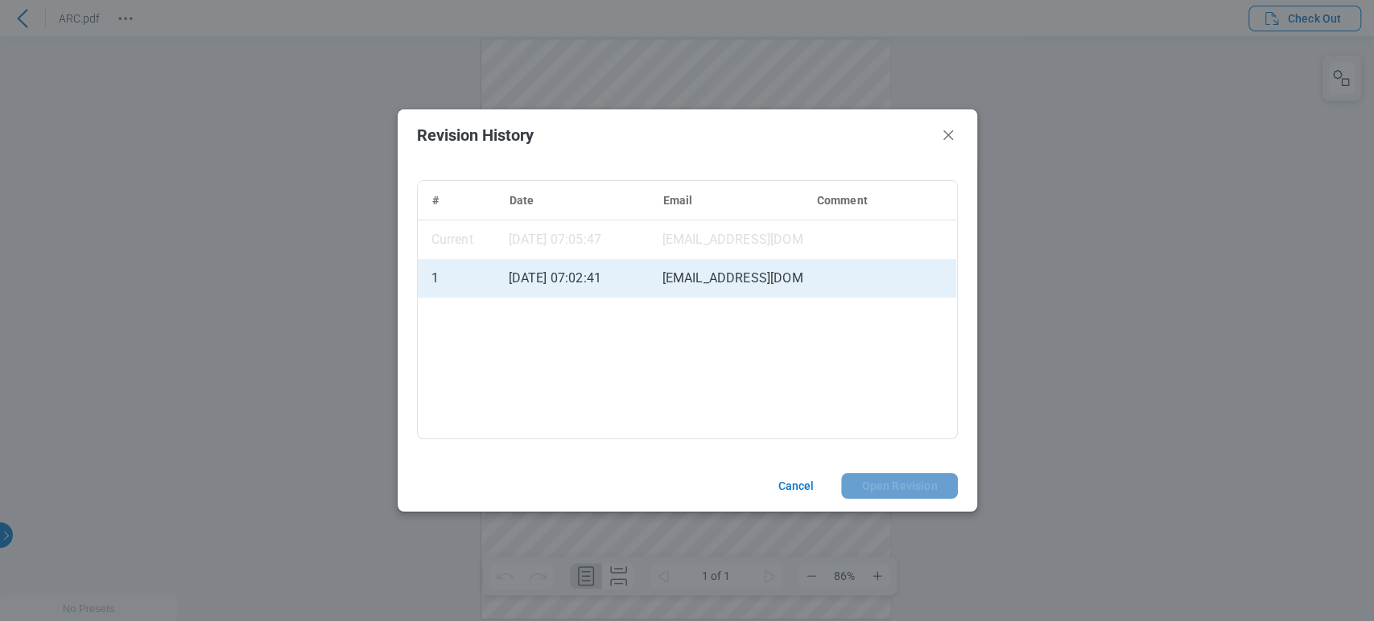
click at [726, 286] on div "[EMAIL_ADDRESS][DOMAIN_NAME]" at bounding box center [726, 278] width 154 height 39
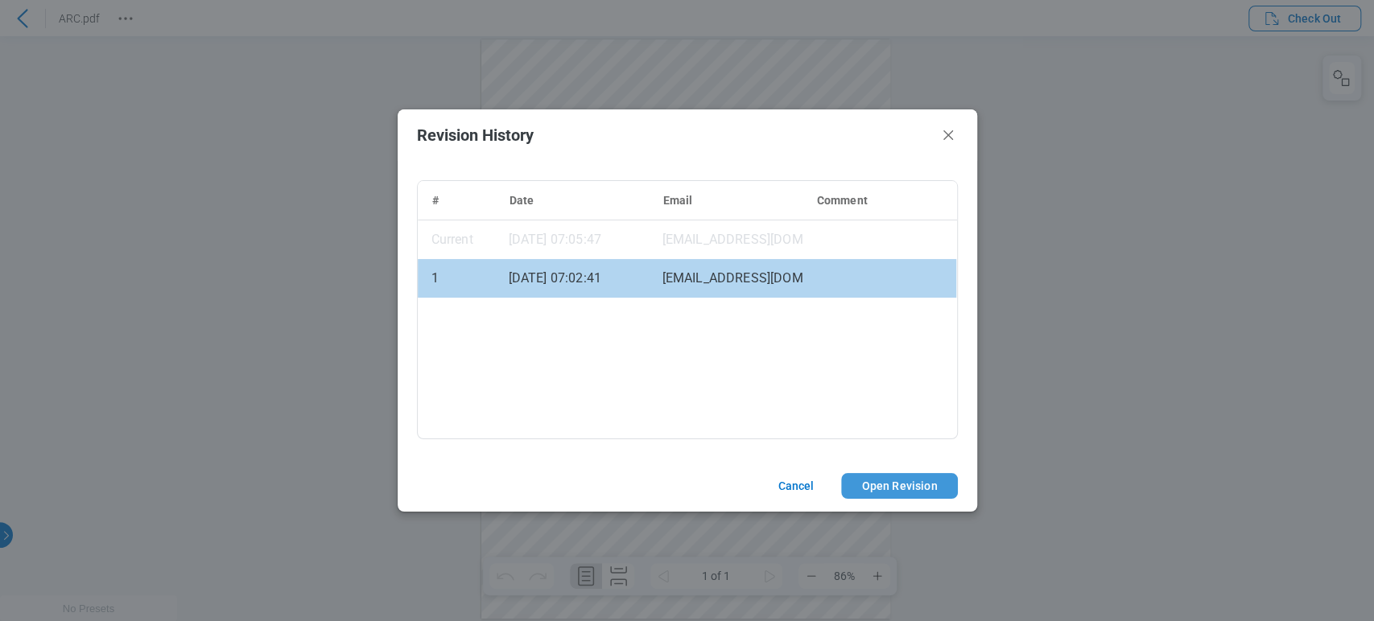
click at [922, 488] on button "Open Revision" at bounding box center [899, 486] width 116 height 26
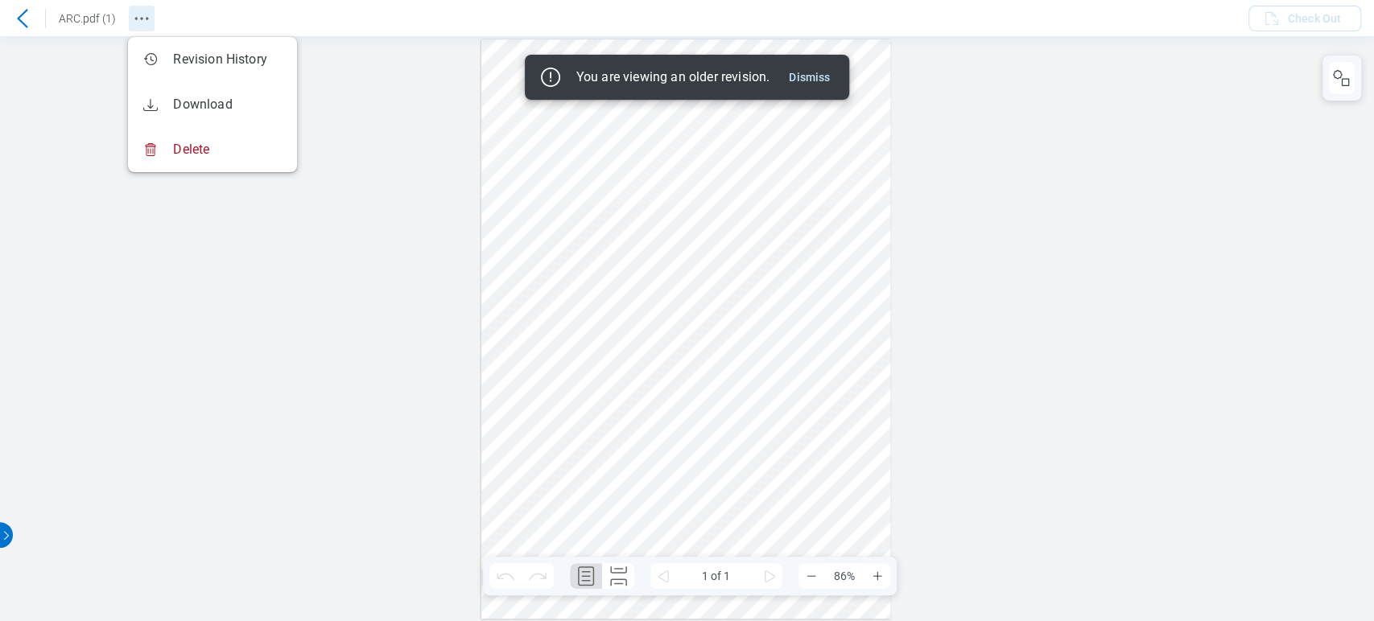
click at [142, 17] on circle "Revision History" at bounding box center [141, 18] width 2 height 2
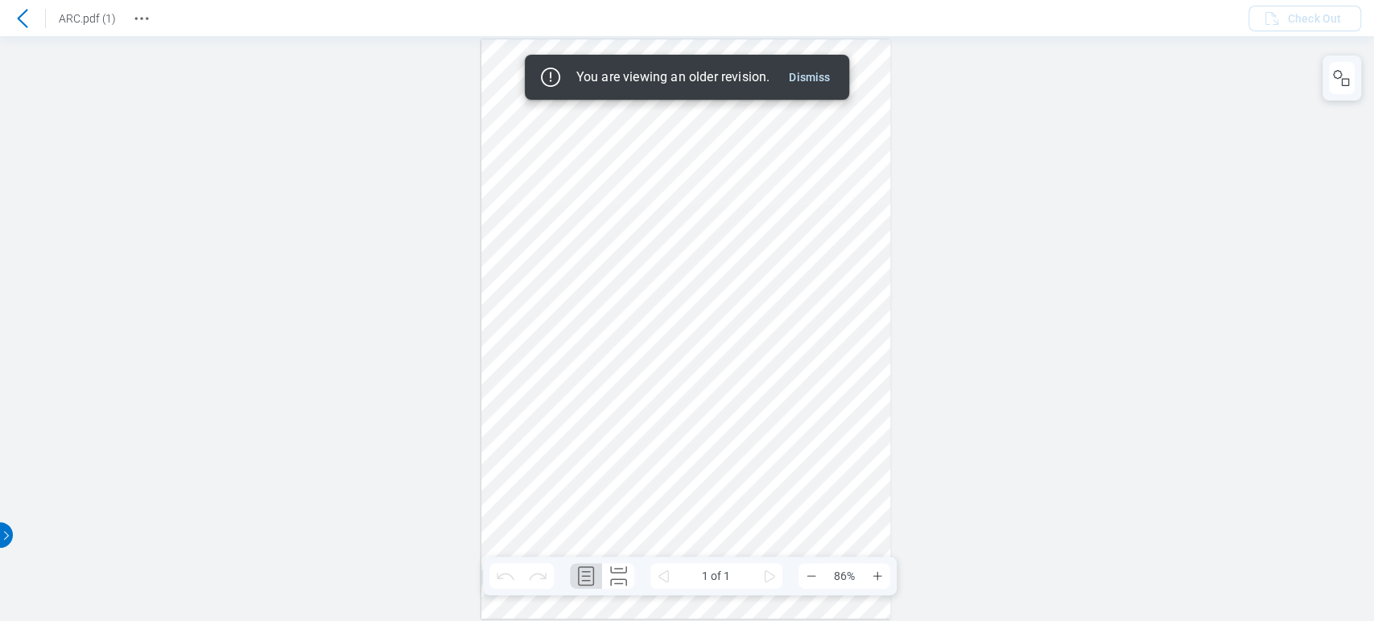
click at [21, 16] on icon at bounding box center [22, 18] width 19 height 19
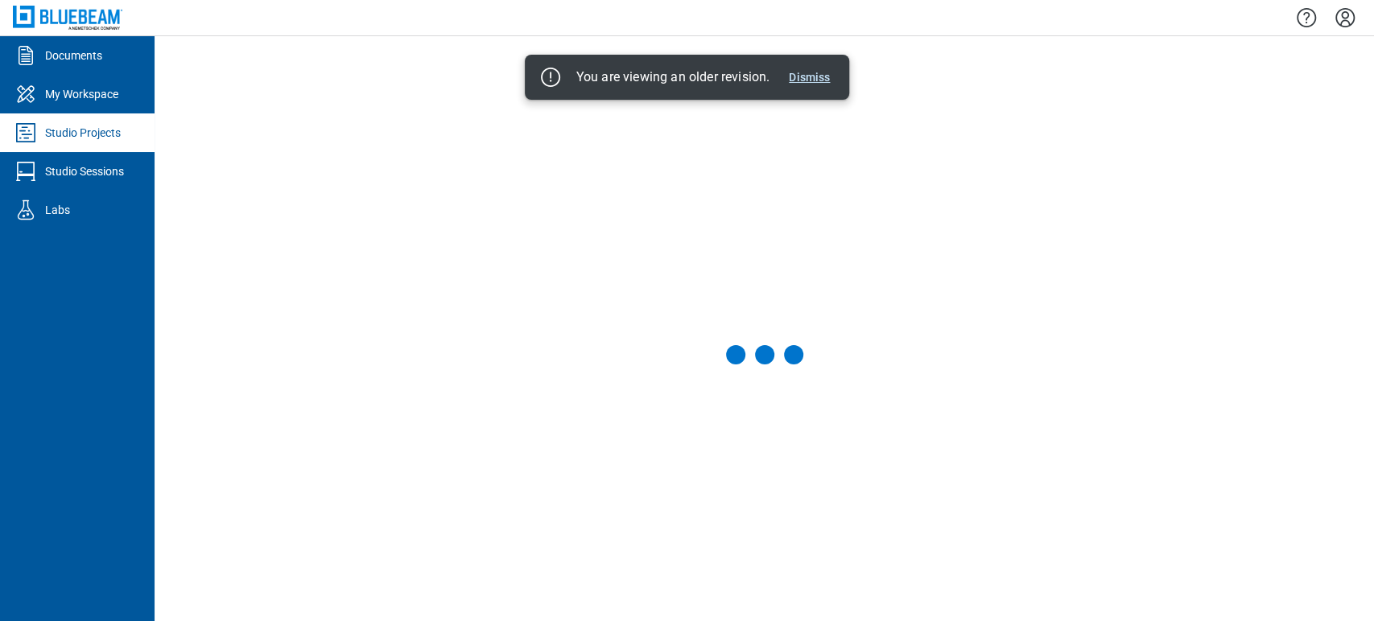
click at [821, 80] on button "Dismiss" at bounding box center [809, 77] width 54 height 19
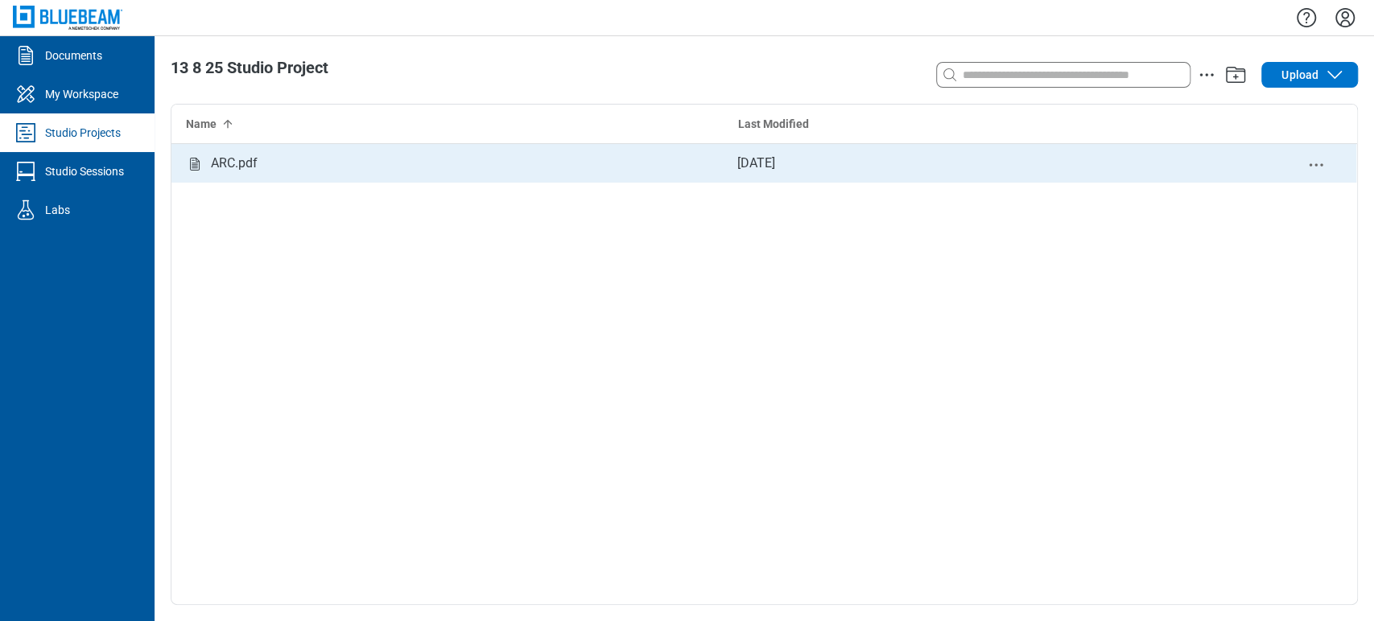
click at [1327, 166] on div at bounding box center [1316, 163] width 80 height 39
click at [1314, 170] on icon "delete-context-menu" at bounding box center [1315, 164] width 19 height 19
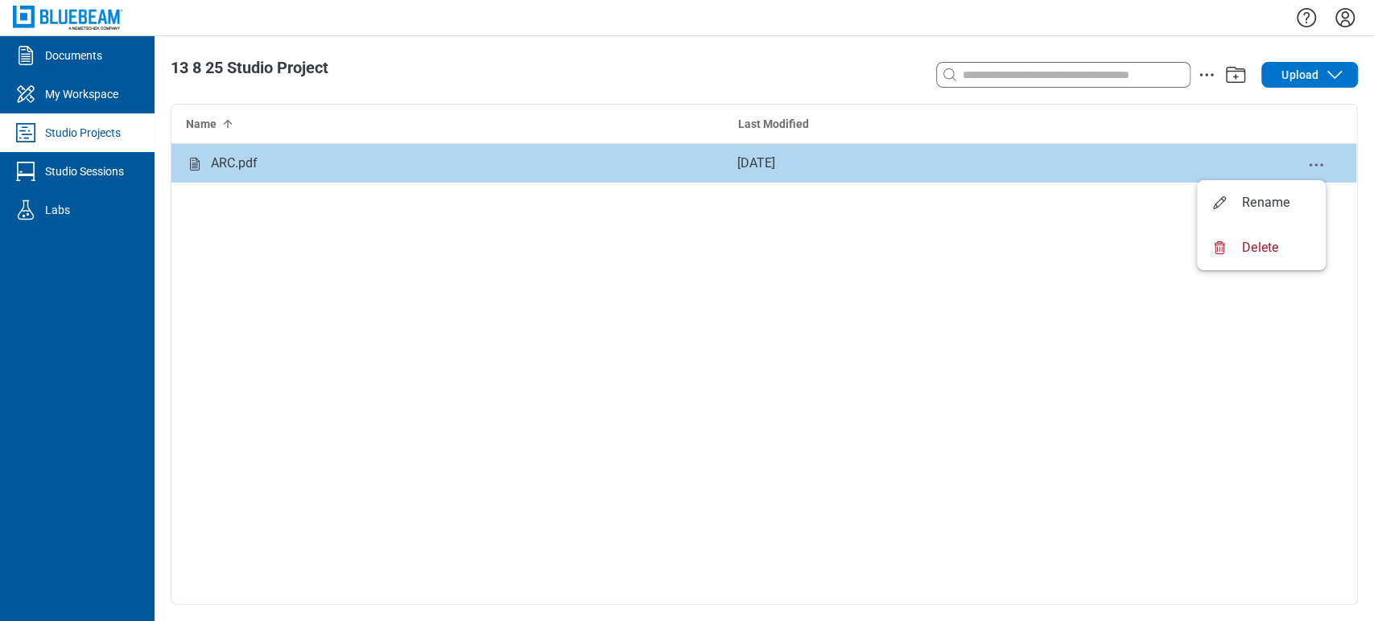
click at [719, 365] on div "ARC.pdf Aug 13, 2025" at bounding box center [764, 374] width 1186 height 460
click at [90, 64] on link "Documents" at bounding box center [77, 55] width 155 height 39
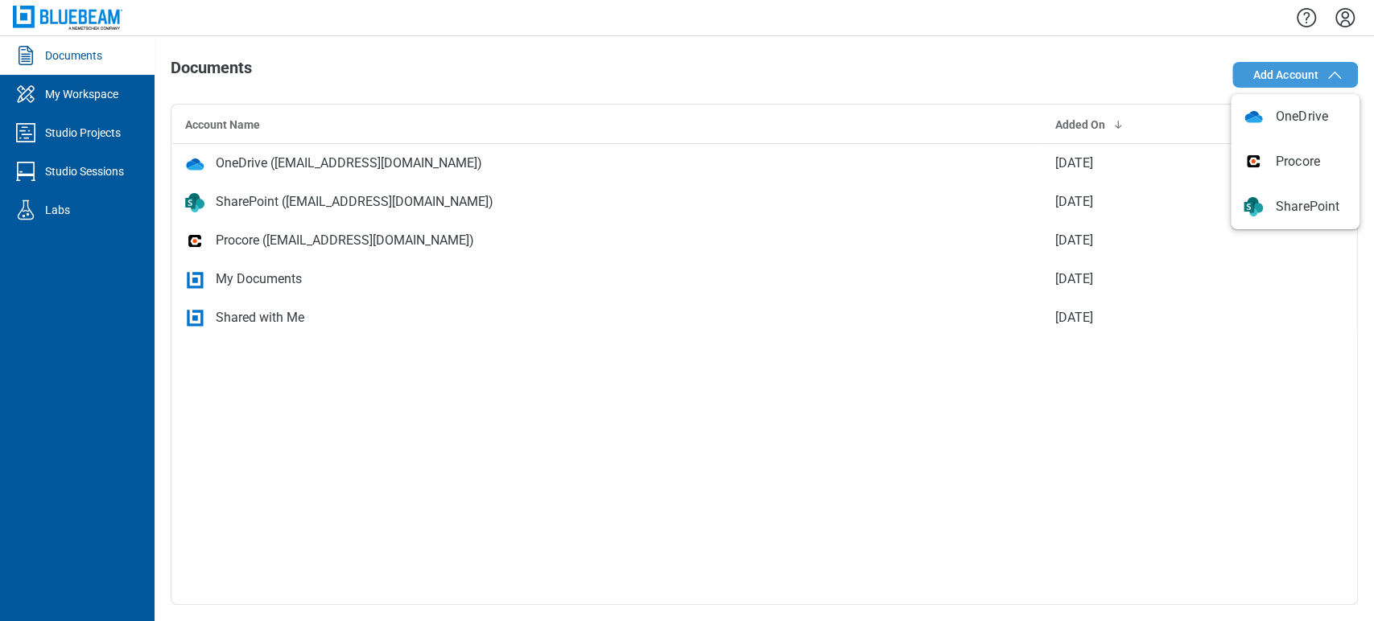
click at [369, 35] on div "Documents My Workspace Studio Projects Studio Sessions Labs Documents Add Accou…" at bounding box center [687, 310] width 1374 height 621
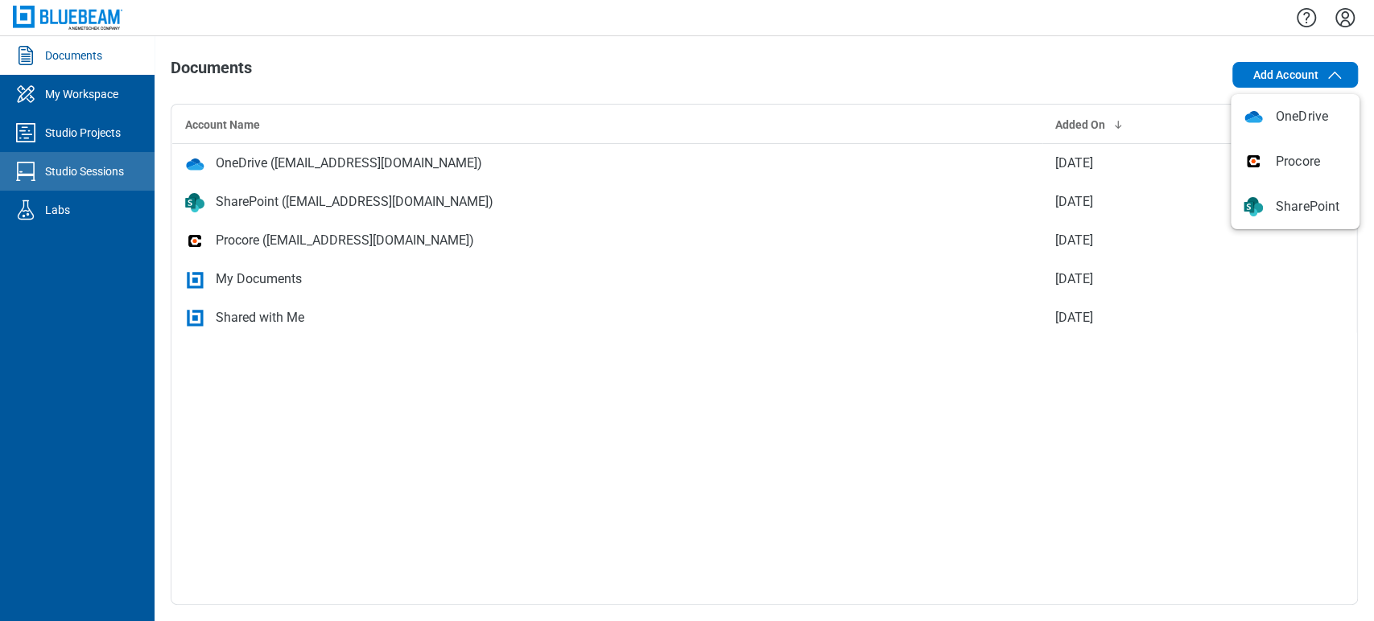
click at [55, 183] on link "Studio Sessions" at bounding box center [77, 171] width 155 height 39
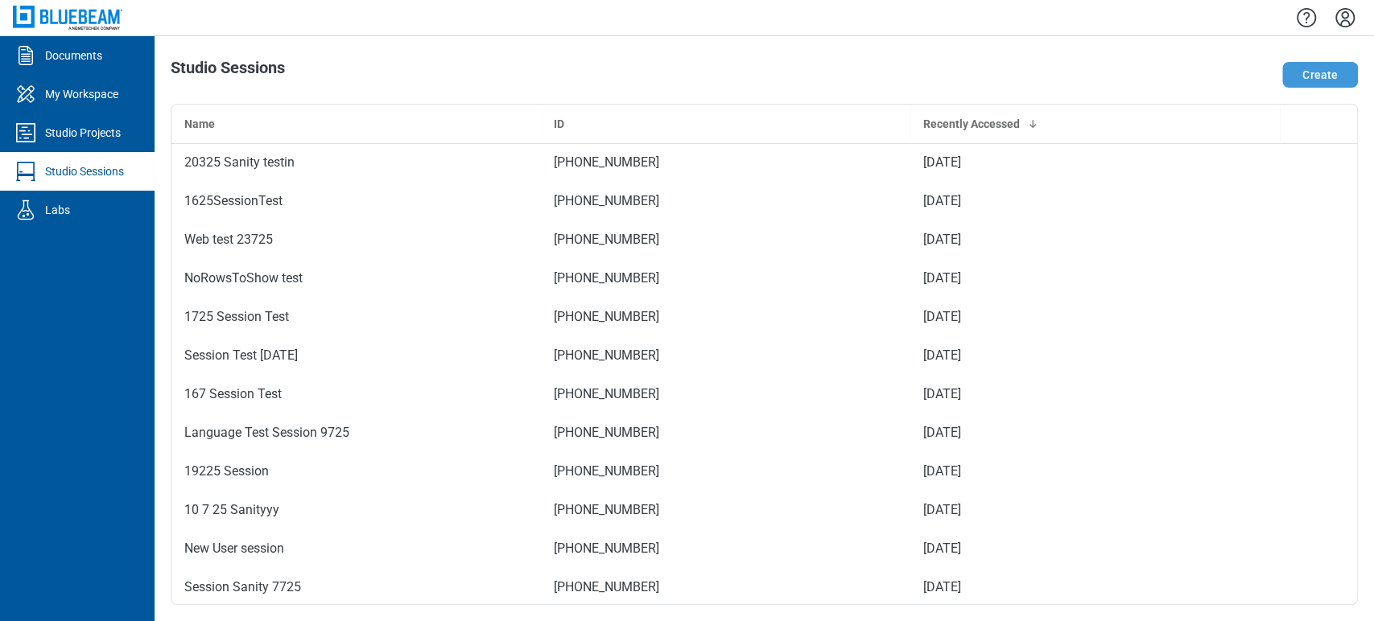
click at [1320, 73] on button "Create" at bounding box center [1320, 75] width 76 height 26
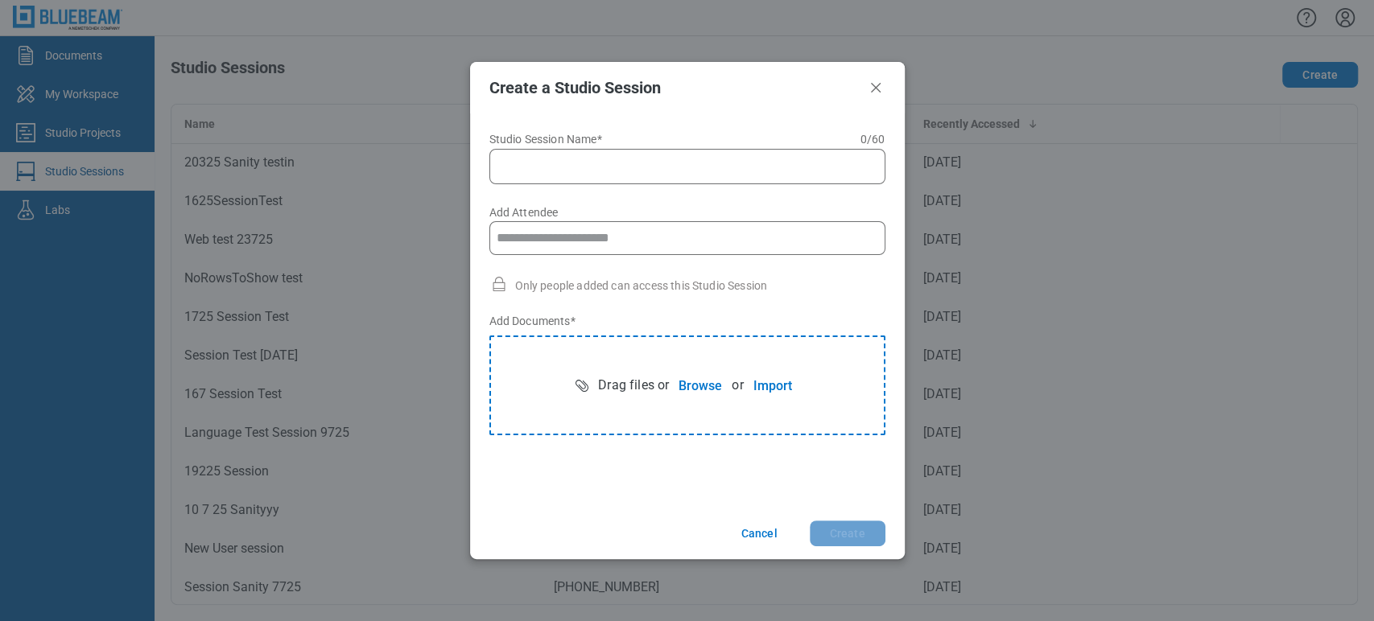
type input "*"
click at [695, 224] on input "Add Attendee" at bounding box center [688, 238] width 382 height 32
type input "**********"
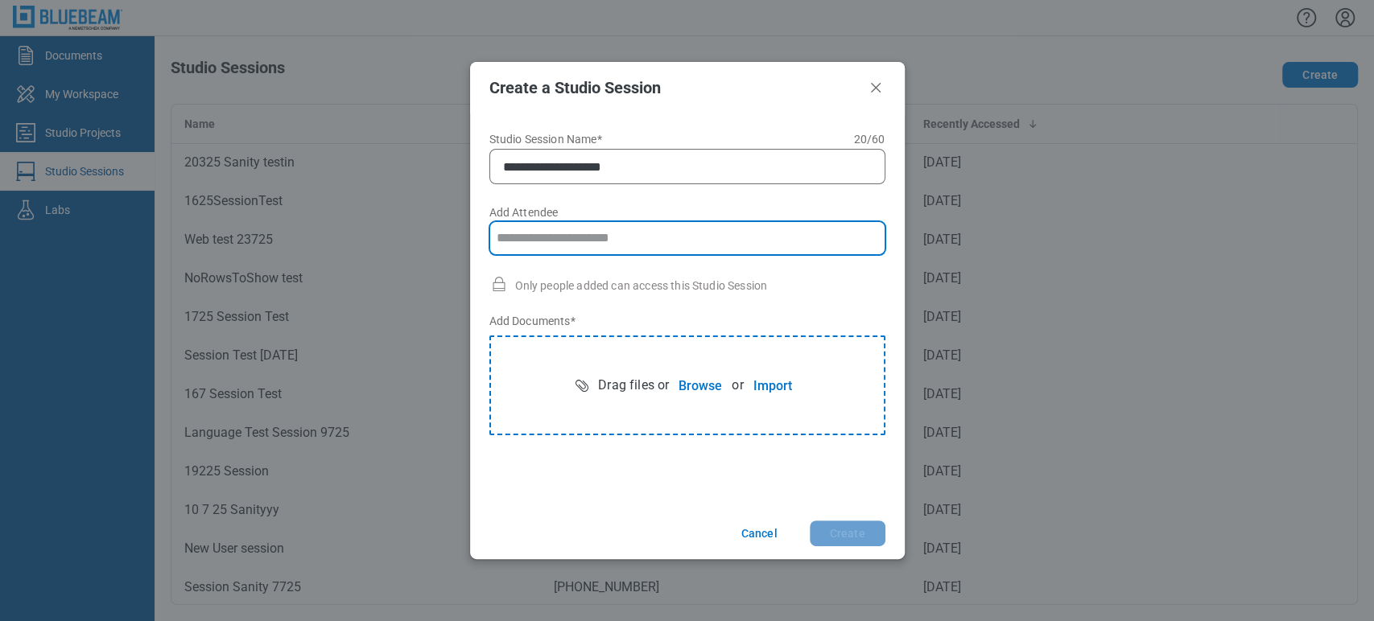
click at [695, 224] on input "Add Attendee" at bounding box center [688, 238] width 382 height 32
click at [540, 230] on input "**********" at bounding box center [688, 238] width 382 height 32
click at [547, 232] on input "**********" at bounding box center [688, 238] width 382 height 32
type input "**********"
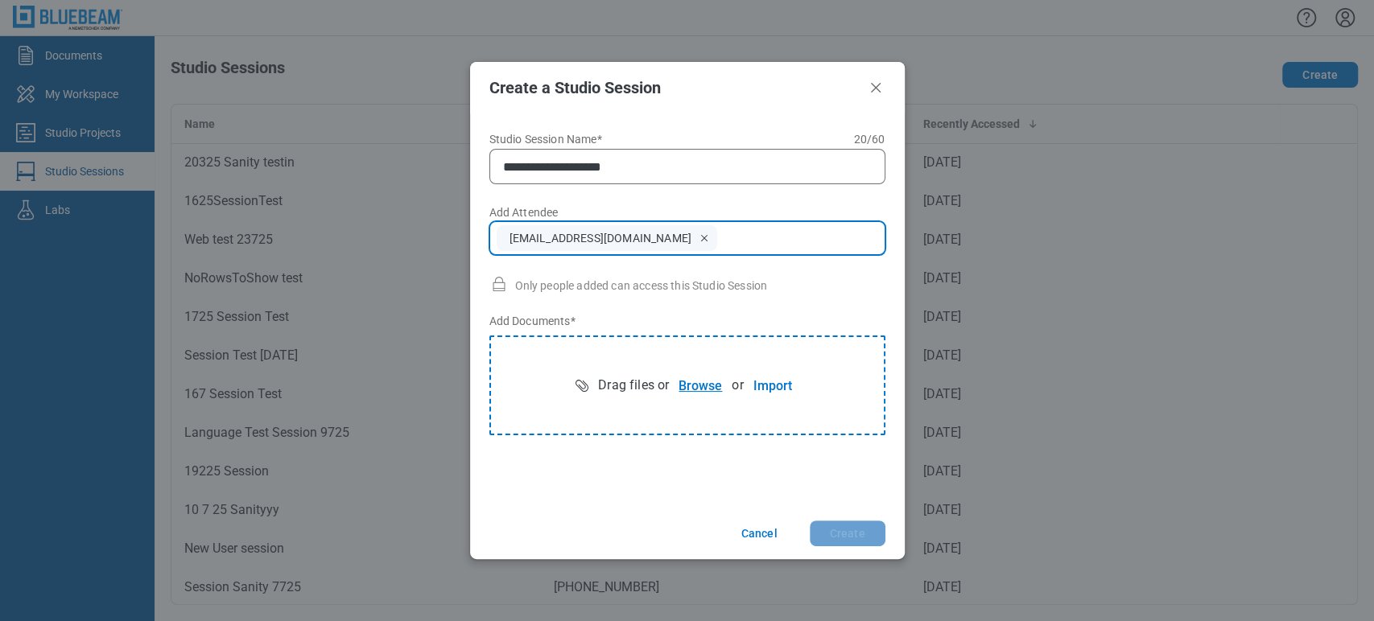
click at [695, 384] on button "Browse" at bounding box center [700, 385] width 63 height 32
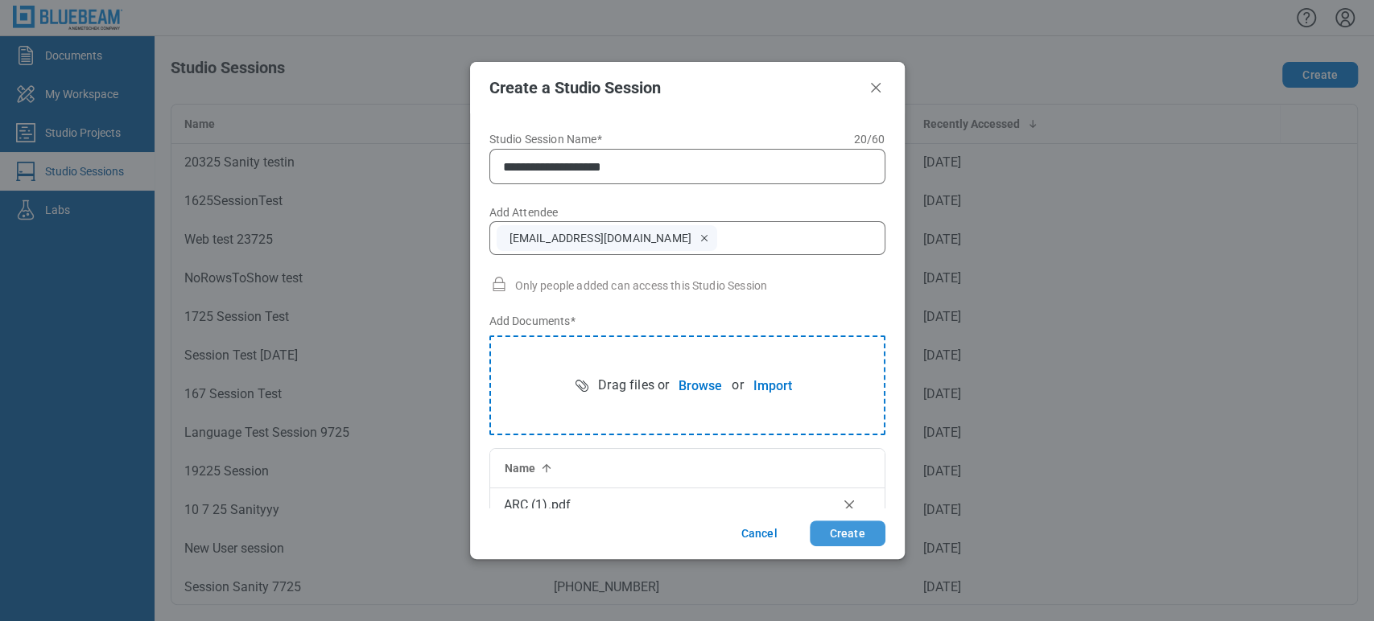
click at [844, 531] on button "Create" at bounding box center [848, 534] width 76 height 26
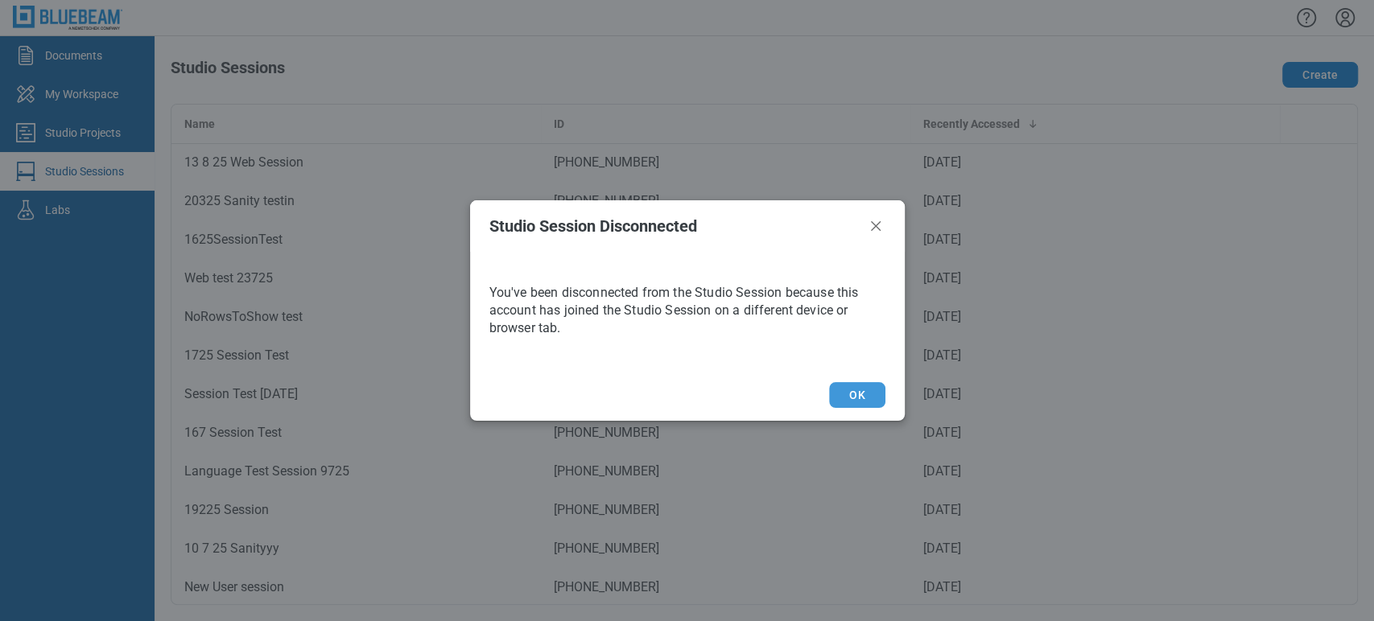
click at [856, 382] on button "OK" at bounding box center [857, 395] width 56 height 26
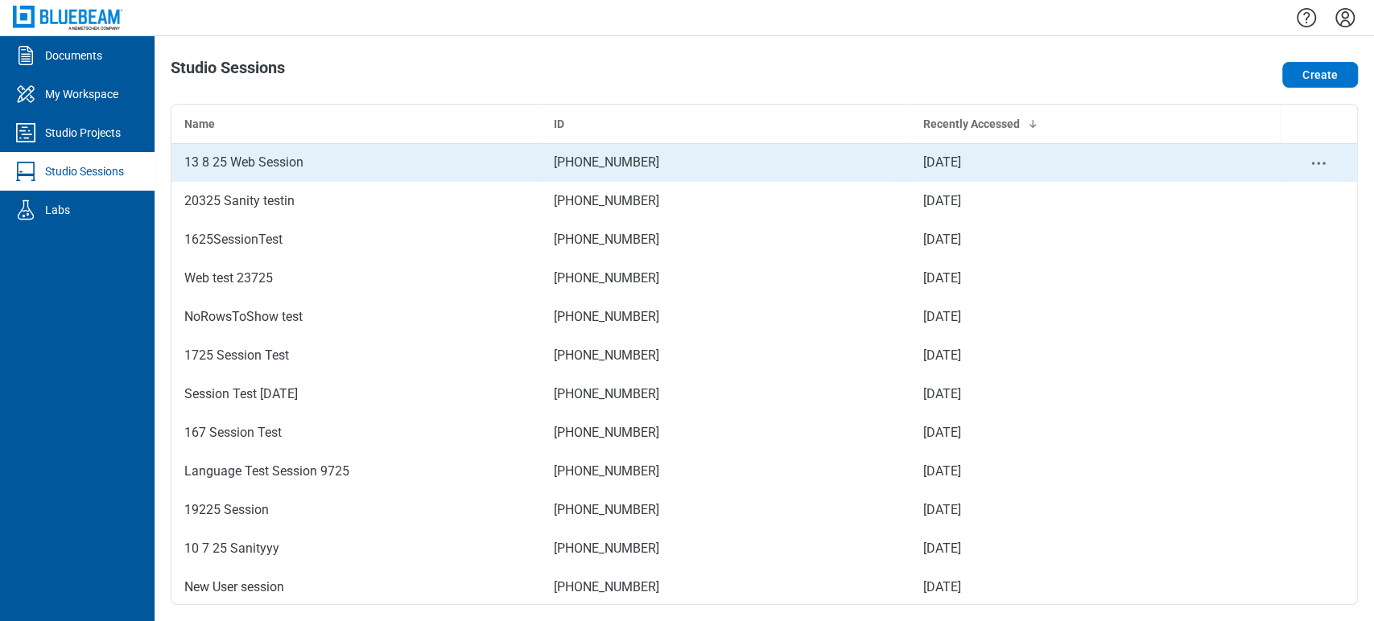
click at [278, 171] on div "13 8 25 Web Session" at bounding box center [356, 162] width 344 height 19
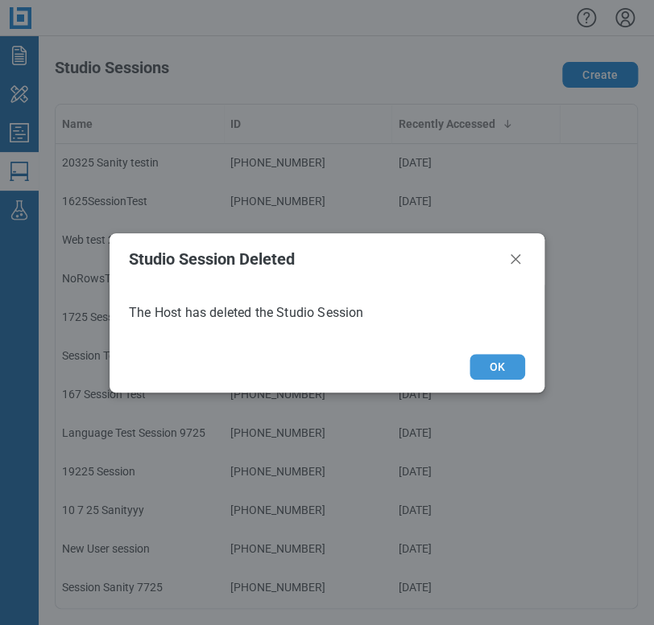
click at [492, 365] on button "OK" at bounding box center [497, 367] width 56 height 26
